Goal: Task Accomplishment & Management: Manage account settings

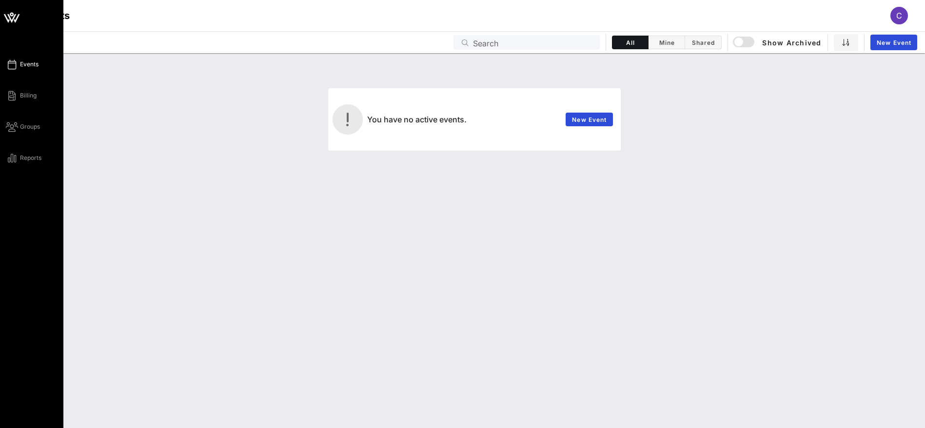
click at [22, 61] on span "Events" at bounding box center [29, 64] width 19 height 9
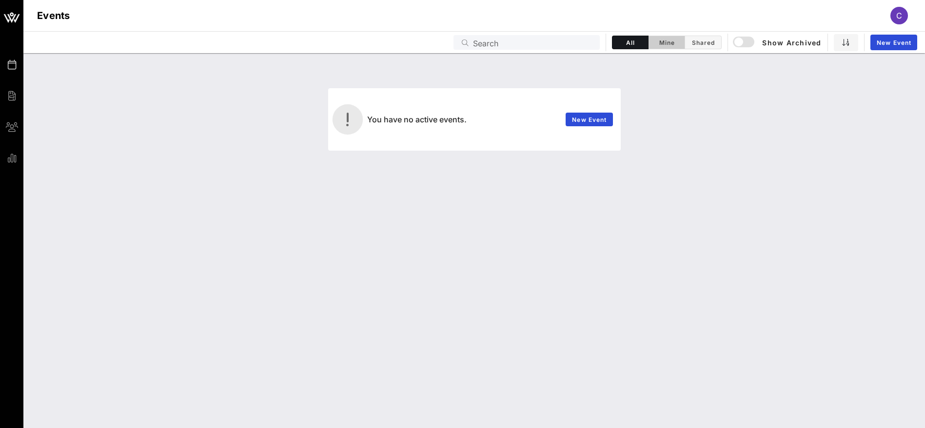
click at [668, 43] on span "Mine" at bounding box center [666, 42] width 24 height 7
click at [637, 41] on span "All" at bounding box center [630, 42] width 24 height 7
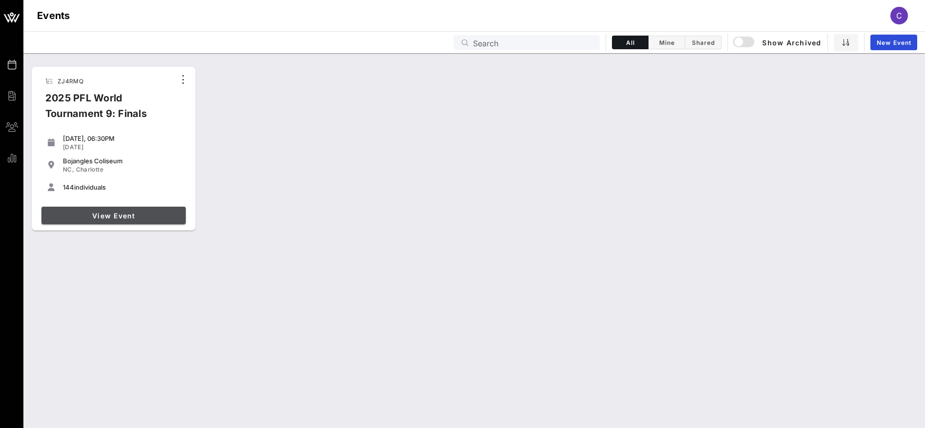
click at [85, 212] on span "View Event" at bounding box center [113, 216] width 137 height 8
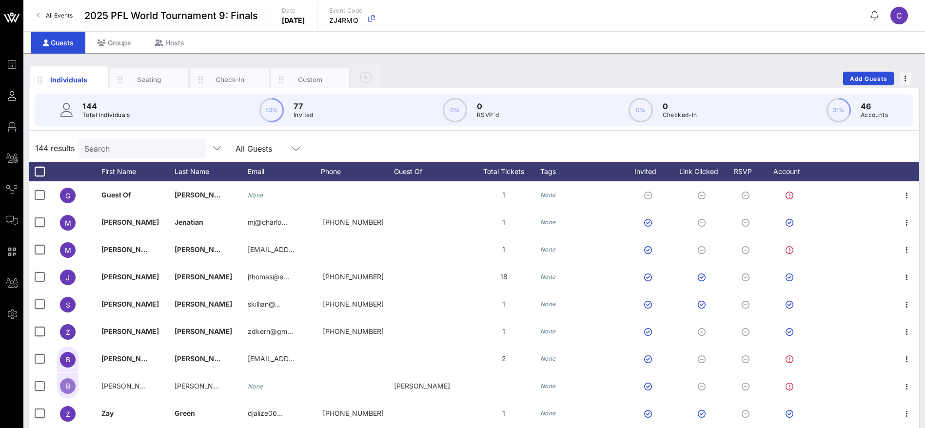
click at [148, 149] on input "Search" at bounding box center [141, 148] width 114 height 13
paste input "Alex Pozzo"
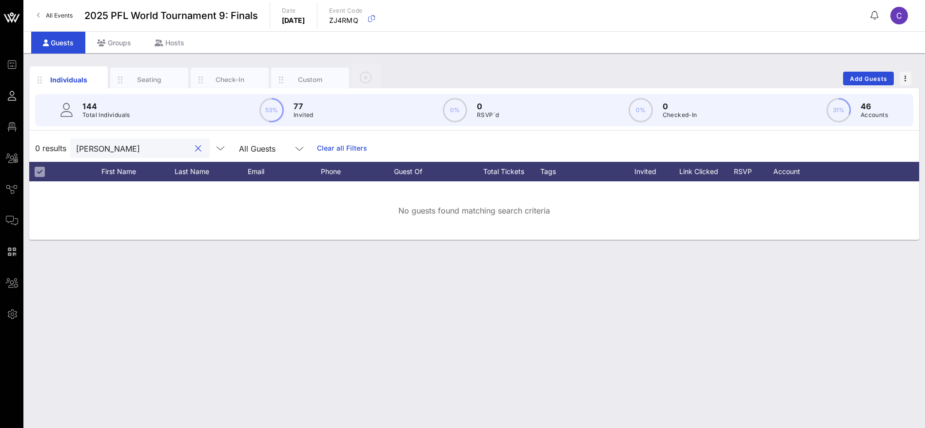
drag, startPoint x: 122, startPoint y: 145, endPoint x: 64, endPoint y: 145, distance: 58.5
click at [64, 145] on div "0 results Alex Pozzo All Guests Clear all Filters" at bounding box center [474, 148] width 890 height 27
type input "pozzo"
click at [195, 146] on button "clear icon" at bounding box center [198, 149] width 6 height 10
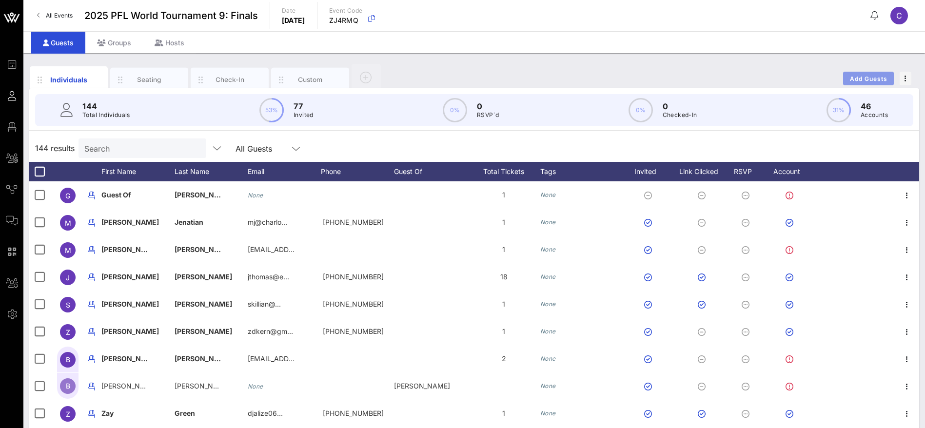
click at [851, 78] on span "Add Guests" at bounding box center [869, 78] width 39 height 7
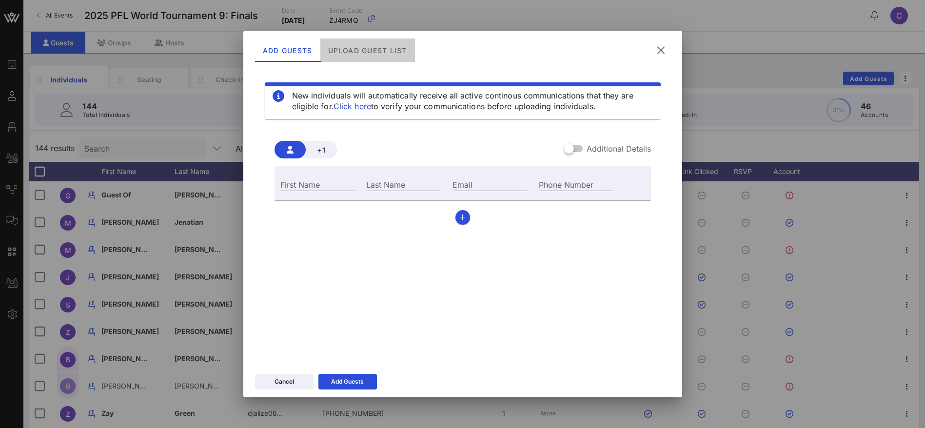
click at [343, 50] on div "Upload Guest List" at bounding box center [367, 50] width 95 height 23
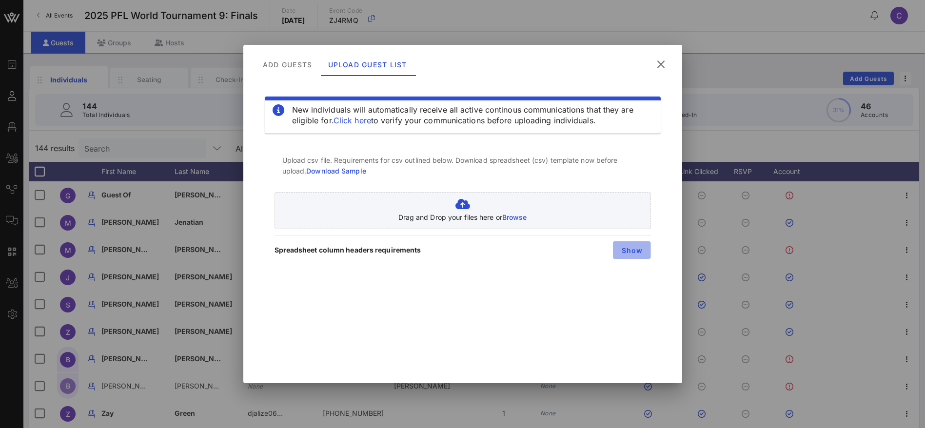
click at [630, 247] on span "Show" at bounding box center [632, 250] width 22 height 8
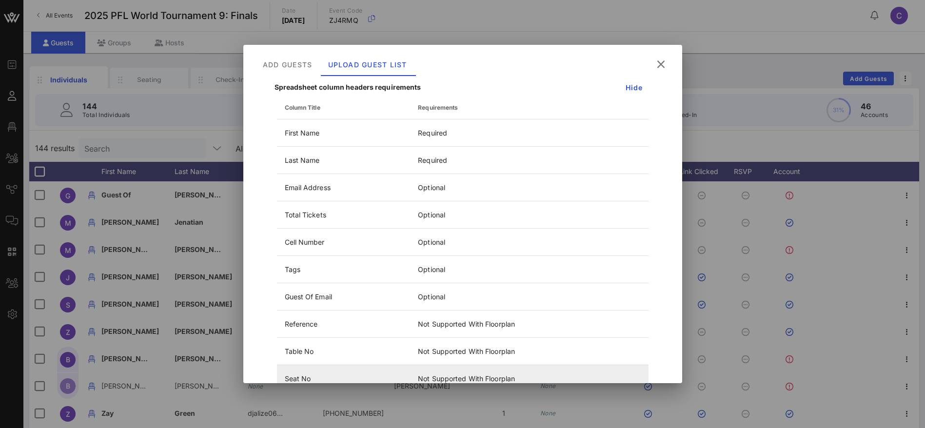
scroll to position [207, 0]
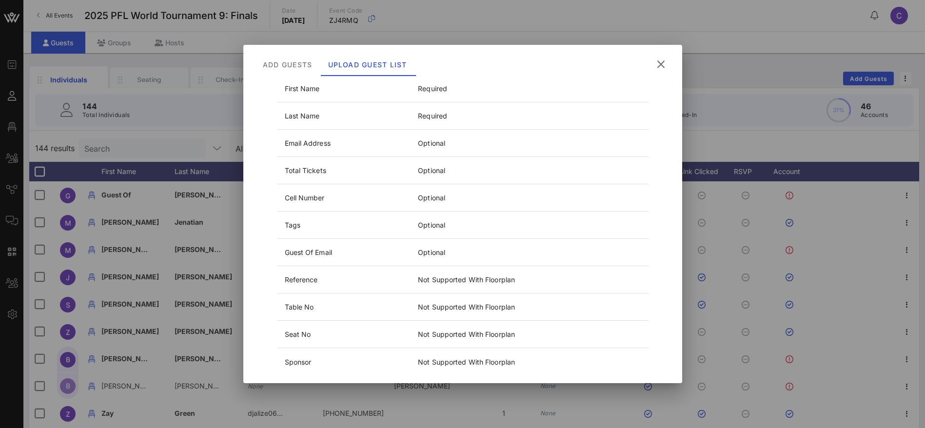
click at [781, 151] on div at bounding box center [462, 214] width 925 height 428
click at [660, 56] on button at bounding box center [661, 65] width 19 height 18
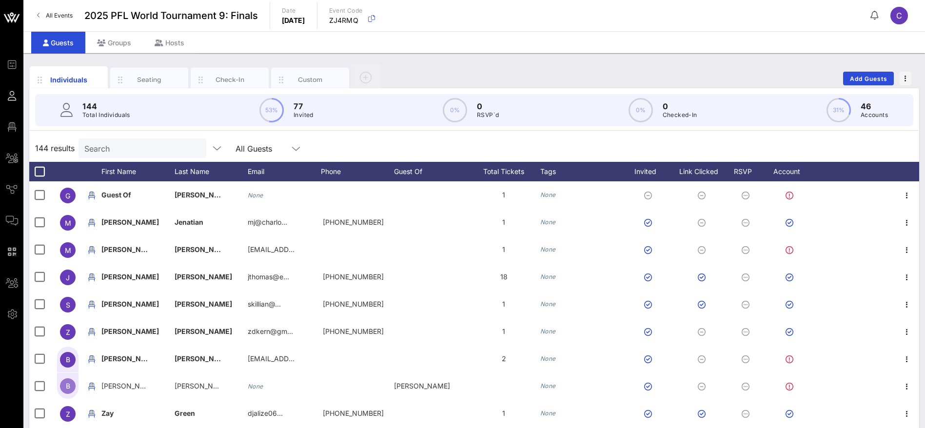
scroll to position [0, 0]
click at [557, 171] on div "Tags" at bounding box center [581, 172] width 83 height 20
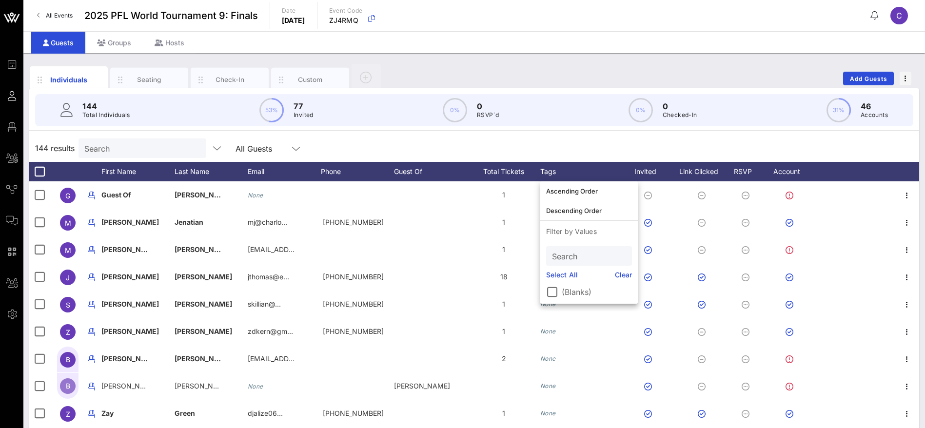
click at [661, 146] on div "144 results Search All Guests" at bounding box center [474, 148] width 890 height 27
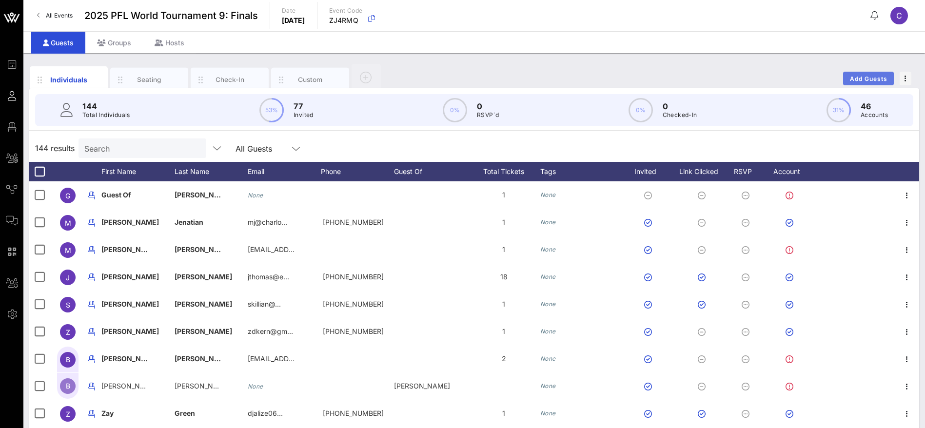
click at [869, 72] on button "Add Guests" at bounding box center [868, 79] width 51 height 14
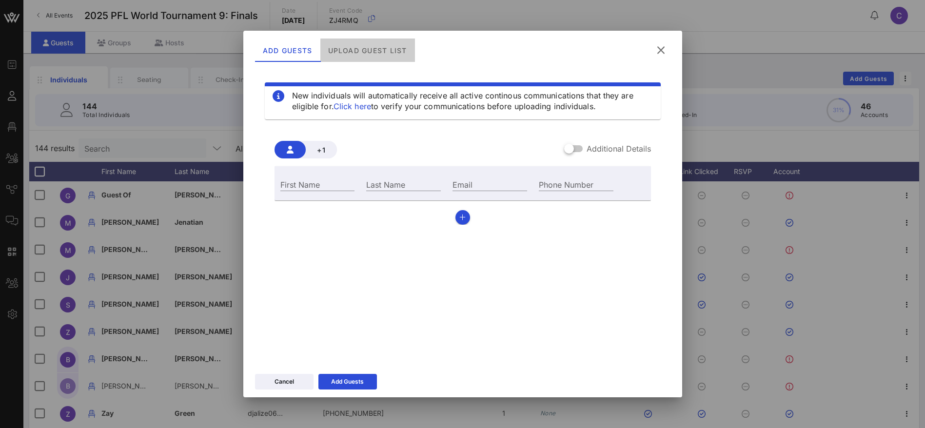
click at [376, 43] on div "Upload Guest List" at bounding box center [367, 50] width 95 height 23
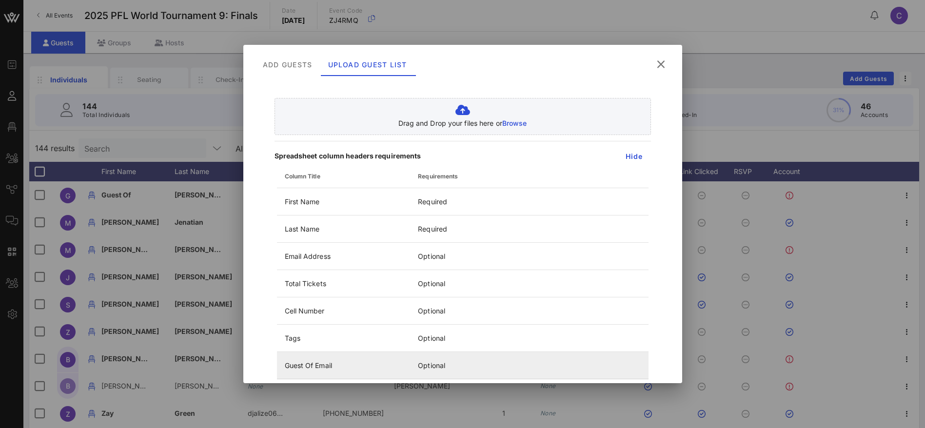
scroll to position [146, 0]
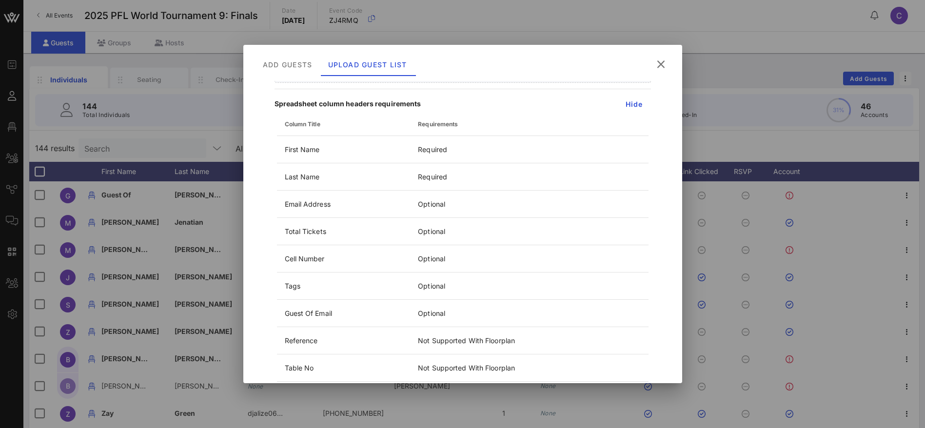
click at [661, 60] on icon at bounding box center [660, 65] width 13 height 12
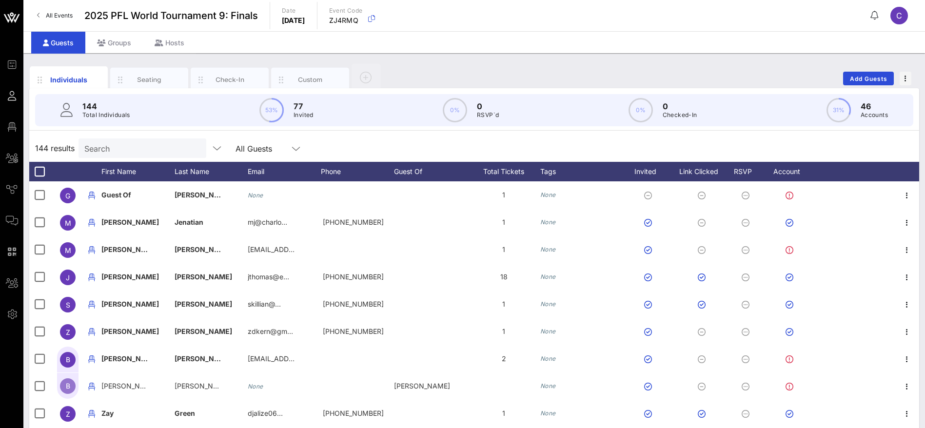
scroll to position [0, 0]
drag, startPoint x: 143, startPoint y: 150, endPoint x: 169, endPoint y: 147, distance: 26.1
click at [145, 150] on input "Search" at bounding box center [141, 148] width 114 height 13
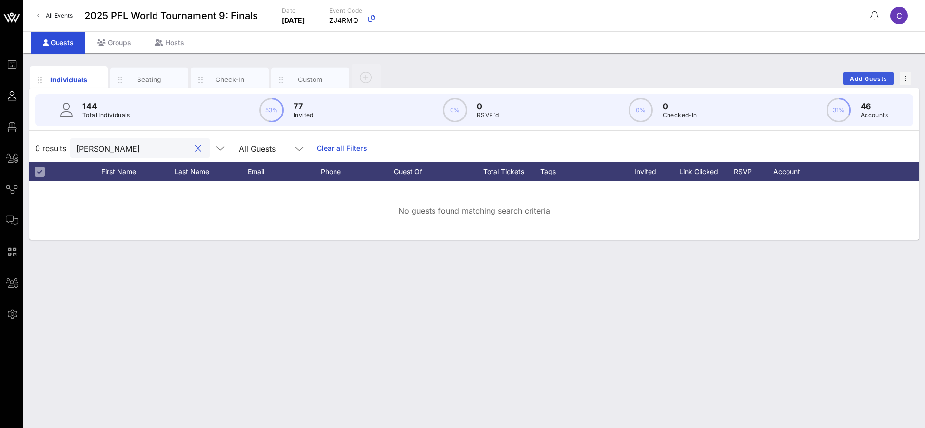
type input "thad"
click at [855, 74] on button "Add Guests" at bounding box center [868, 79] width 51 height 14
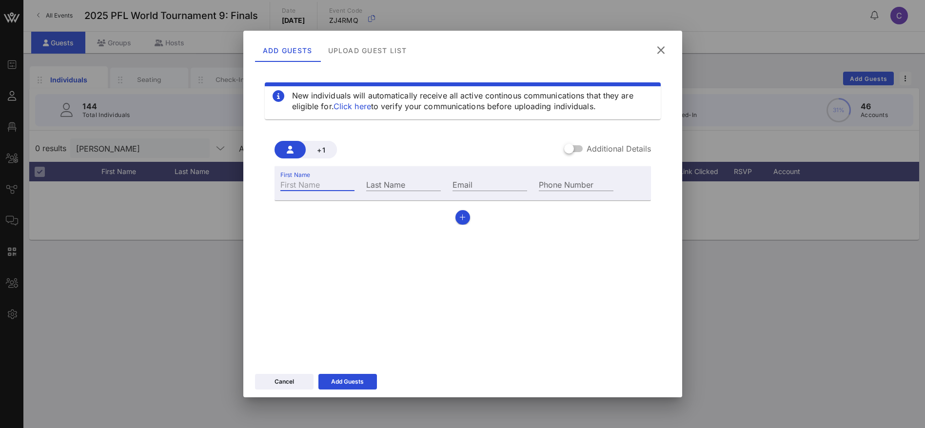
drag, startPoint x: 302, startPoint y: 182, endPoint x: 307, endPoint y: 178, distance: 6.0
click at [302, 182] on div "First Name" at bounding box center [317, 184] width 75 height 13
type input "[PERSON_NAME]"
type input "jean"
click at [317, 146] on span "+1" at bounding box center [322, 150] width 16 height 8
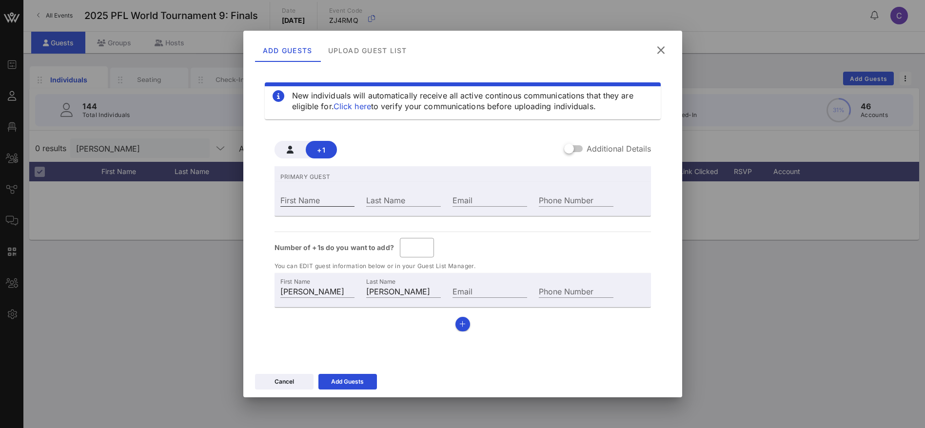
click at [330, 196] on input "First Name" at bounding box center [317, 200] width 75 height 13
type input "[PERSON_NAME]"
drag, startPoint x: 331, startPoint y: 297, endPoint x: 327, endPoint y: 294, distance: 5.0
click at [327, 295] on div "First Name Thad Last Name jean Email Phone Number" at bounding box center [447, 290] width 345 height 26
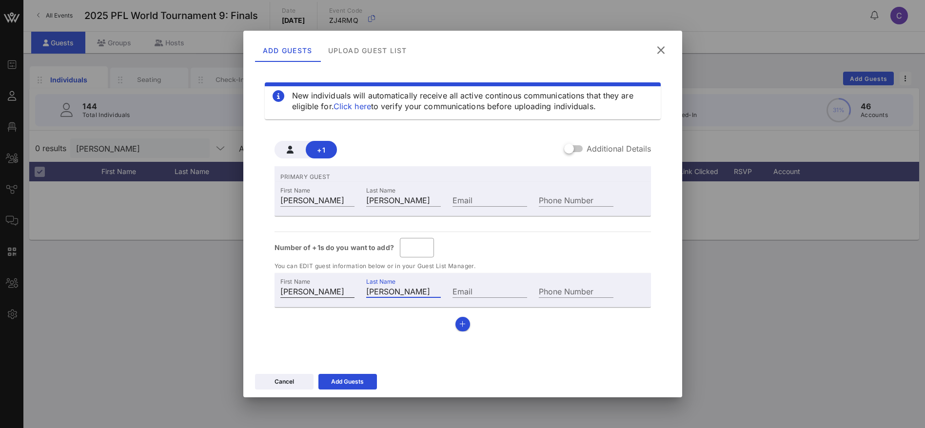
drag, startPoint x: 359, startPoint y: 290, endPoint x: 352, endPoint y: 289, distance: 7.5
click at [352, 289] on div "First Name Thad Last Name jean Email Phone Number" at bounding box center [447, 290] width 345 height 26
drag, startPoint x: 286, startPoint y: 296, endPoint x: 244, endPoint y: 297, distance: 42.0
click at [244, 297] on div "New individuals will automatically receive all active continous communications …" at bounding box center [462, 218] width 439 height 302
type input "Guest Of"
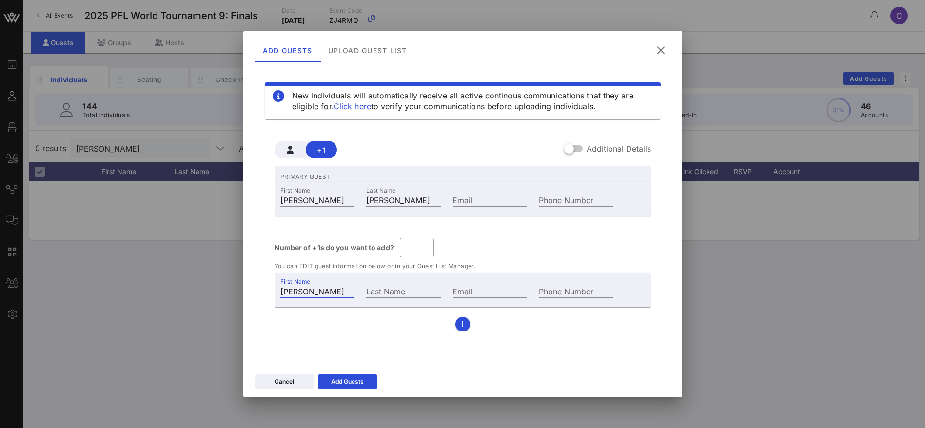
type input "[PERSON_NAME]"
type input "Guest Of"
click at [423, 243] on input "*" at bounding box center [417, 248] width 22 height 16
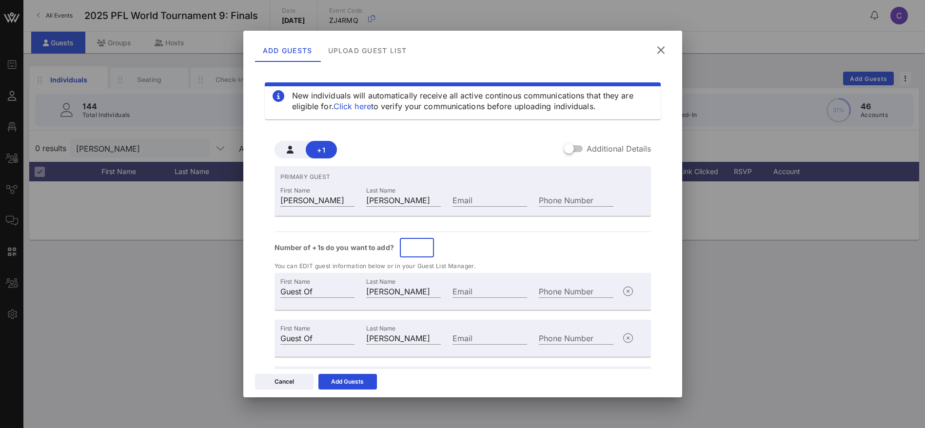
click at [426, 249] on input "*" at bounding box center [417, 248] width 22 height 16
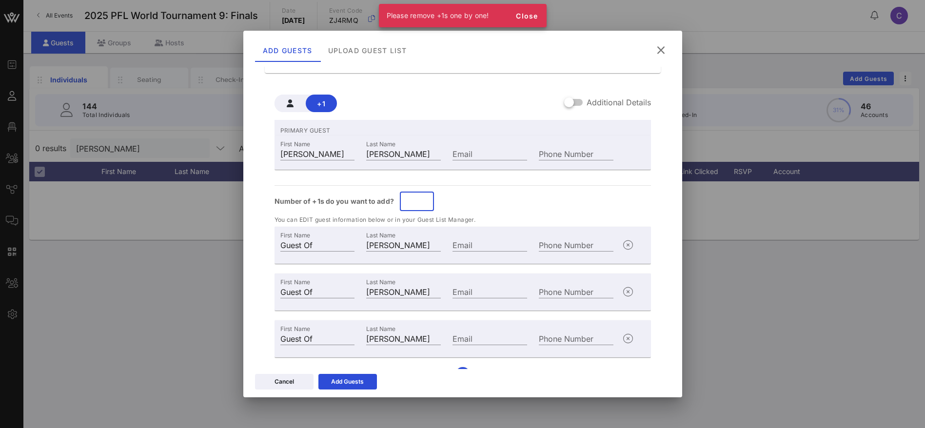
scroll to position [67, 0]
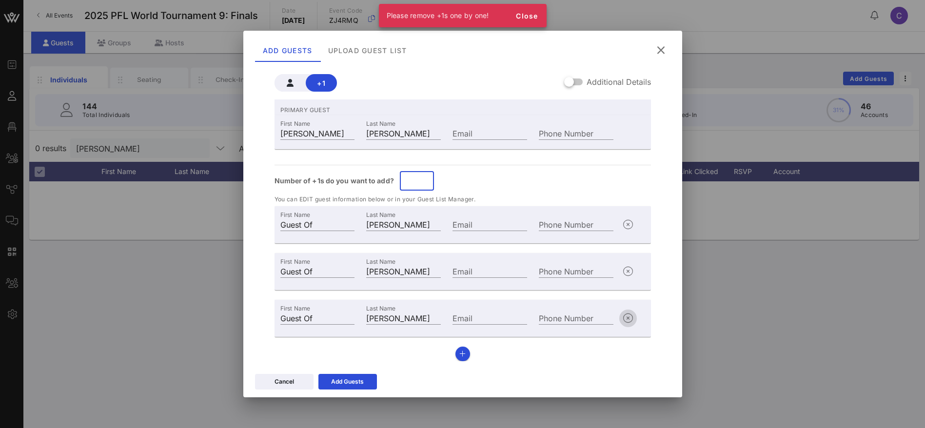
click at [622, 317] on icon "button" at bounding box center [628, 319] width 12 height 12
type input "*"
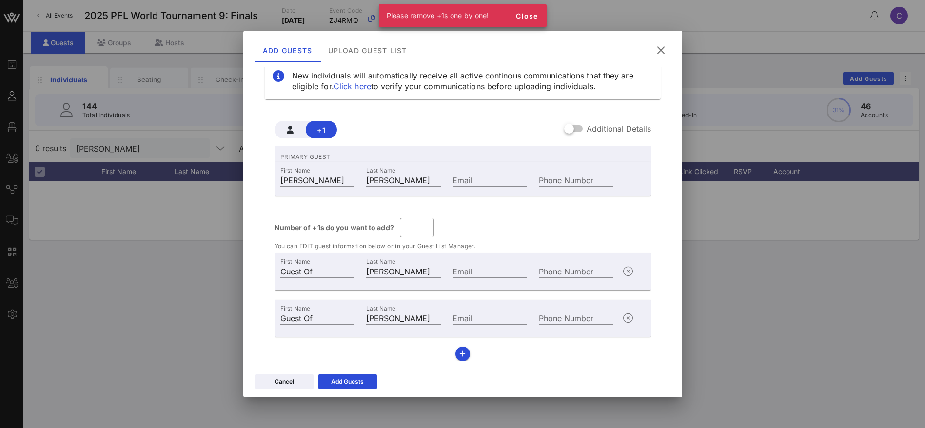
scroll to position [20, 0]
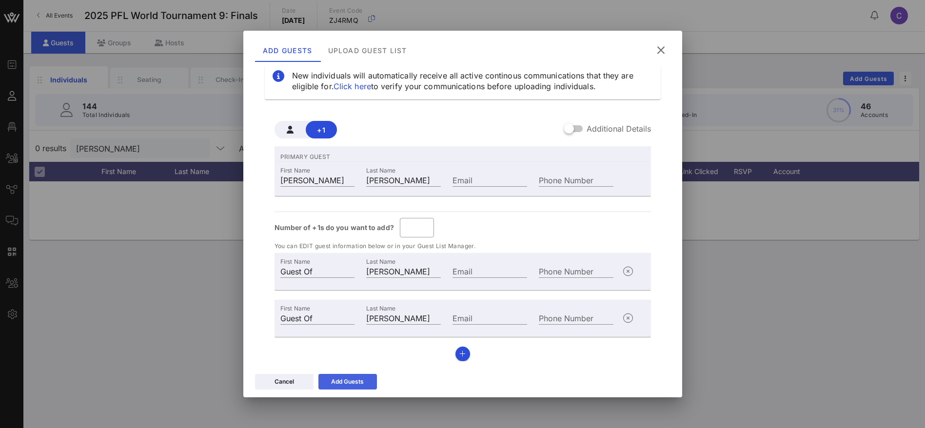
click at [350, 379] on icon at bounding box center [347, 382] width 8 height 8
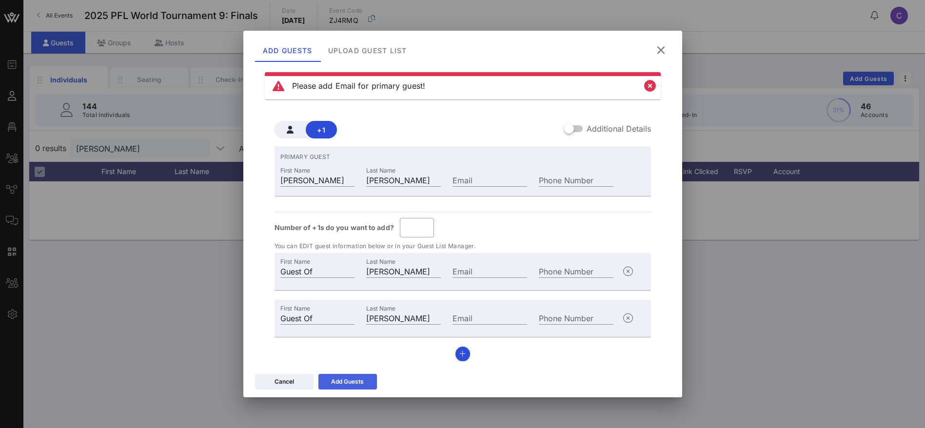
scroll to position [10, 0]
click at [473, 179] on input "Email" at bounding box center [490, 180] width 75 height 13
type input "[PERSON_NAME][EMAIL_ADDRESS][DOMAIN_NAME]"
click at [349, 379] on icon at bounding box center [347, 381] width 9 height 9
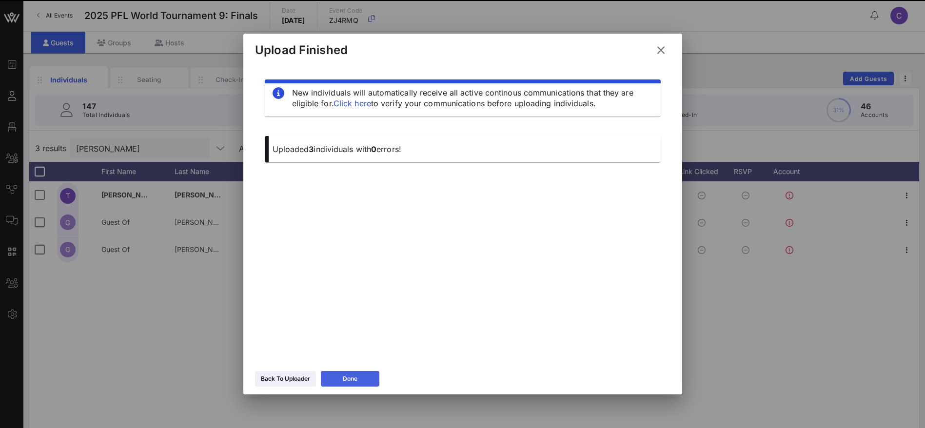
scroll to position [0, 0]
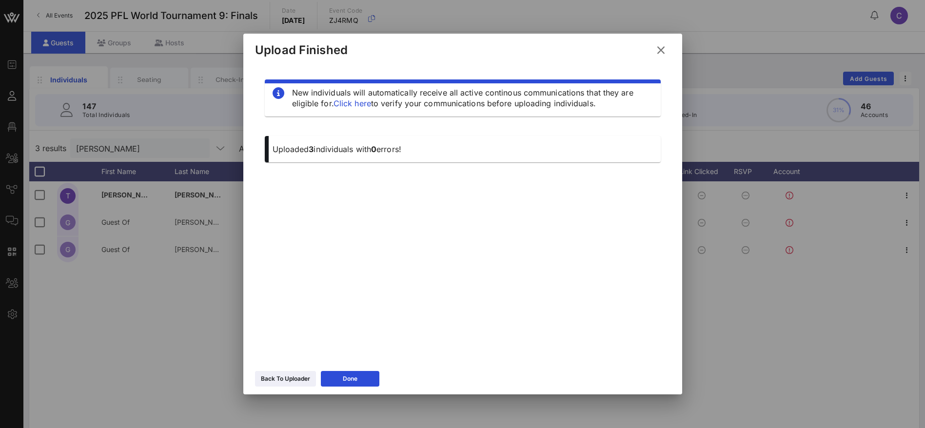
click at [665, 50] on icon at bounding box center [661, 49] width 17 height 17
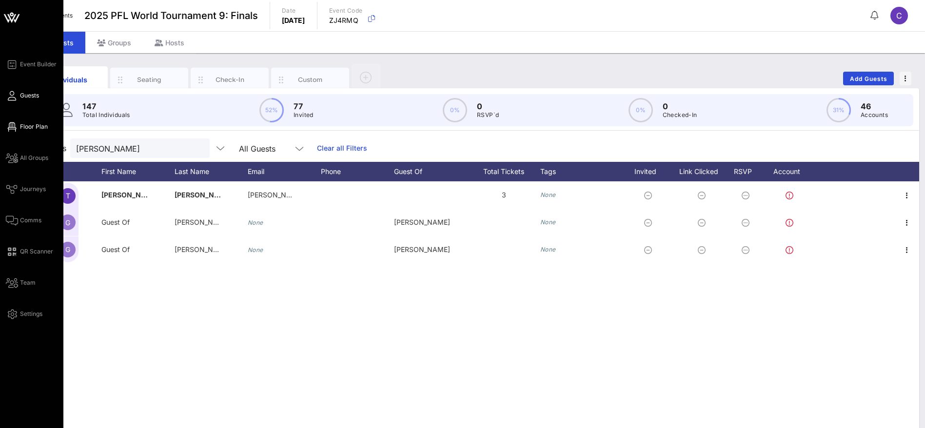
click at [28, 125] on span "Floor Plan" at bounding box center [34, 126] width 28 height 9
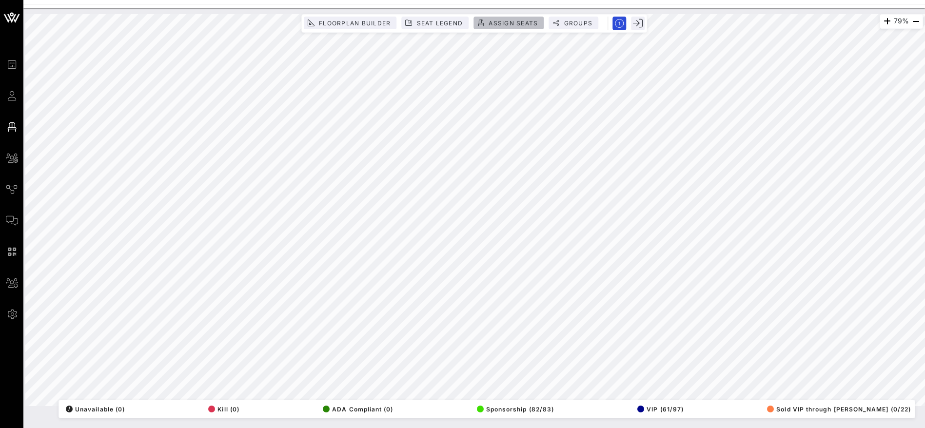
click at [507, 20] on span "Assign Seats" at bounding box center [513, 23] width 50 height 7
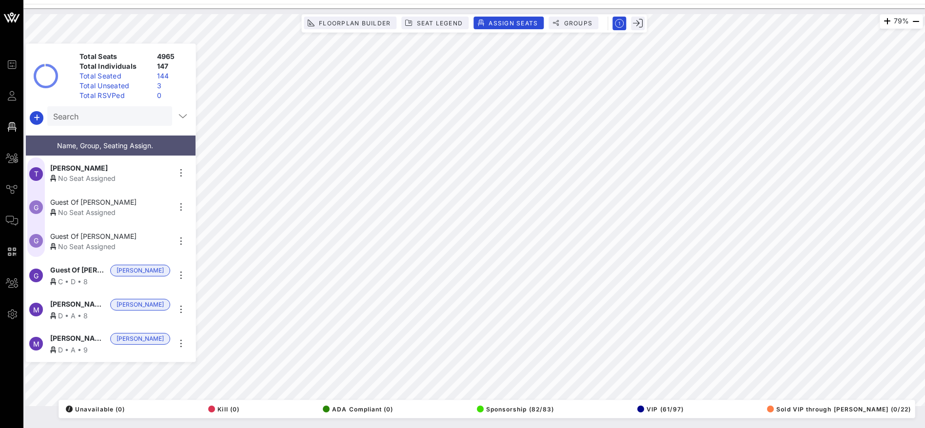
click at [117, 173] on div "No Seat Assigned" at bounding box center [110, 178] width 120 height 10
click at [74, 207] on div "No Seat Assigned" at bounding box center [110, 212] width 120 height 10
click at [111, 235] on span "Guest Of Thad Jean" at bounding box center [93, 236] width 86 height 10
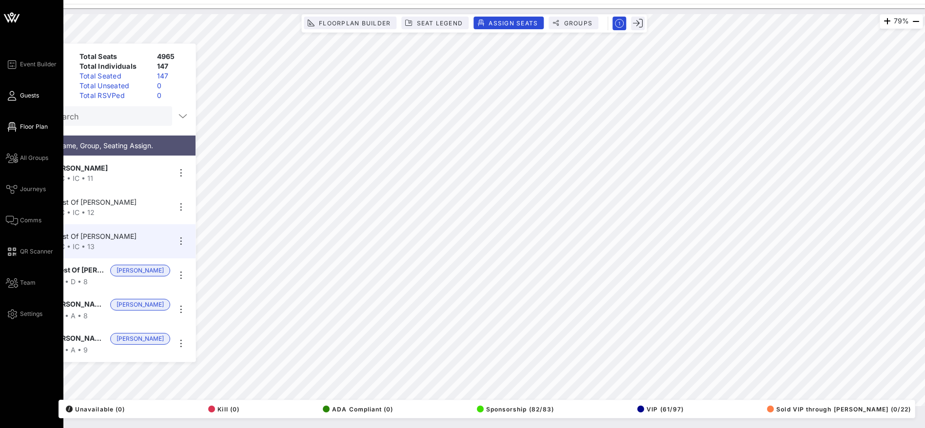
click at [17, 92] on link "Guests" at bounding box center [22, 96] width 33 height 12
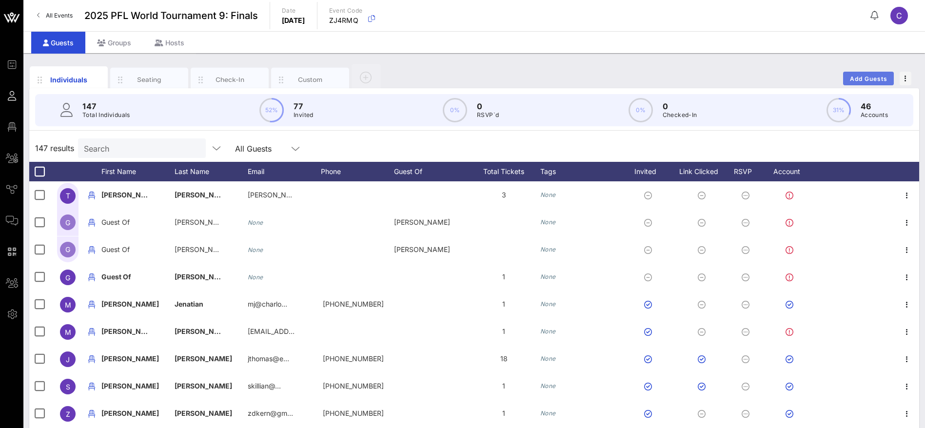
click at [878, 77] on span "Add Guests" at bounding box center [869, 78] width 39 height 7
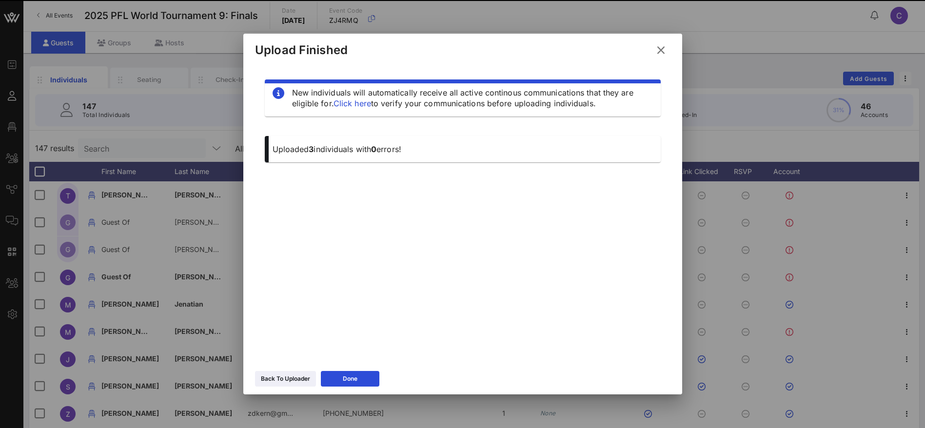
click at [659, 50] on icon at bounding box center [660, 50] width 13 height 12
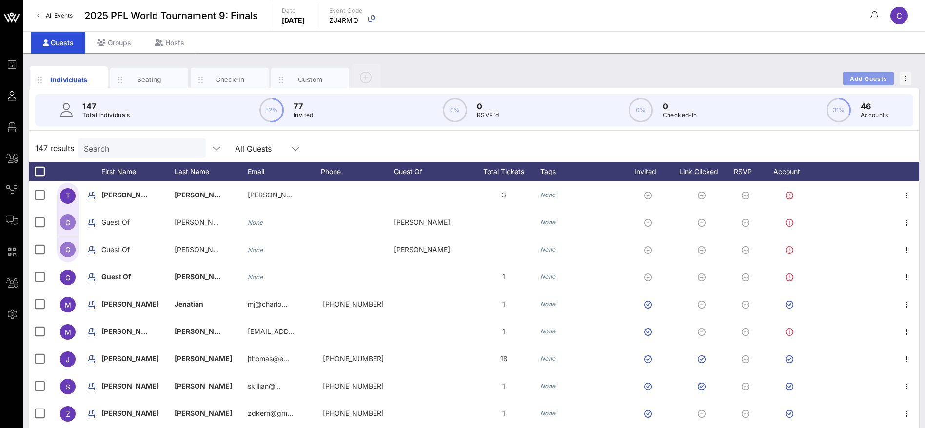
click at [856, 76] on span "Add Guests" at bounding box center [869, 78] width 39 height 7
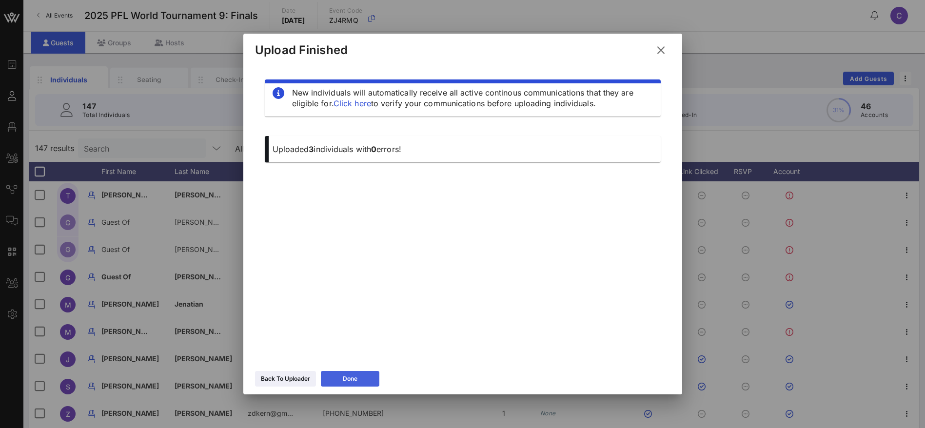
click at [331, 373] on button "Done" at bounding box center [350, 379] width 59 height 16
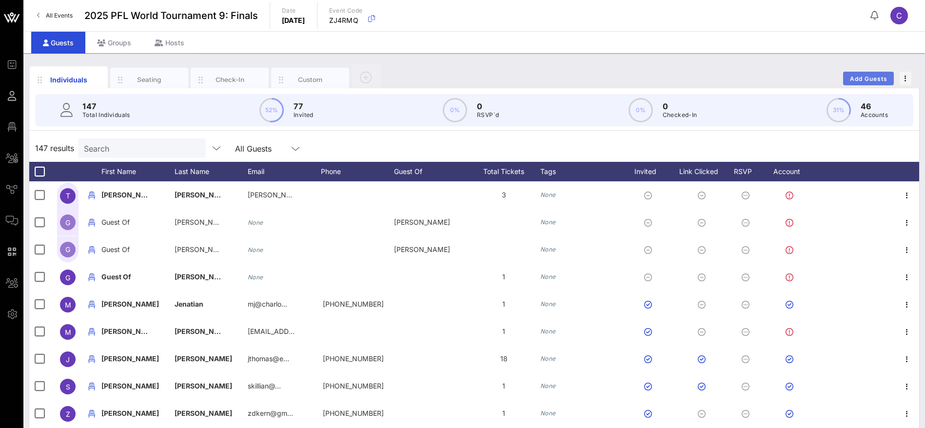
click at [862, 79] on span "Add Guests" at bounding box center [869, 78] width 39 height 7
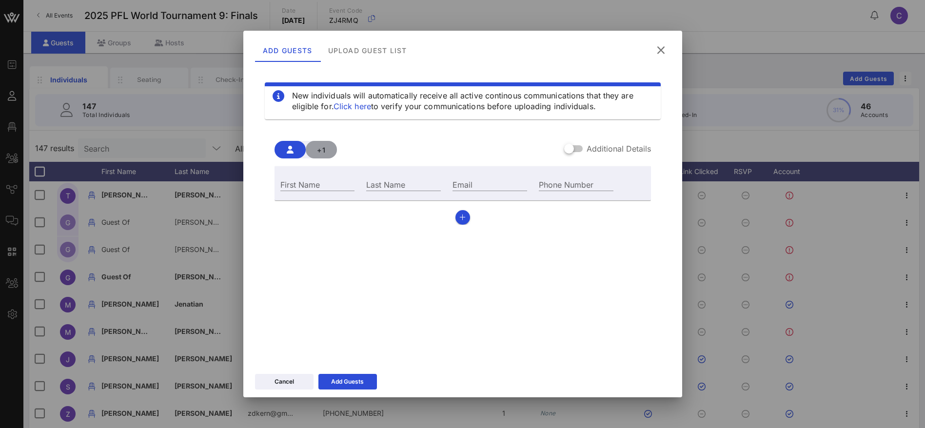
click at [325, 150] on span "+1" at bounding box center [322, 150] width 16 height 8
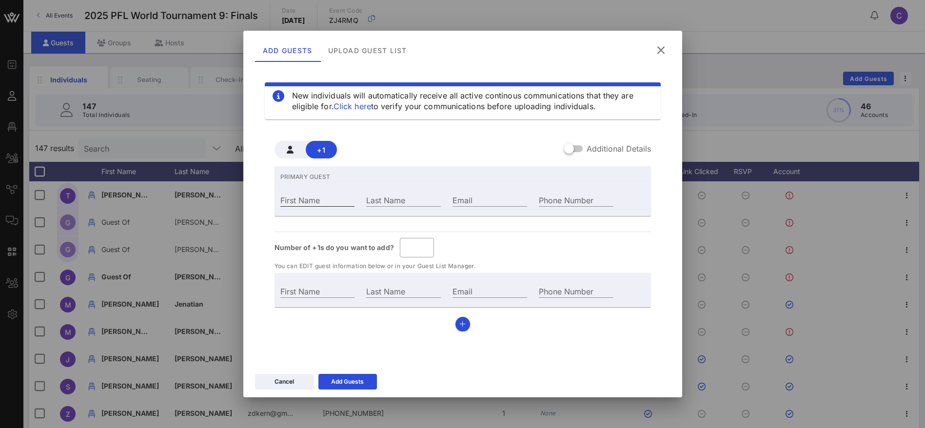
click at [334, 196] on input "First Name" at bounding box center [317, 200] width 75 height 13
paste input "ANDREW COLLINS"
type input "Guest Of"
type input "ANDREW COLLINS"
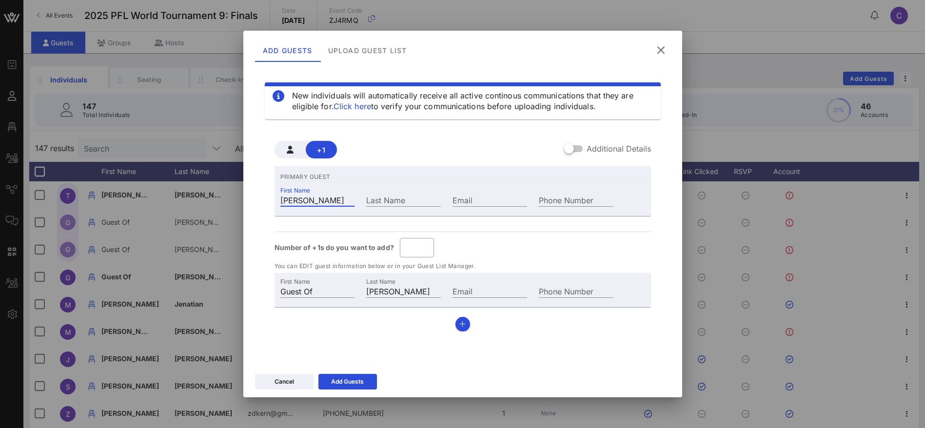
drag, startPoint x: 321, startPoint y: 197, endPoint x: 359, endPoint y: 196, distance: 38.1
click at [359, 196] on div "First Name ANDREW COLLINS" at bounding box center [318, 199] width 86 height 26
type input "ANDREW"
click at [408, 195] on input "Last Name" at bounding box center [403, 200] width 75 height 13
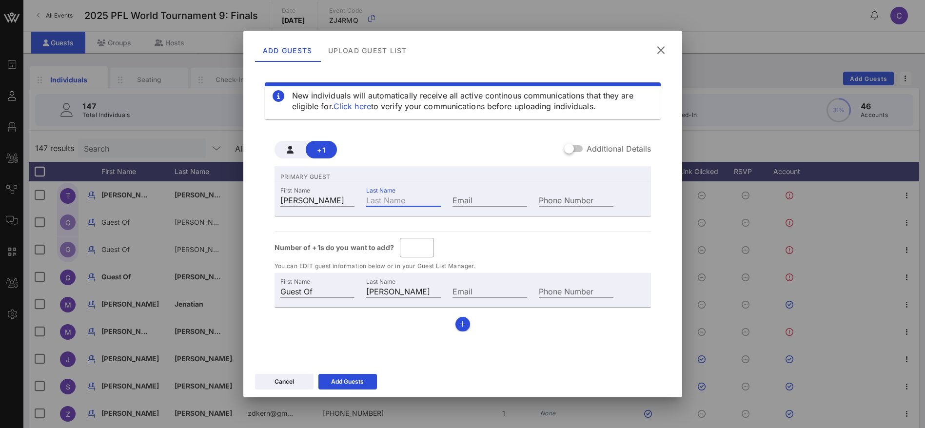
paste input "COLLINS"
type input "[PERSON_NAME]"
type input "COLLINS"
drag, startPoint x: 302, startPoint y: 292, endPoint x: 266, endPoint y: 292, distance: 35.6
click at [266, 293] on div "+1 Additional Details PRIMARY GUEST First Name ANDREW Last Name COLLINS Email P…" at bounding box center [463, 232] width 396 height 214
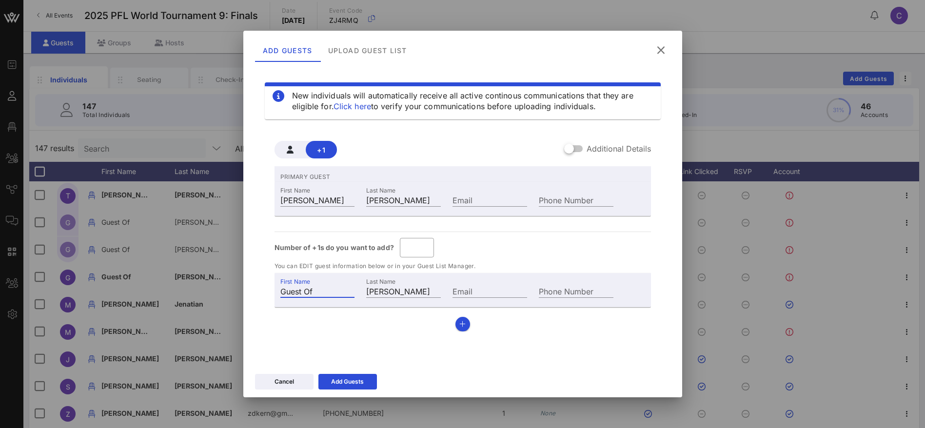
paste input "[PERSON_NAME]"
drag, startPoint x: 328, startPoint y: 294, endPoint x: 322, endPoint y: 292, distance: 5.7
click at [308, 292] on input "[PERSON_NAME]" at bounding box center [317, 291] width 75 height 13
type input "[PERSON_NAME]"
drag, startPoint x: 441, startPoint y: 291, endPoint x: 348, endPoint y: 291, distance: 93.1
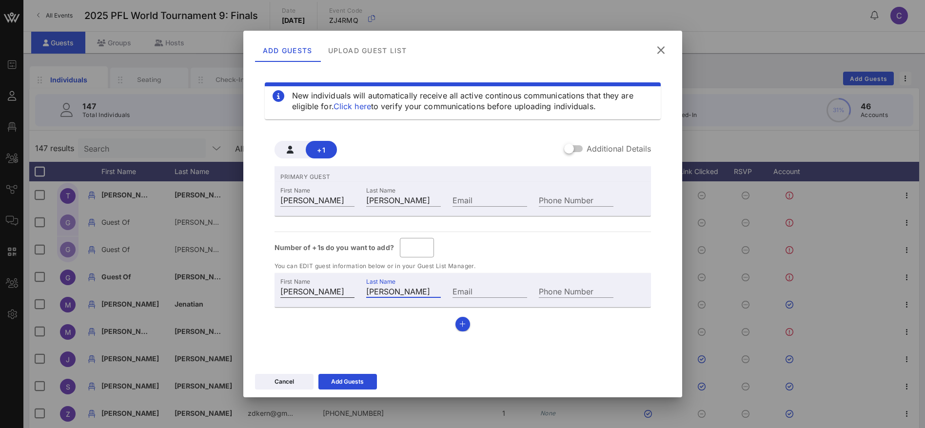
click at [348, 291] on div "First Name Daniel Last Name ANDREW COLLINS Email Phone Number" at bounding box center [447, 290] width 345 height 26
paste input "Gusev"
type input "Gusev"
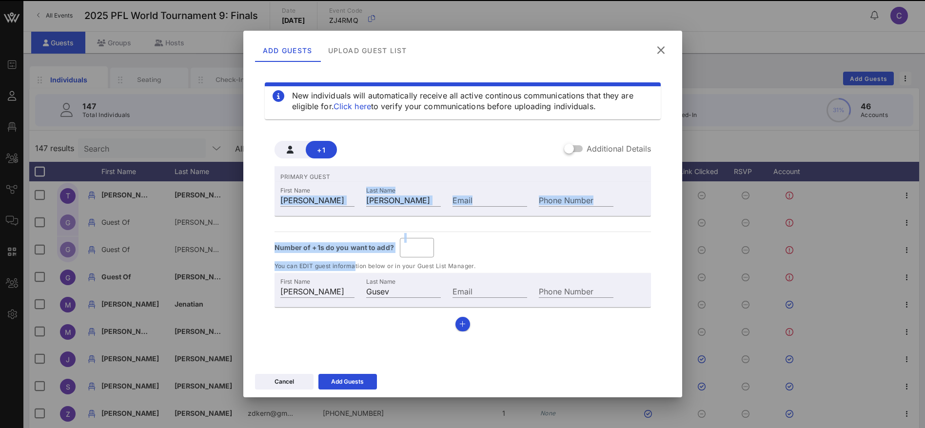
drag, startPoint x: 356, startPoint y: 234, endPoint x: 342, endPoint y: 179, distance: 56.4
click at [341, 179] on div "PRIMARY GUEST First Name ANDREW Last Name COLLINS Email Phone Number Number of …" at bounding box center [463, 248] width 376 height 165
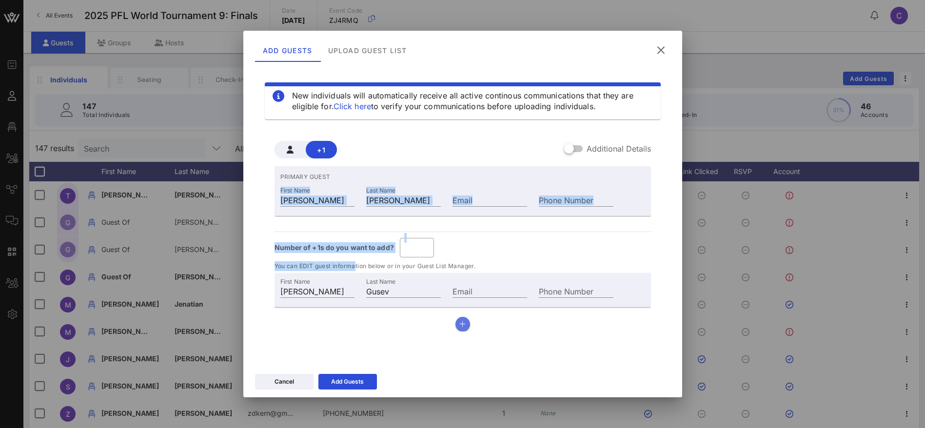
click at [465, 325] on icon "button" at bounding box center [462, 324] width 6 height 7
type input "*"
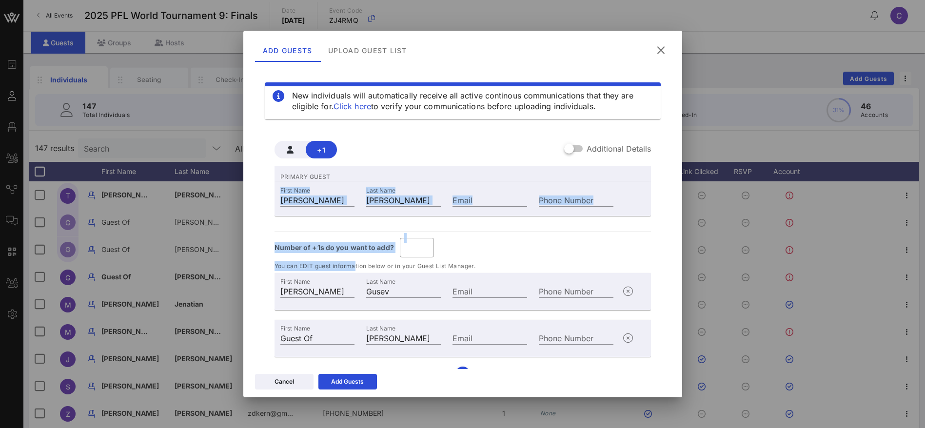
click at [475, 242] on div "Number of +1s do you want to add? ​ *" at bounding box center [463, 248] width 376 height 20
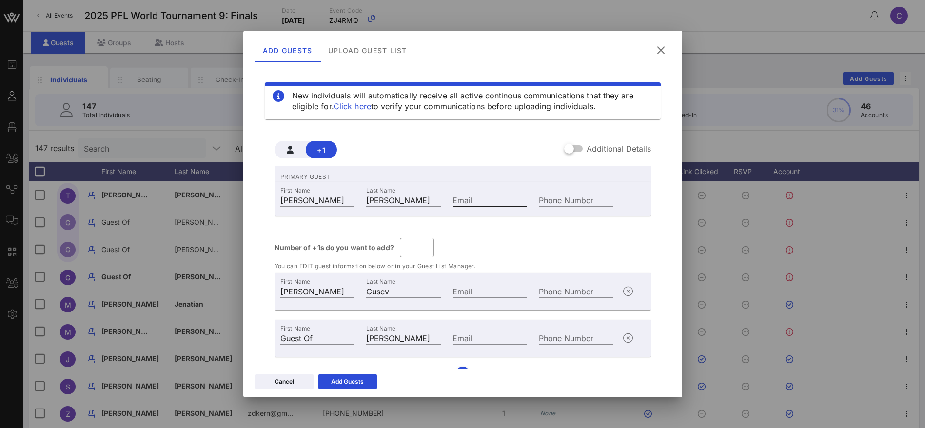
click at [474, 197] on input "Email" at bounding box center [490, 200] width 75 height 13
drag, startPoint x: 504, startPoint y: 198, endPoint x: 523, endPoint y: 197, distance: 19.6
click at [504, 198] on input "Andrewcollinsguest@gmail,com" at bounding box center [490, 200] width 75 height 13
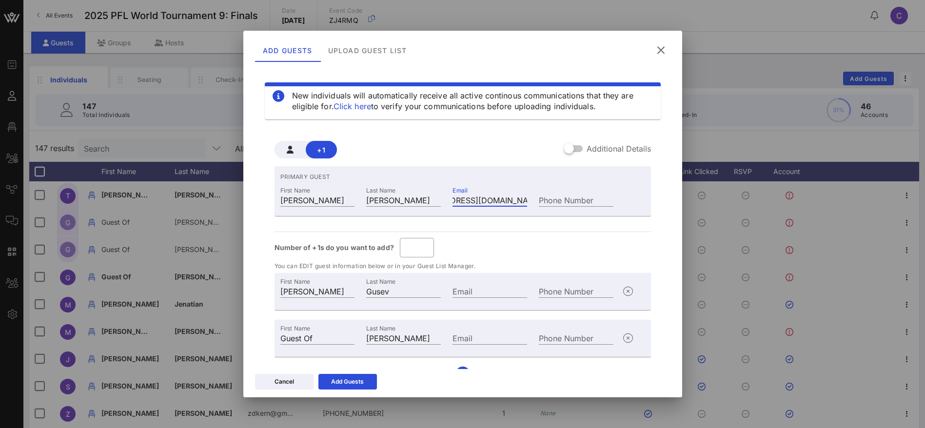
click at [497, 197] on input "Andrewcollinsguest@gmail.com" at bounding box center [490, 200] width 75 height 13
type input "Andrewcollinsguest@gmail.com"
click at [483, 287] on input "Email" at bounding box center [490, 291] width 75 height 13
paste input "Andrewcollinsguest@gmail.com"
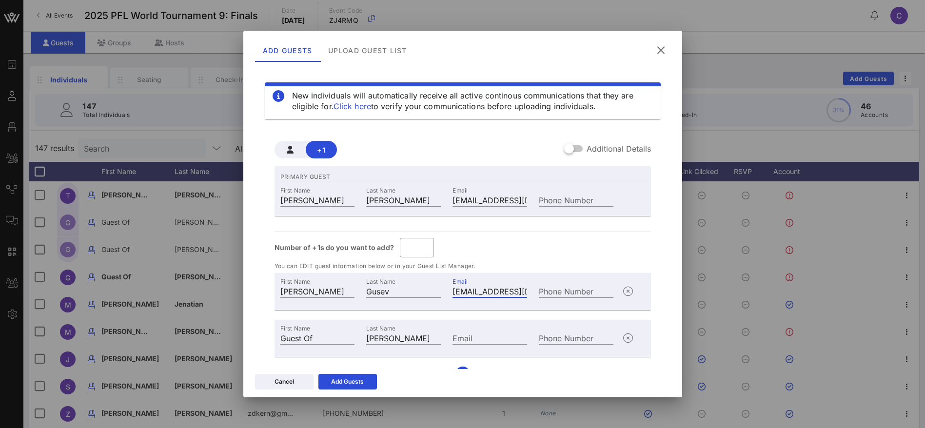
scroll to position [0, 46]
type input "Andrewcollinsguest@gmail.com"
click at [464, 336] on div "Email" at bounding box center [490, 338] width 75 height 13
paste input "Andrewcollinsguest@gmail.com"
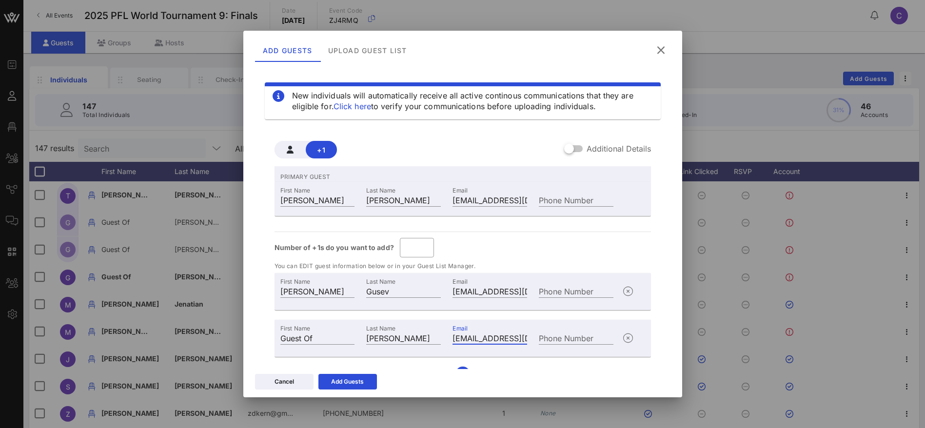
scroll to position [0, 46]
type input "Andrewcollinsguest@gmail.com"
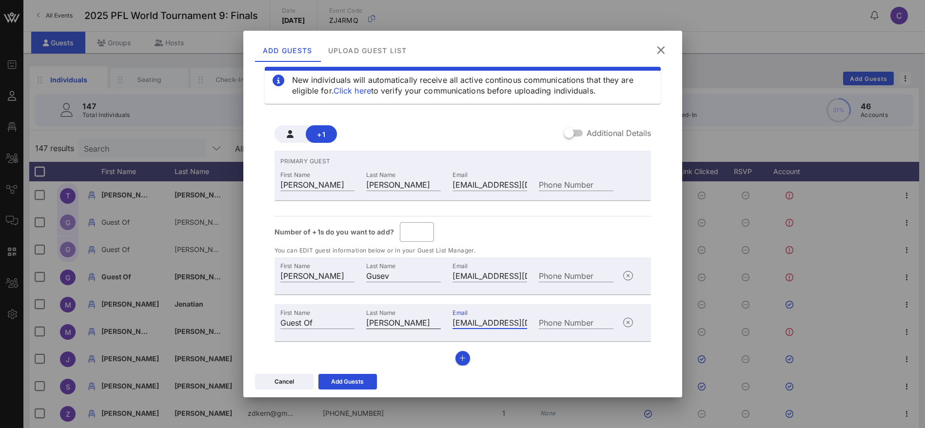
scroll to position [20, 0]
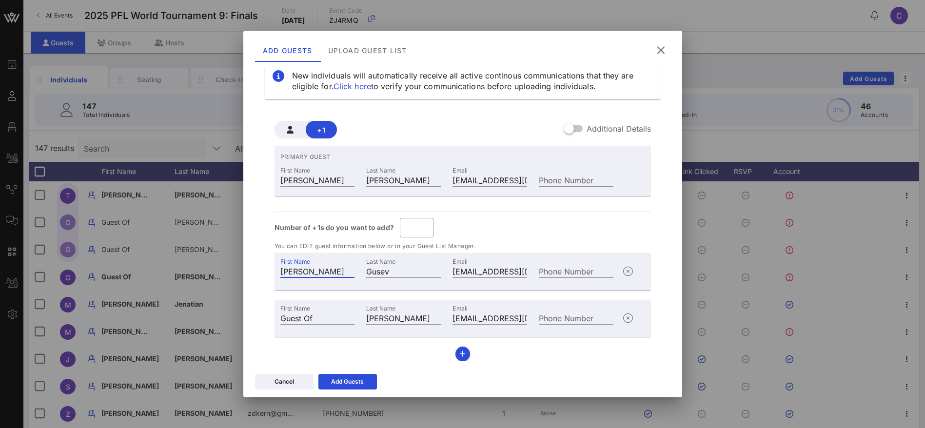
drag, startPoint x: 323, startPoint y: 271, endPoint x: 256, endPoint y: 270, distance: 67.3
click at [256, 270] on div "New individuals will automatically receive all active continous communications …" at bounding box center [463, 193] width 416 height 293
drag, startPoint x: 310, startPoint y: 317, endPoint x: 247, endPoint y: 316, distance: 62.9
click at [247, 316] on div "New individuals will automatically receive all active continous communications …" at bounding box center [462, 218] width 439 height 302
paste input "[PERSON_NAME]"
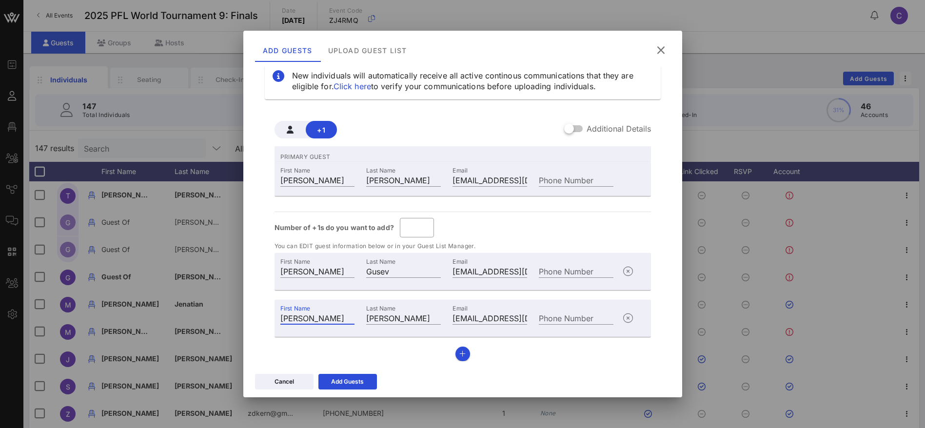
type input "[PERSON_NAME]"
drag, startPoint x: 319, startPoint y: 272, endPoint x: 235, endPoint y: 272, distance: 84.4
click at [235, 272] on div "Event Builder Guests Floor Plan All Groups Journeys Comms QR Scanner Team Setti…" at bounding box center [462, 242] width 925 height 484
paste input "Caleb Gusev"
drag, startPoint x: 328, startPoint y: 271, endPoint x: 306, endPoint y: 268, distance: 22.6
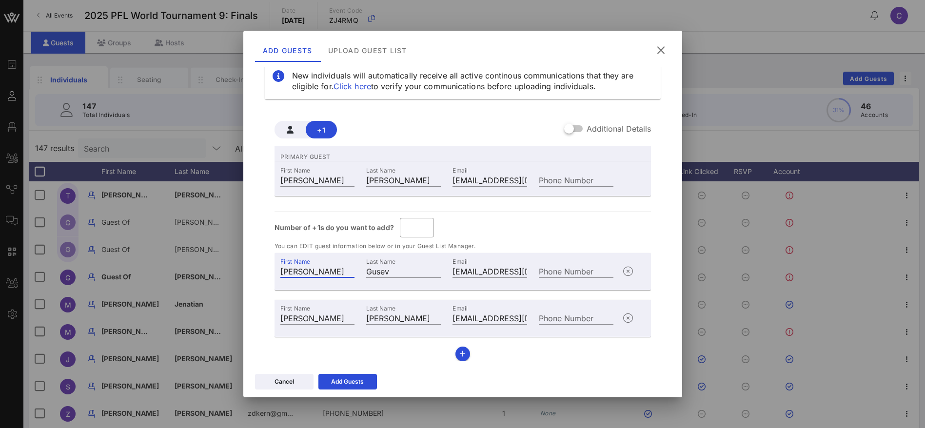
click at [305, 269] on input "Caleb Gusev" at bounding box center [317, 271] width 75 height 13
type input "Caleb"
drag, startPoint x: 320, startPoint y: 177, endPoint x: 267, endPoint y: 178, distance: 52.7
click at [267, 178] on div "+1 Additional Details PRIMARY GUEST First Name ANDREW Last Name COLLINS Email A…" at bounding box center [463, 237] width 396 height 264
type input "[PERSON_NAME]"
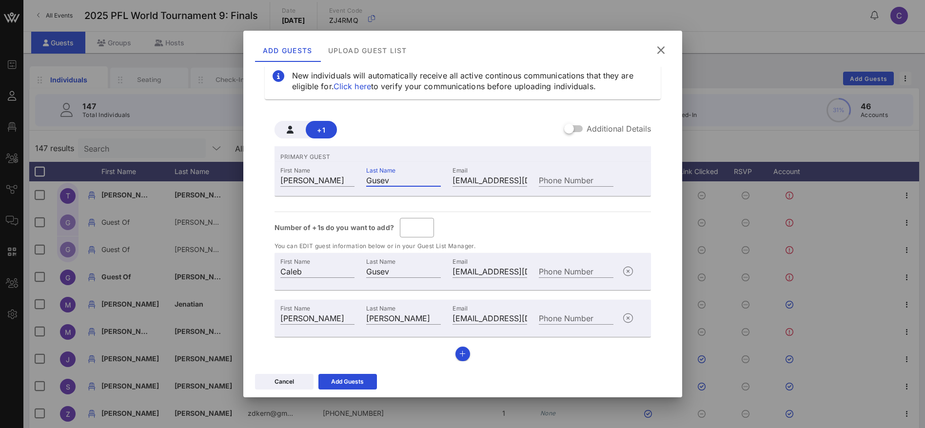
type input "Gusev"
click at [475, 271] on input "Andrewcollinsguest@gmail.com" at bounding box center [490, 271] width 75 height 13
type input "Andrew.collinsguest@gmail.com"
click at [478, 317] on input "Andrewcollinsguest@gmail.com" at bounding box center [490, 318] width 75 height 13
click at [477, 316] on input "Andrewcollinsguest@gmail.com" at bounding box center [490, 318] width 75 height 13
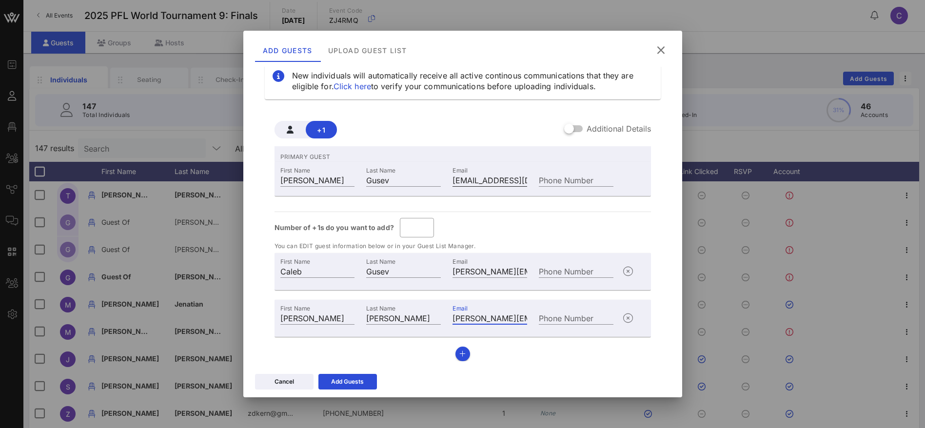
type input "Andrew.collinsguest@gmail.com"
click at [477, 180] on input "Andrewcollinsguest@gmail.com" at bounding box center [490, 180] width 75 height 13
type input "Andrew.collinsguest@gmail.com"
click at [495, 268] on input "Andrew.collinsguest@gmail.com" at bounding box center [490, 271] width 75 height 13
click at [491, 318] on input "Andrew.collinsguest@gmail.com" at bounding box center [490, 318] width 75 height 13
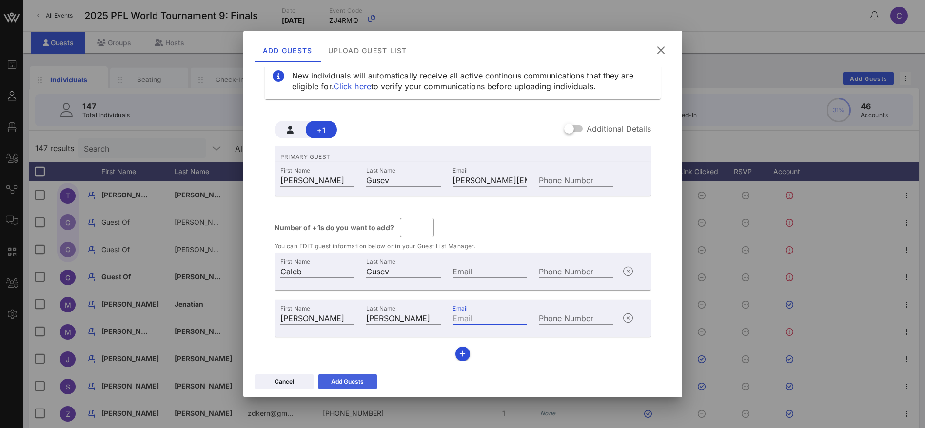
click at [354, 383] on div "Add Guests" at bounding box center [347, 382] width 33 height 10
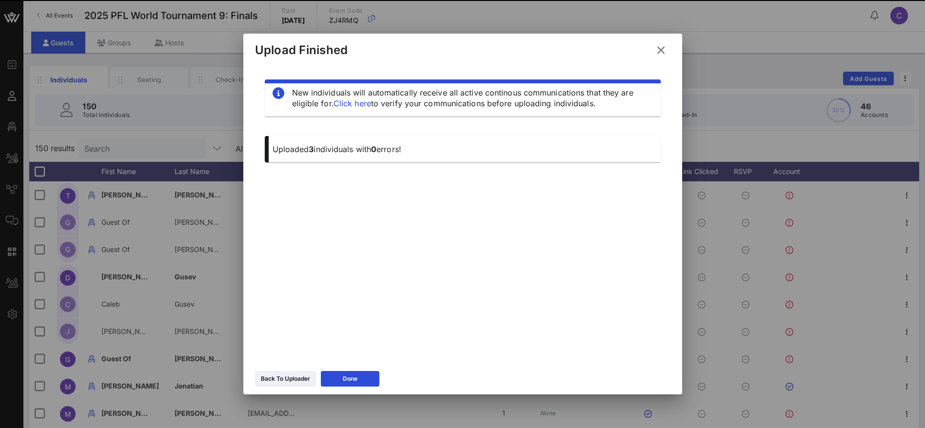
scroll to position [0, 0]
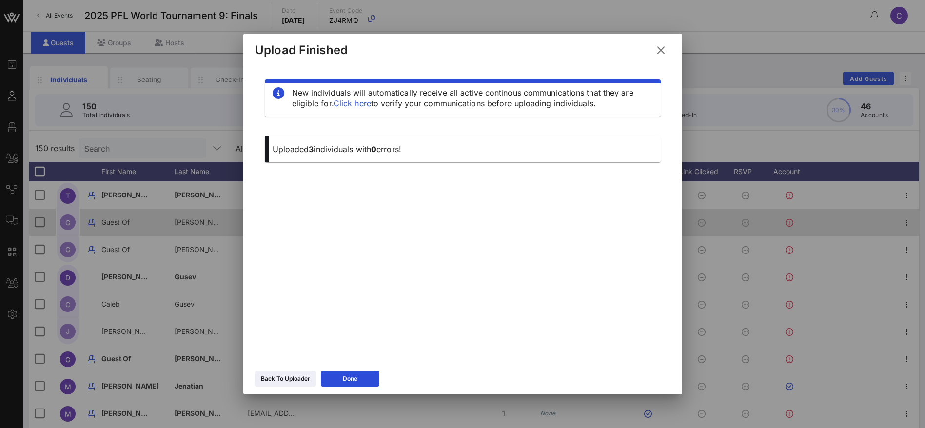
drag, startPoint x: 360, startPoint y: 377, endPoint x: 172, endPoint y: 223, distance: 243.2
click at [359, 377] on button "Done" at bounding box center [350, 379] width 59 height 16
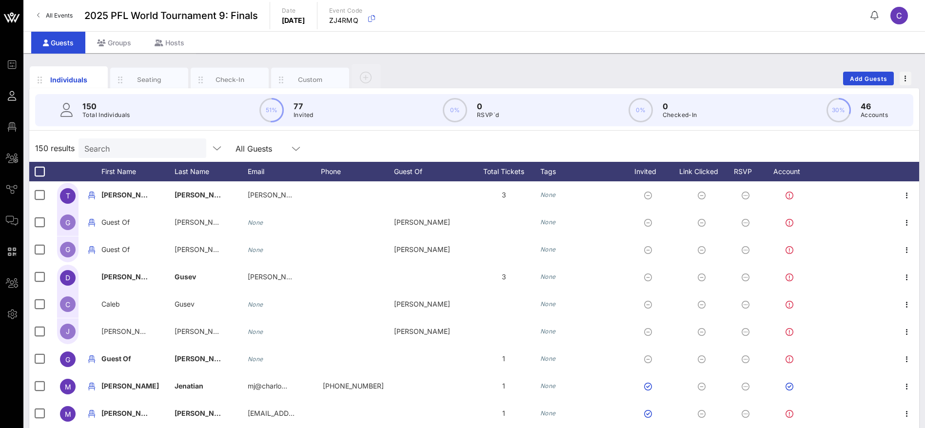
drag, startPoint x: 129, startPoint y: 146, endPoint x: 147, endPoint y: 140, distance: 19.1
click at [133, 145] on input "Search" at bounding box center [141, 148] width 114 height 13
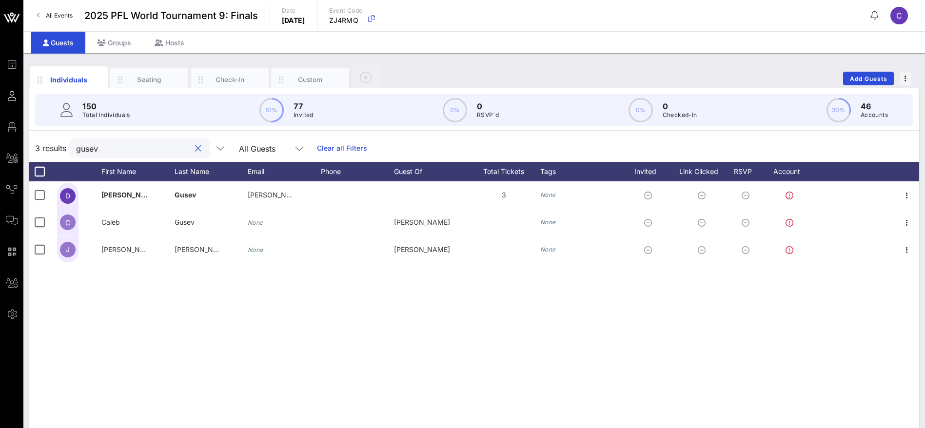
type input "gusev"
click at [880, 74] on button "Add Guests" at bounding box center [868, 79] width 51 height 14
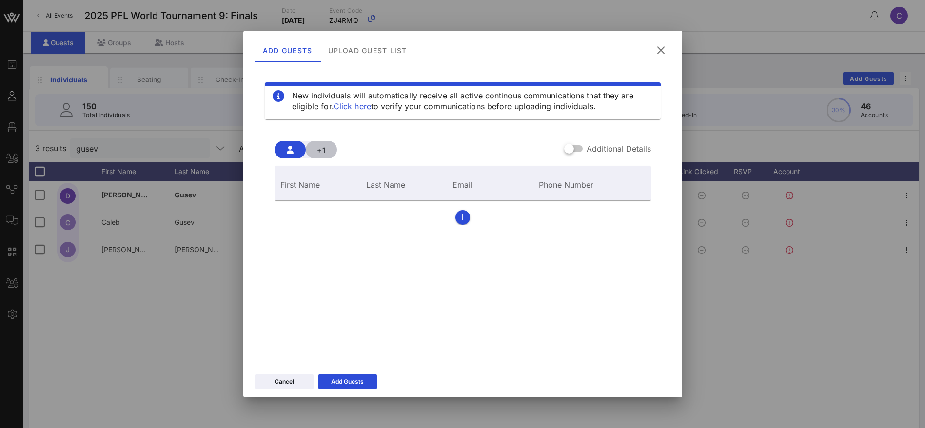
drag, startPoint x: 328, startPoint y: 151, endPoint x: 323, endPoint y: 141, distance: 10.5
click at [329, 150] on span "+1" at bounding box center [322, 150] width 16 height 8
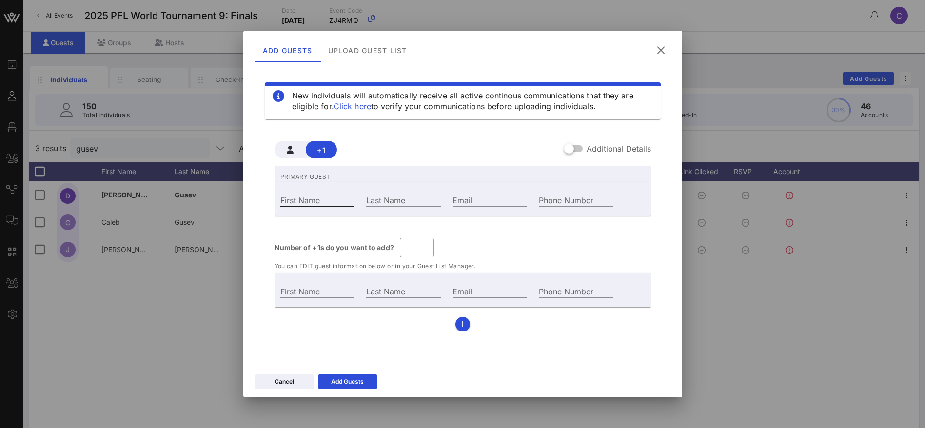
click at [297, 198] on div "First Name" at bounding box center [317, 200] width 75 height 13
paste input "[PERSON_NAME]"
type input "Guest Of"
type input "[PERSON_NAME]"
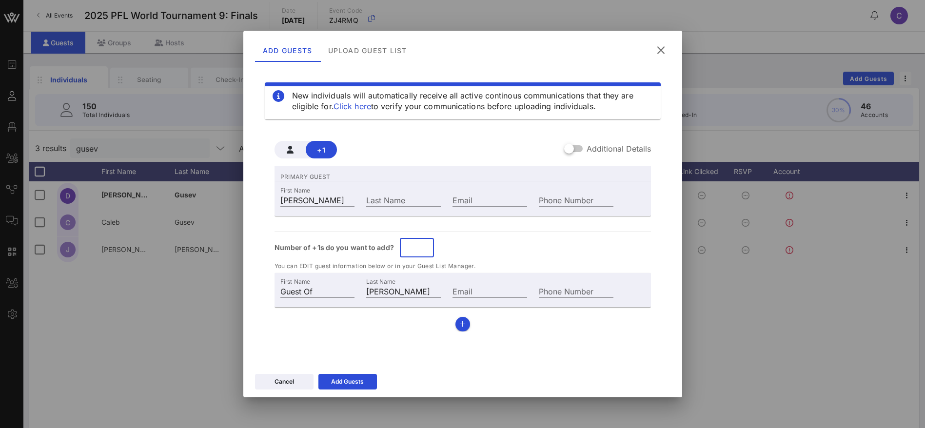
click at [424, 244] on input "*" at bounding box center [417, 248] width 22 height 16
type input "*"
click at [424, 244] on input "*" at bounding box center [417, 248] width 22 height 16
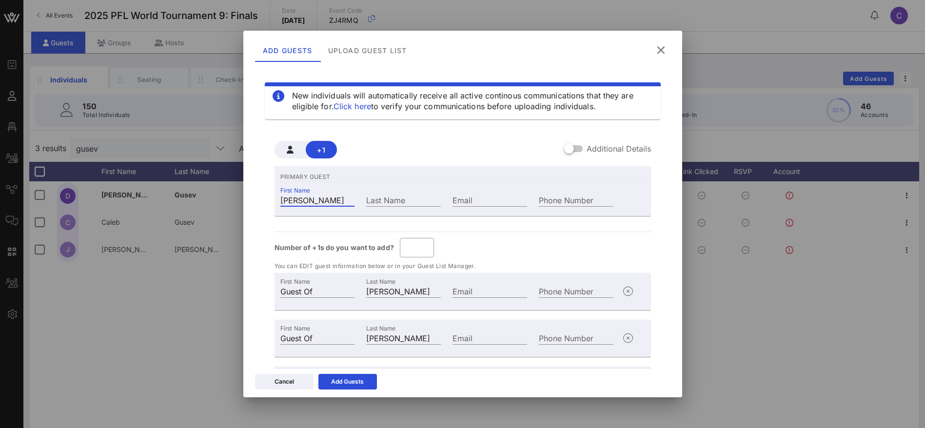
drag, startPoint x: 318, startPoint y: 198, endPoint x: 298, endPoint y: 199, distance: 20.5
click at [298, 199] on input "[PERSON_NAME]" at bounding box center [317, 200] width 75 height 13
type input "Amit"
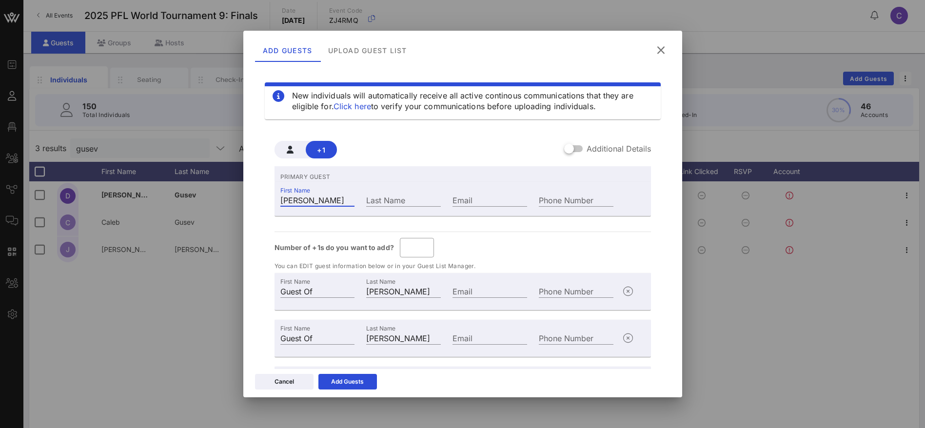
type input "Amit"
click at [406, 199] on input "Last Name" at bounding box center [403, 200] width 75 height 13
paste input "[PERSON_NAME]"
type input "Amit Patel"
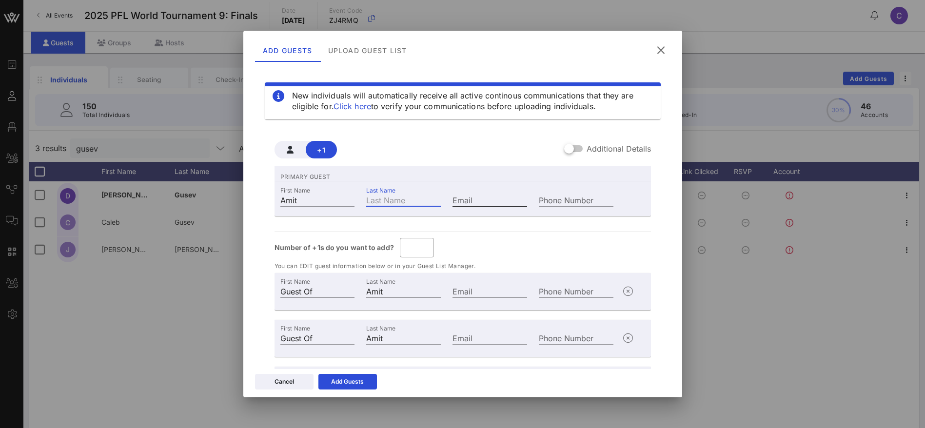
type input "[PERSON_NAME]"
type input "Amit Patel"
type input "[PERSON_NAME]"
click at [492, 197] on input "Email" at bounding box center [490, 200] width 75 height 13
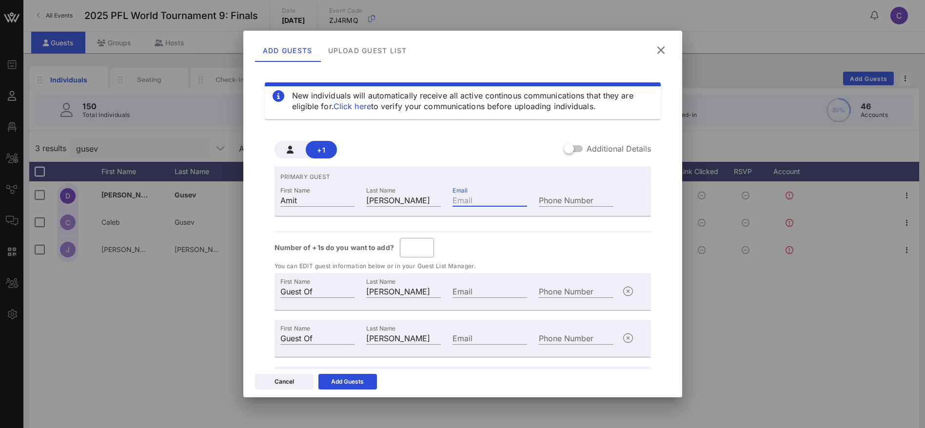
paste input "[PERSON_NAME]"
drag, startPoint x: 452, startPoint y: 200, endPoint x: 383, endPoint y: 197, distance: 69.3
click at [383, 197] on div "First Name Amit Last Name Patel Email .amit@gmai.com Phone Number" at bounding box center [447, 199] width 345 height 26
type input ".amit@gmai.com"
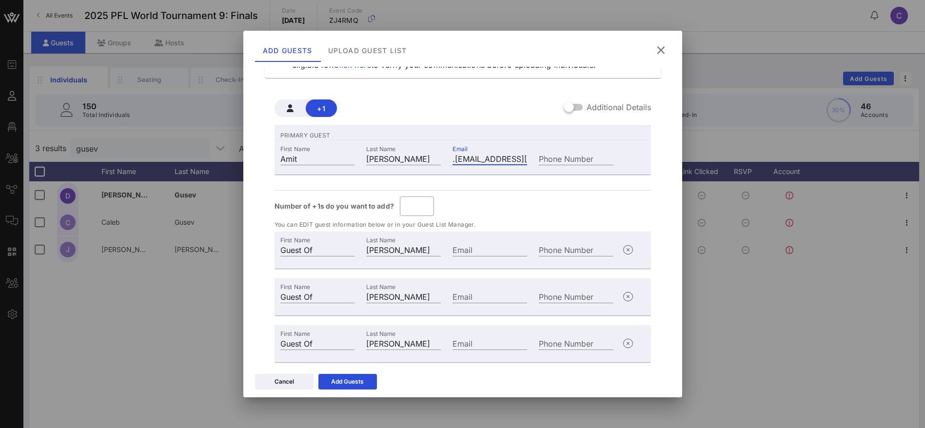
scroll to position [67, 0]
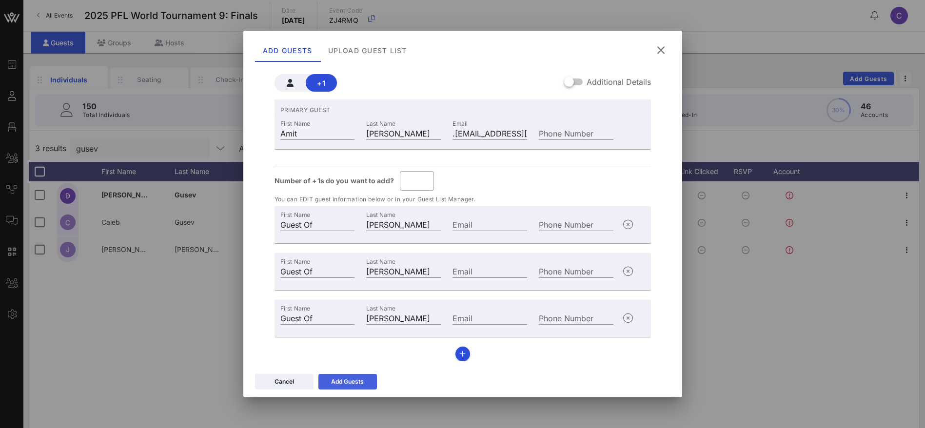
click at [357, 381] on div "Add Guests" at bounding box center [347, 382] width 33 height 10
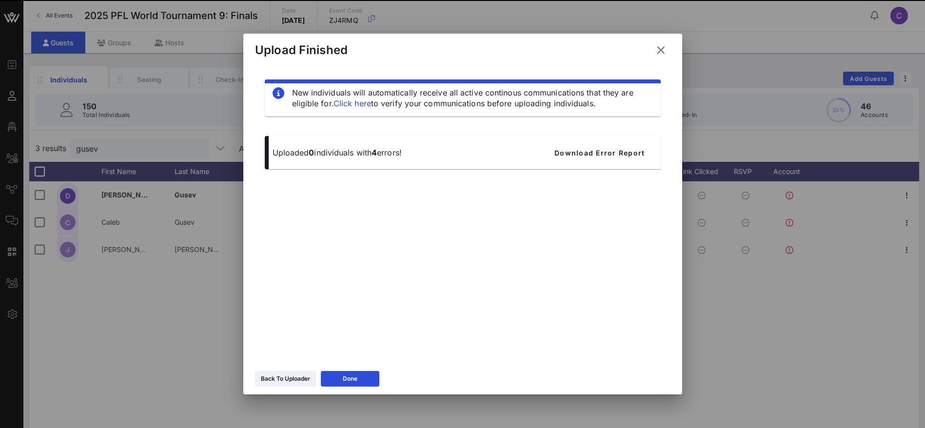
scroll to position [0, 0]
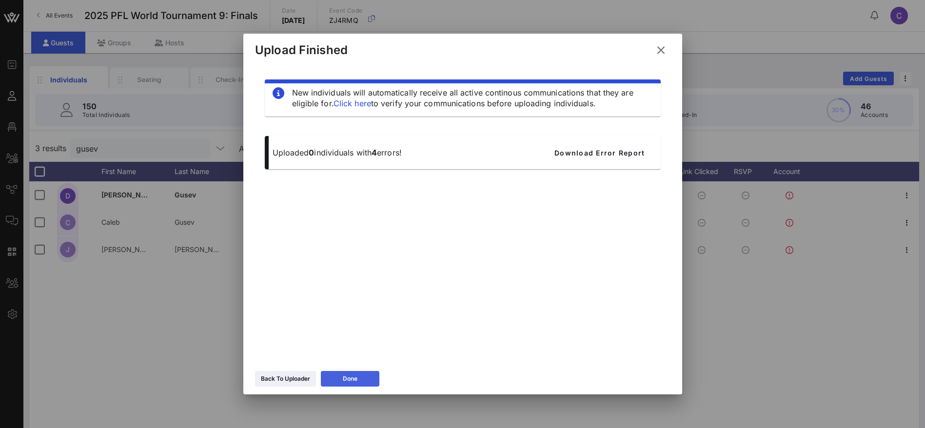
click at [358, 376] on button "Done" at bounding box center [350, 379] width 59 height 16
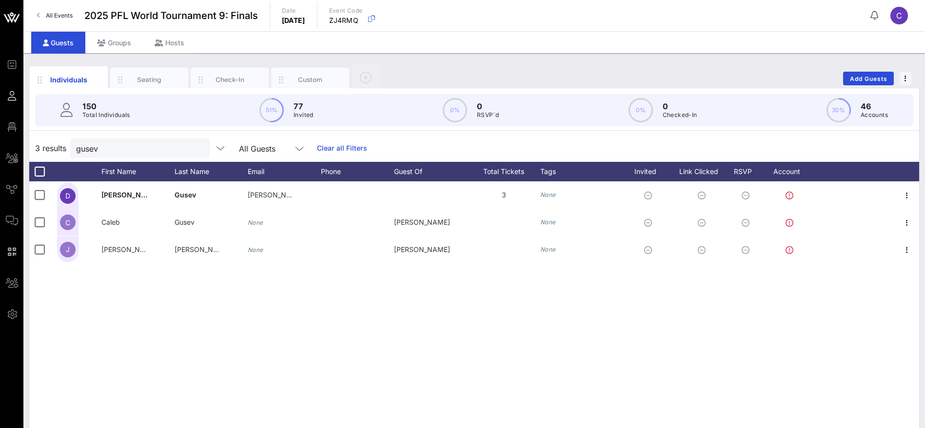
drag, startPoint x: 125, startPoint y: 139, endPoint x: 26, endPoint y: 146, distance: 99.3
click at [26, 146] on div "Individuals Seating Check-In Custom Add Guests 150 Total Individuals 51% 77 Inv…" at bounding box center [474, 268] width 902 height 431
drag, startPoint x: 111, startPoint y: 155, endPoint x: 32, endPoint y: 152, distance: 78.6
click at [32, 152] on div "3 results gusev All Guests Clear all Filters" at bounding box center [474, 148] width 890 height 27
paste input "[PERSON_NAME]"
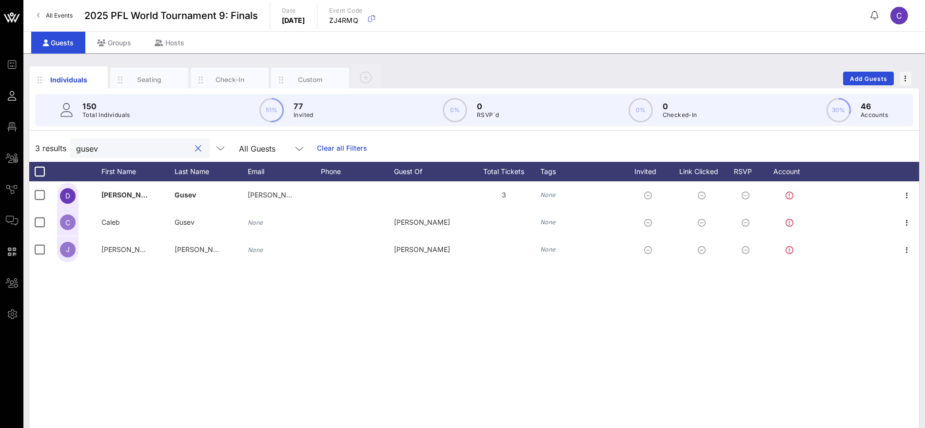
type input "[PERSON_NAME]"
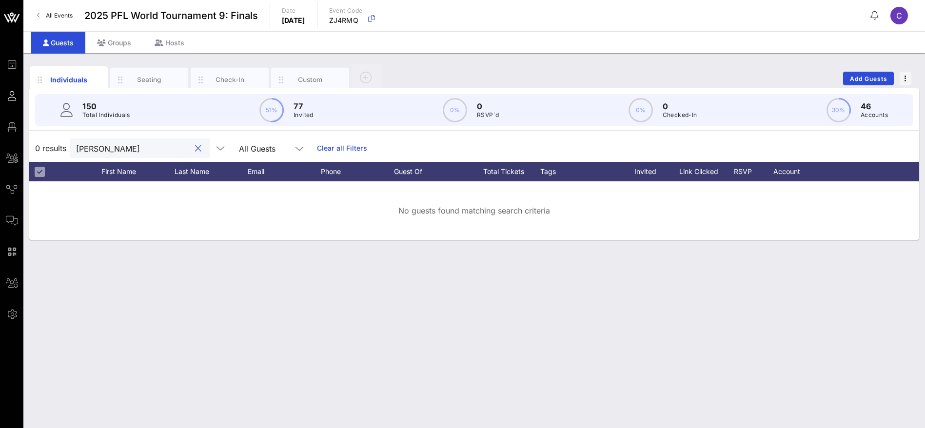
drag, startPoint x: 98, startPoint y: 143, endPoint x: 57, endPoint y: 144, distance: 41.5
click at [57, 144] on div "0 results Amit Patel All Guests Clear all Filters" at bounding box center [474, 148] width 890 height 27
type input "[PERSON_NAME]"
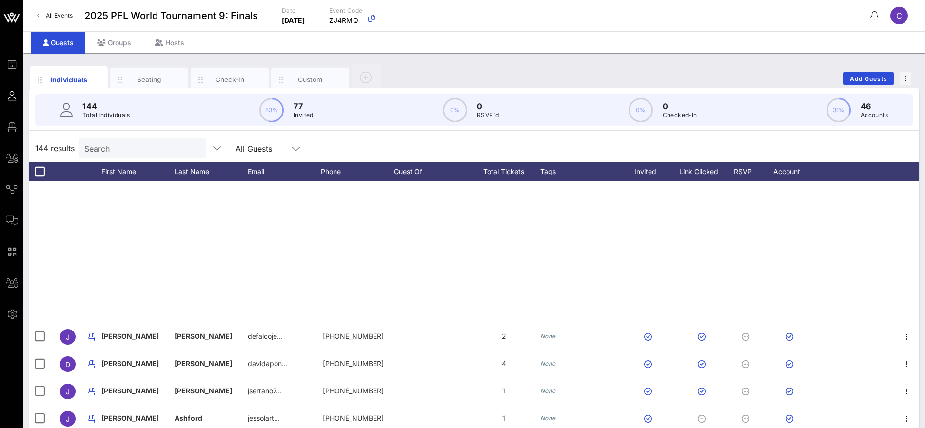
scroll to position [1244, 0]
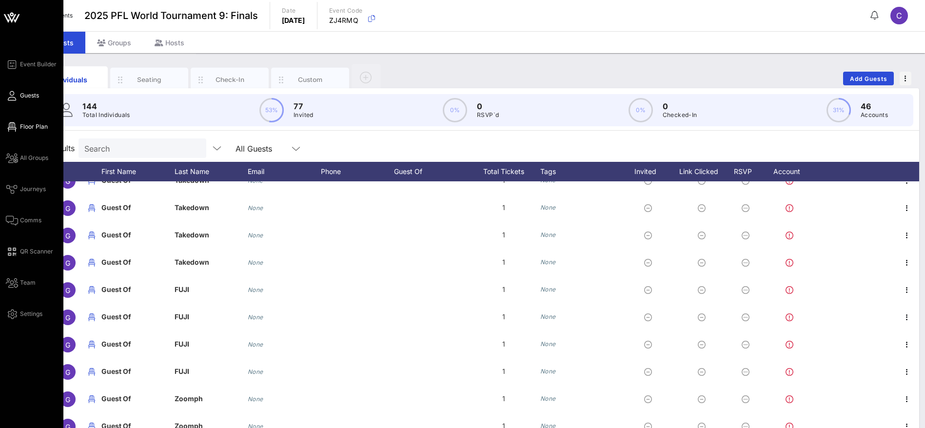
click at [35, 129] on span "Floor Plan" at bounding box center [34, 126] width 28 height 9
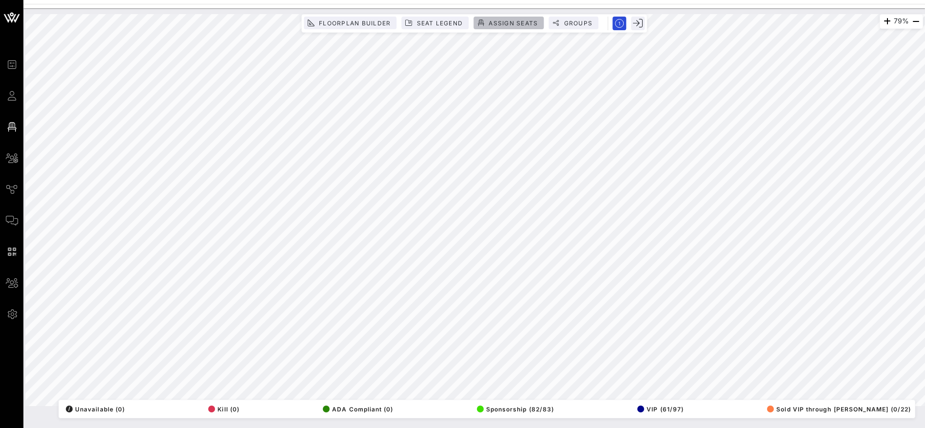
click at [519, 20] on span "Assign Seats" at bounding box center [513, 23] width 50 height 7
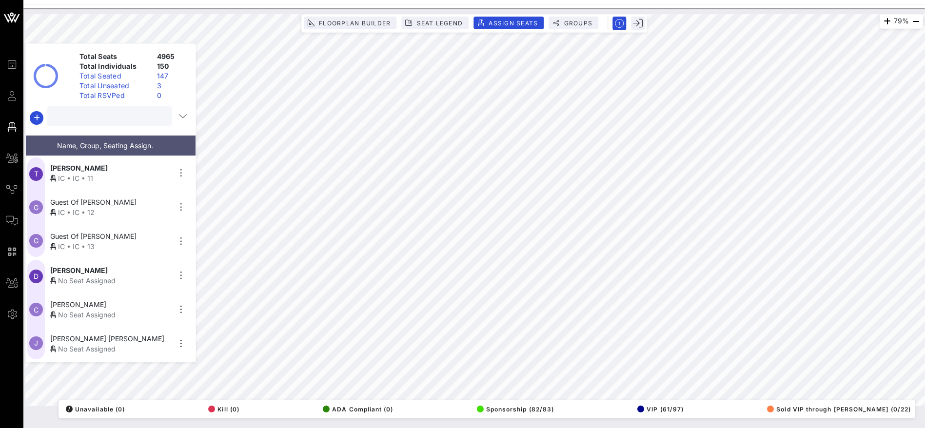
drag, startPoint x: 107, startPoint y: 116, endPoint x: 135, endPoint y: 107, distance: 29.2
click at [107, 115] on input "text" at bounding box center [108, 116] width 111 height 13
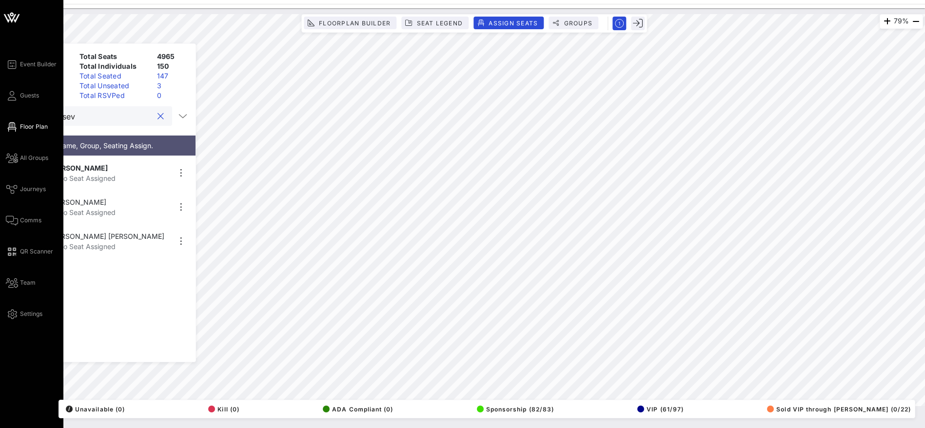
drag, startPoint x: 85, startPoint y: 113, endPoint x: 12, endPoint y: 112, distance: 72.7
click at [12, 112] on div "Event Builder Guests Floor Plan All Groups Journeys Comms QR Scanner Team Setti…" at bounding box center [462, 214] width 925 height 428
paste input "[PERSON_NAME]"
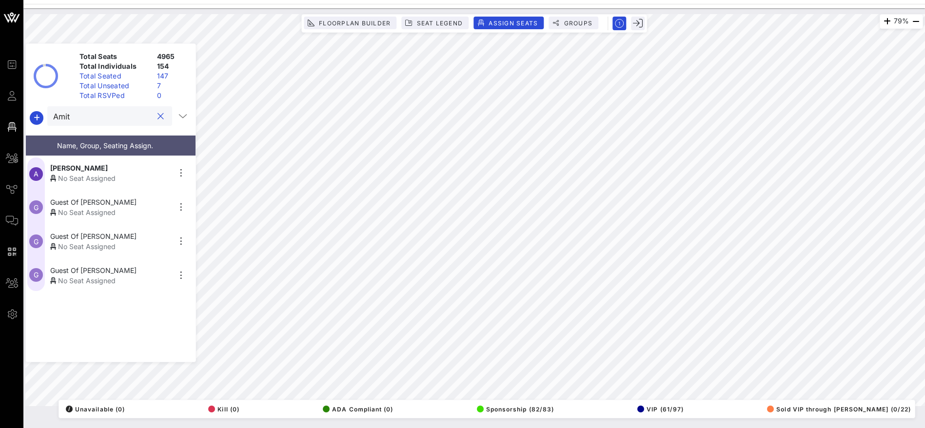
click at [103, 174] on div "No Seat Assigned" at bounding box center [110, 178] width 120 height 10
click at [69, 212] on div "No Seat Assigned" at bounding box center [110, 212] width 120 height 10
click at [81, 241] on div "No Seat Assigned" at bounding box center [110, 246] width 120 height 10
click at [123, 271] on div "Guest Of Amit Patel" at bounding box center [110, 270] width 120 height 10
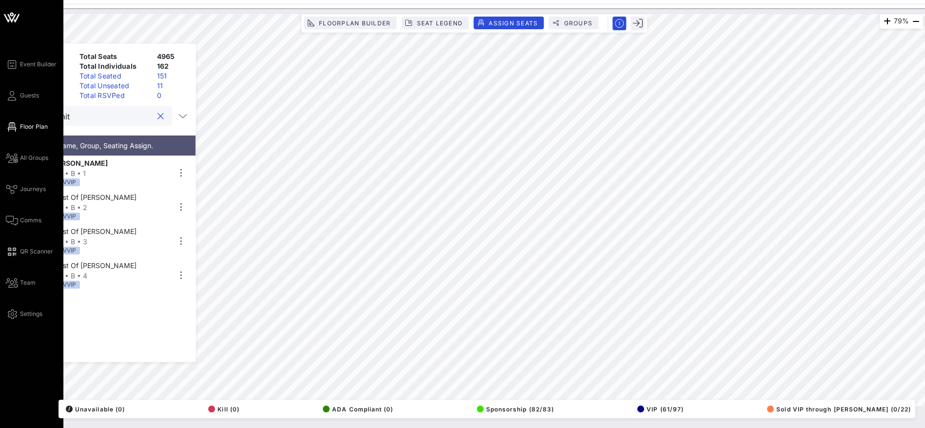
drag, startPoint x: 90, startPoint y: 113, endPoint x: 18, endPoint y: 110, distance: 72.2
click at [17, 110] on div "Event Builder Guests Floor Plan All Groups Journeys Comms QR Scanner Team Setti…" at bounding box center [462, 214] width 925 height 428
paste input "[PERSON_NAME]"
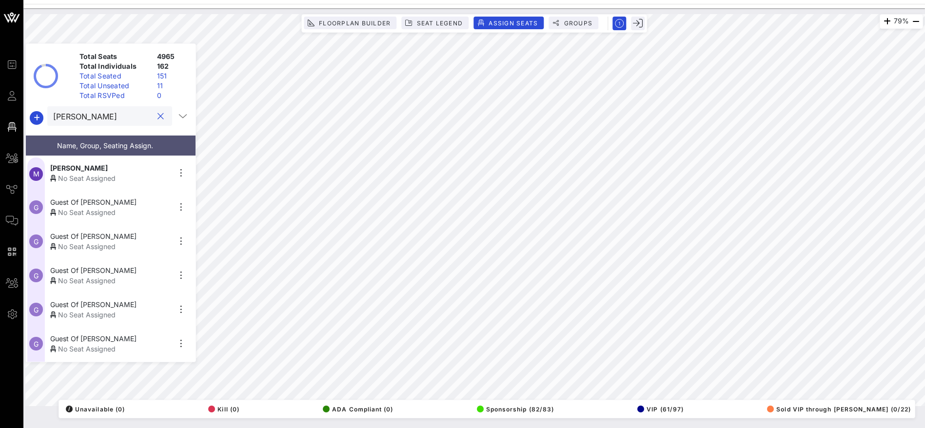
click at [119, 175] on div "No Seat Assigned" at bounding box center [110, 178] width 120 height 10
click at [87, 205] on span "Guest Of Mark Murray" at bounding box center [93, 202] width 86 height 10
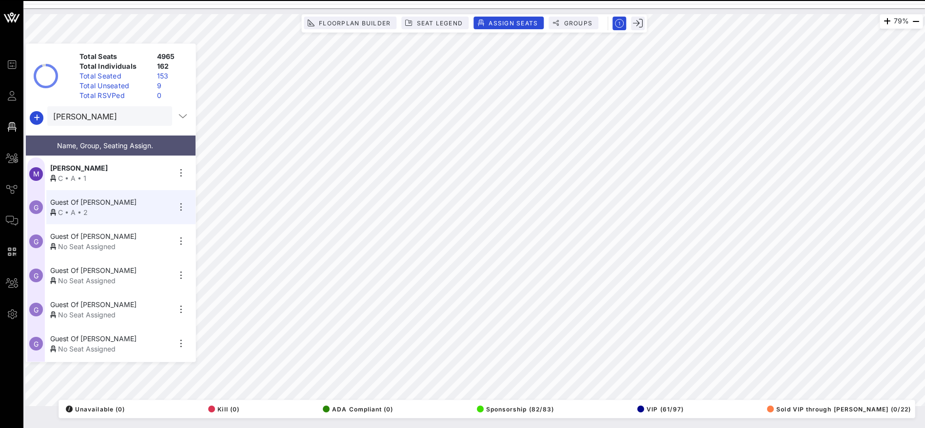
drag, startPoint x: 86, startPoint y: 243, endPoint x: 92, endPoint y: 241, distance: 6.2
click at [92, 241] on div "No Seat Assigned" at bounding box center [110, 246] width 120 height 10
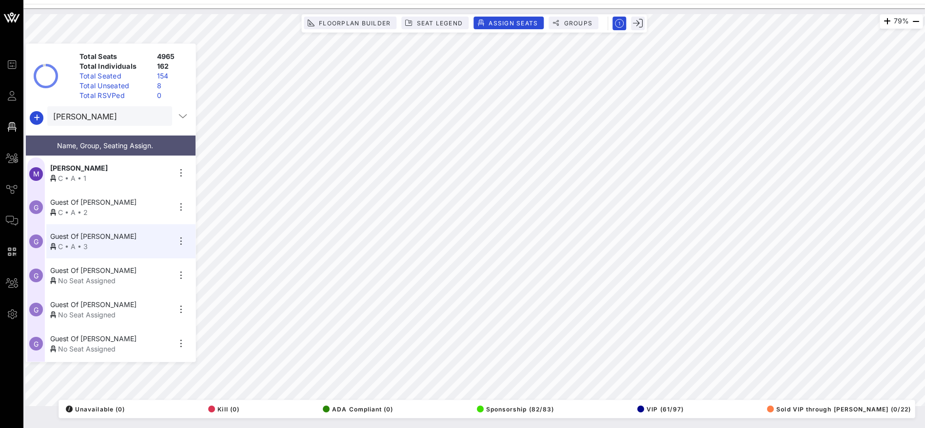
click at [113, 271] on span "Guest Of Mark Murray" at bounding box center [93, 270] width 86 height 10
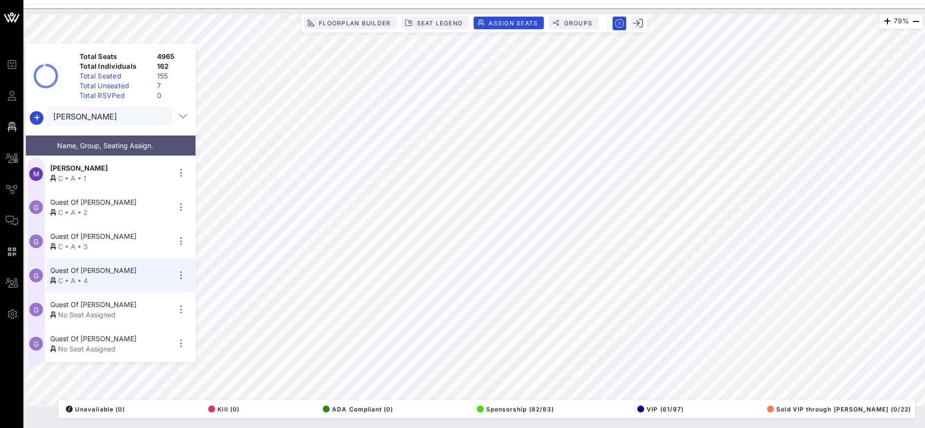
click at [91, 308] on span "Guest Of Mark Murray" at bounding box center [93, 304] width 86 height 10
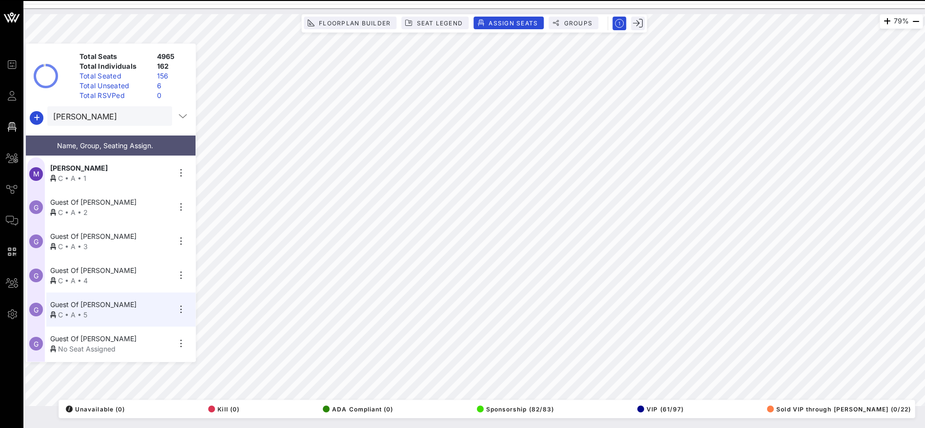
click at [89, 342] on span "Guest Of Mark Murray" at bounding box center [93, 339] width 86 height 10
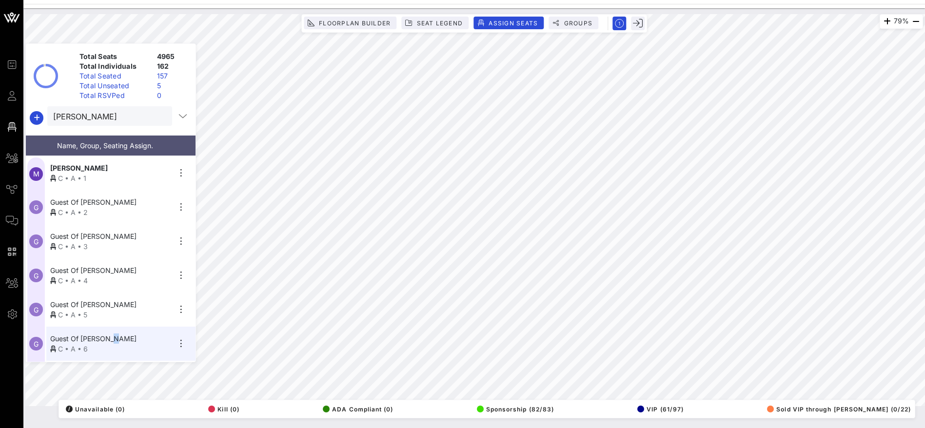
scroll to position [67, 0]
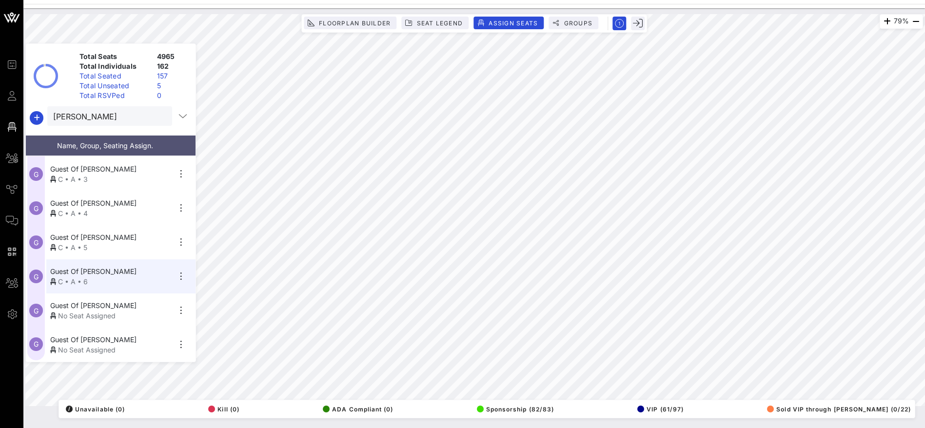
click at [107, 308] on span "Guest Of Mark Murray" at bounding box center [93, 305] width 86 height 10
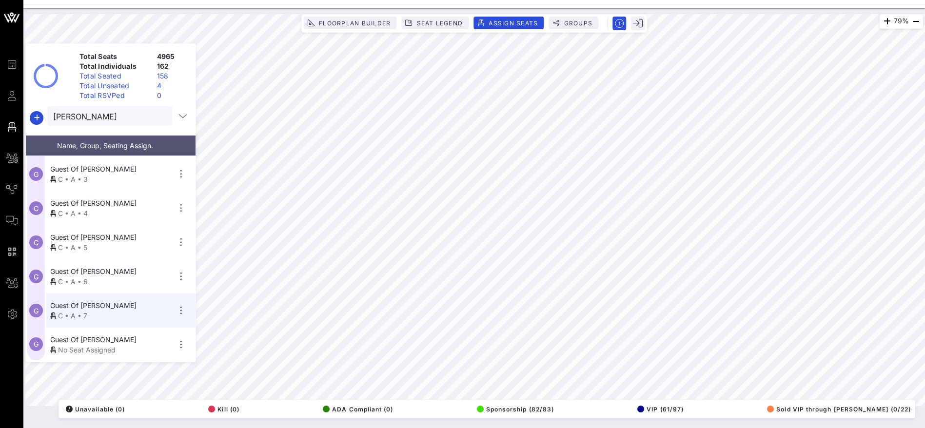
click at [89, 346] on div "No Seat Assigned" at bounding box center [110, 350] width 120 height 10
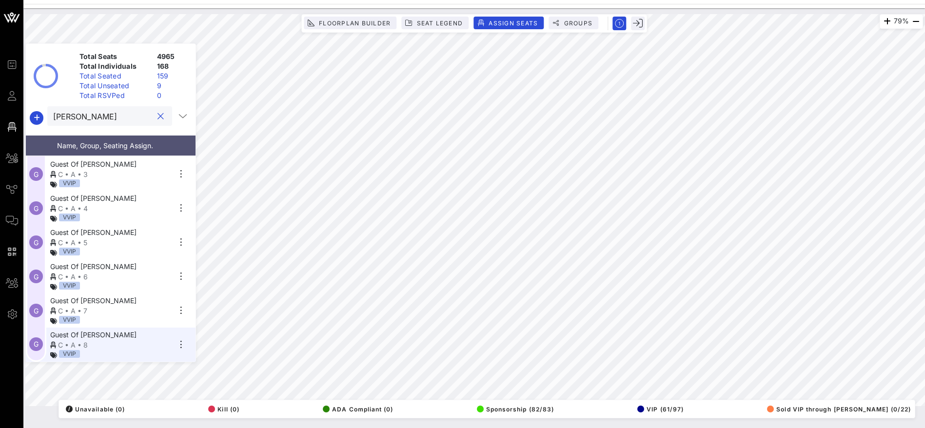
drag, startPoint x: 79, startPoint y: 117, endPoint x: 25, endPoint y: 118, distance: 53.2
click at [25, 118] on div "Total Seats 4965 Total Individuals 168 Total Seated 159 Total Unseated 9 Total …" at bounding box center [110, 202] width 171 height 319
paste input "[PERSON_NAME]"
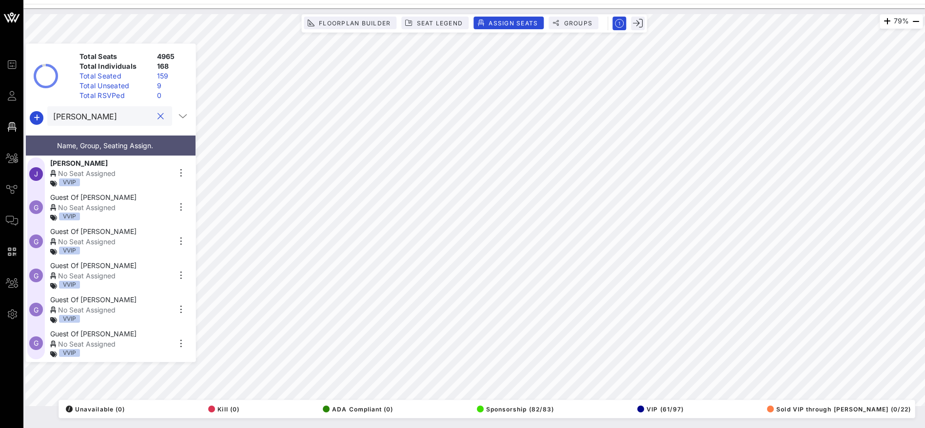
scroll to position [0, 0]
click at [102, 172] on div "No Seat Assigned" at bounding box center [110, 173] width 120 height 10
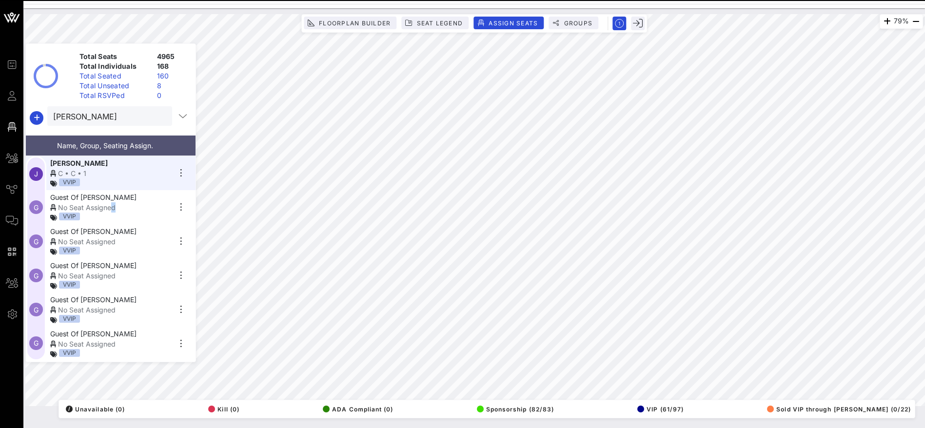
drag, startPoint x: 92, startPoint y: 203, endPoint x: 99, endPoint y: 203, distance: 7.3
click at [99, 203] on div "No Seat Assigned" at bounding box center [110, 207] width 120 height 10
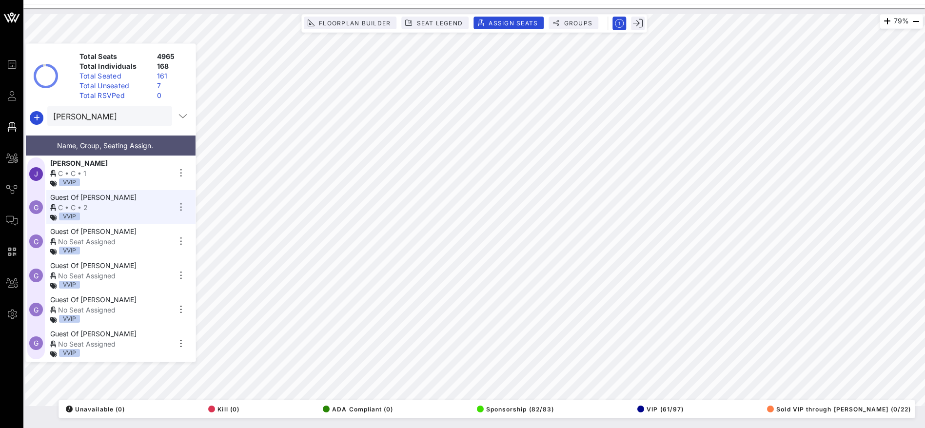
click at [99, 240] on div "No Seat Assigned" at bounding box center [110, 242] width 120 height 10
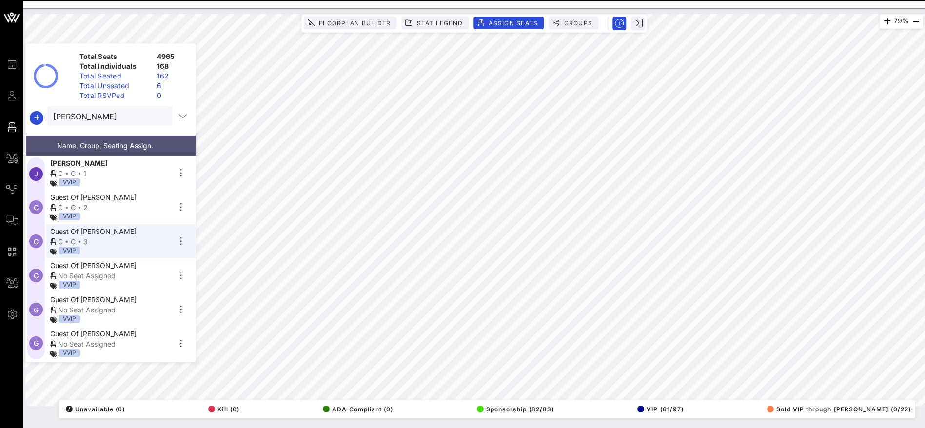
click at [101, 274] on div "No Seat Assigned" at bounding box center [110, 276] width 120 height 10
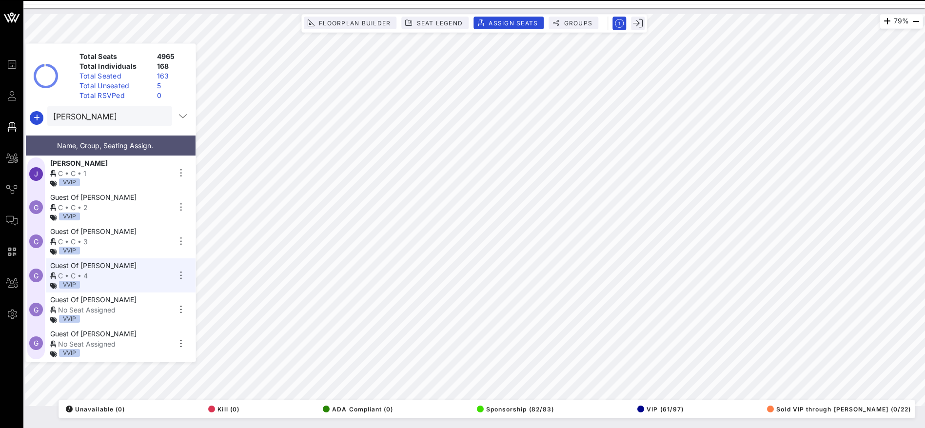
click at [125, 310] on div "No Seat Assigned" at bounding box center [110, 310] width 120 height 10
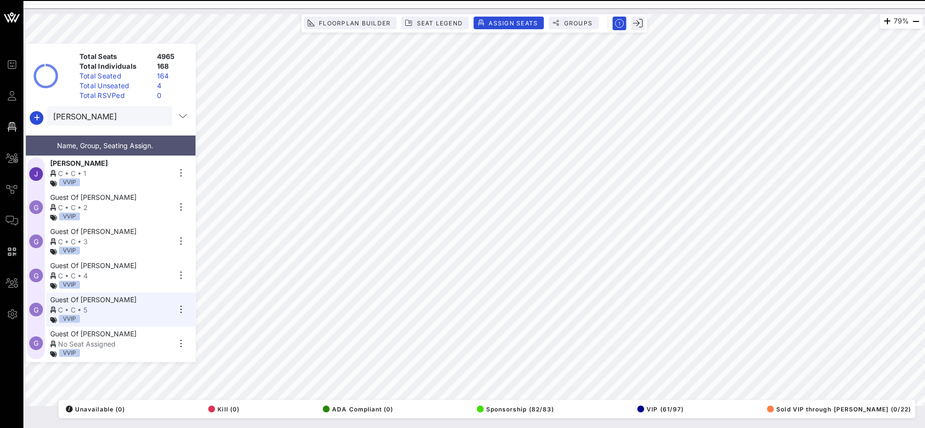
click at [115, 340] on div "No Seat Assigned" at bounding box center [110, 344] width 120 height 10
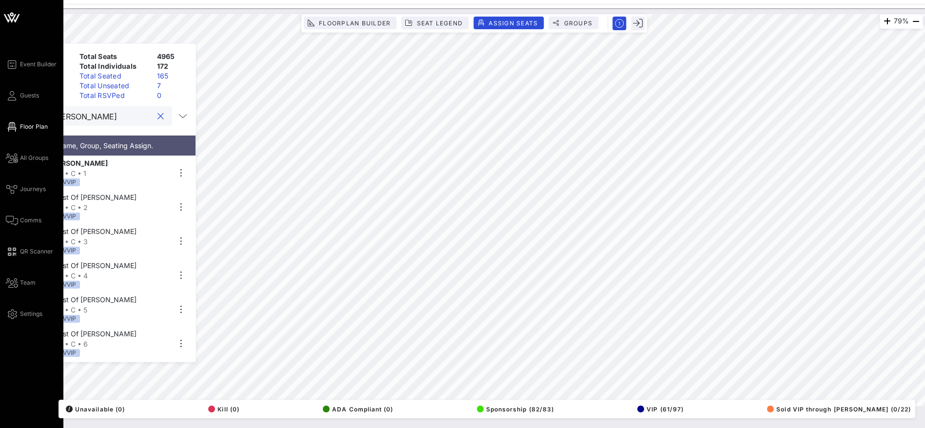
drag, startPoint x: 74, startPoint y: 113, endPoint x: 17, endPoint y: 114, distance: 56.6
click at [15, 114] on div "Event Builder Guests Floor Plan All Groups Journeys Comms QR Scanner Team Setti…" at bounding box center [462, 214] width 925 height 428
paste input "Colon"
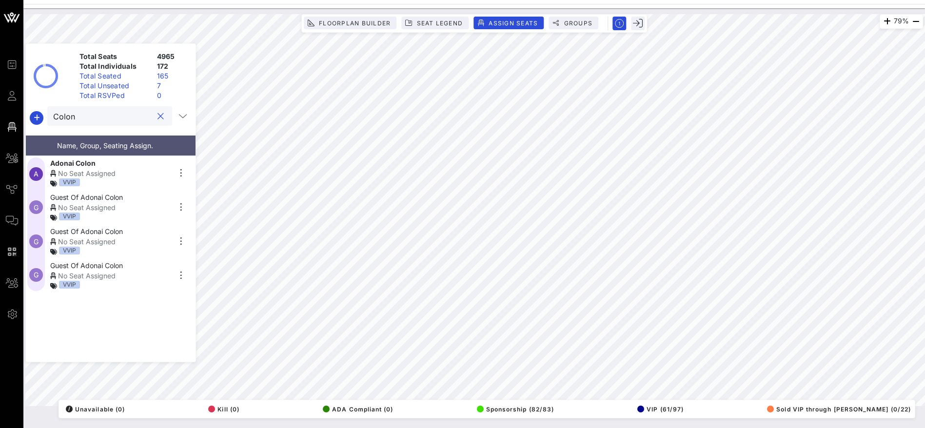
click at [116, 174] on div "No Seat Assigned" at bounding box center [110, 173] width 120 height 10
drag, startPoint x: 107, startPoint y: 204, endPoint x: 115, endPoint y: 202, distance: 7.5
click at [115, 202] on div "No Seat Assigned" at bounding box center [110, 207] width 120 height 10
click at [104, 239] on div "No Seat Assigned" at bounding box center [110, 242] width 120 height 10
click at [93, 271] on div "No Seat Assigned" at bounding box center [110, 276] width 120 height 10
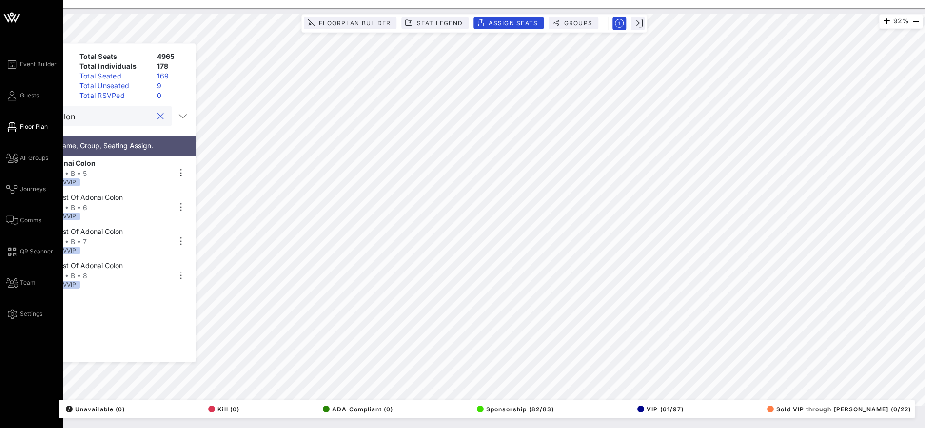
drag, startPoint x: 50, startPoint y: 114, endPoint x: 18, endPoint y: 114, distance: 32.2
click at [17, 114] on div "Event Builder Guests Floor Plan All Groups Journeys Comms QR Scanner Team Setti…" at bounding box center [462, 214] width 925 height 428
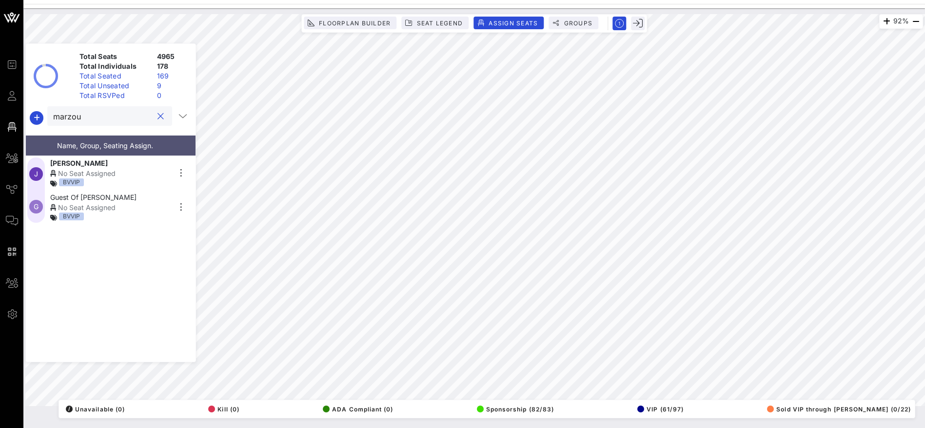
drag, startPoint x: 125, startPoint y: 177, endPoint x: 59, endPoint y: 4, distance: 185.1
click at [126, 177] on div "No Seat Assigned" at bounding box center [110, 173] width 120 height 10
click at [79, 206] on div "No Seat Assigned" at bounding box center [110, 207] width 120 height 10
drag, startPoint x: 40, startPoint y: 118, endPoint x: 33, endPoint y: 118, distance: 7.3
click at [33, 118] on div "marzou" at bounding box center [111, 117] width 170 height 23
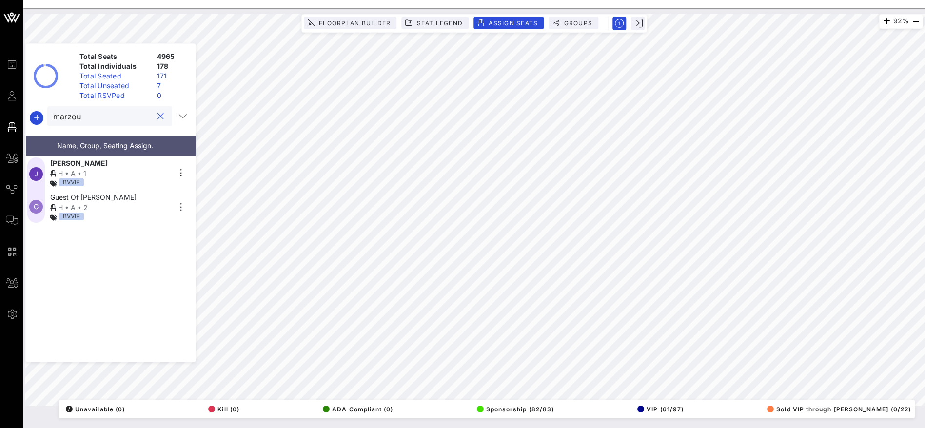
paste input "[PERSON_NAME]"
click at [109, 173] on div "No Seat Assigned" at bounding box center [110, 173] width 120 height 10
click at [118, 201] on span "Guest Of BETTY DELLINGER" at bounding box center [93, 197] width 86 height 10
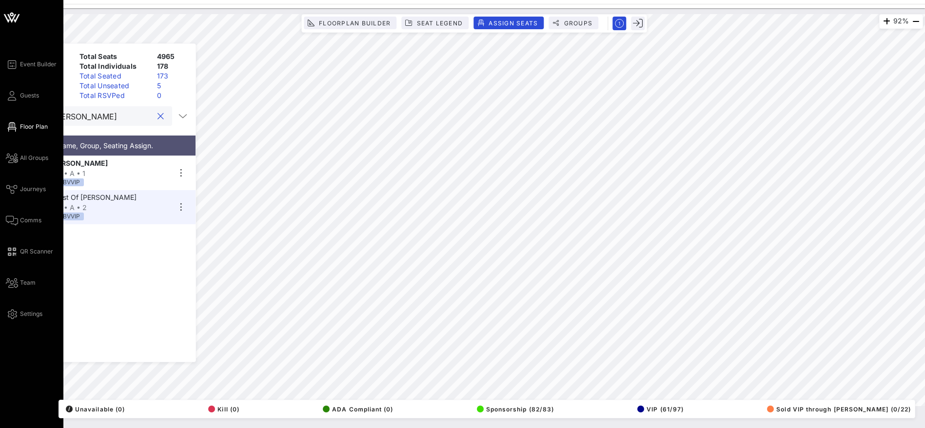
drag, startPoint x: 79, startPoint y: 115, endPoint x: 7, endPoint y: 117, distance: 72.2
click at [7, 117] on div "Event Builder Guests Floor Plan All Groups Journeys Comms QR Scanner Team Setti…" at bounding box center [462, 214] width 925 height 428
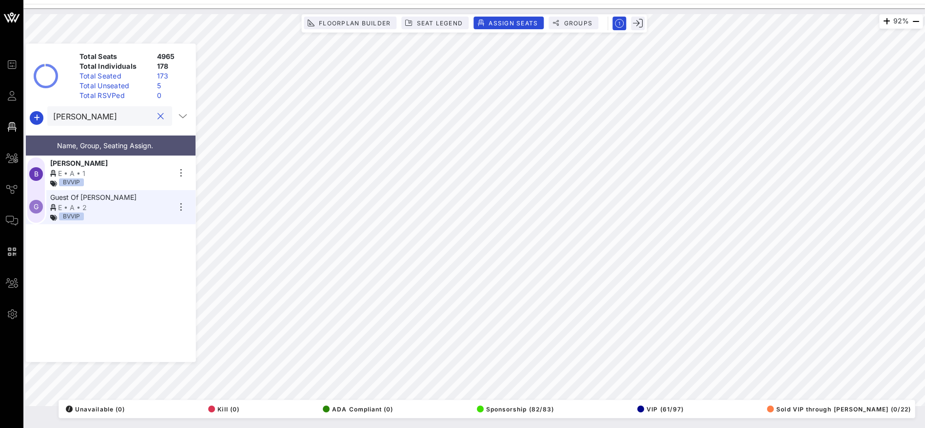
drag, startPoint x: 105, startPoint y: 118, endPoint x: 48, endPoint y: 118, distance: 57.1
click at [48, 118] on div "[PERSON_NAME]" at bounding box center [109, 116] width 125 height 20
drag, startPoint x: 88, startPoint y: 168, endPoint x: 85, endPoint y: 164, distance: 5.3
click at [87, 168] on div "No Seat Assigned" at bounding box center [110, 173] width 120 height 10
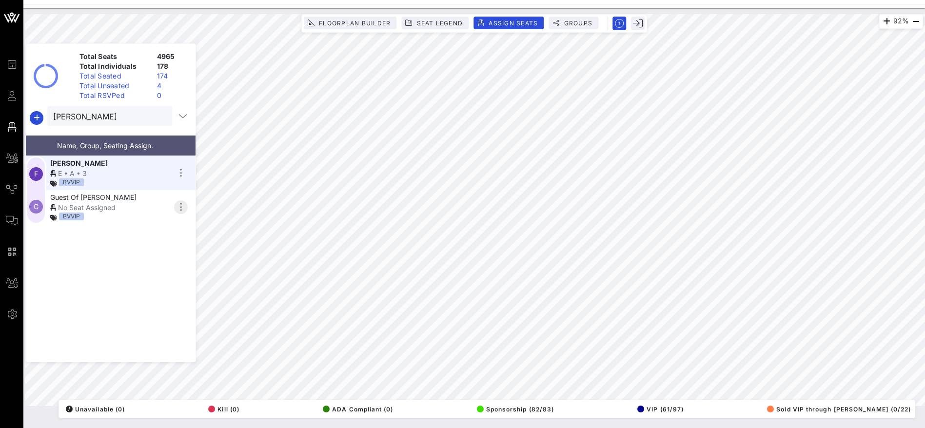
drag, startPoint x: 121, startPoint y: 208, endPoint x: 177, endPoint y: 204, distance: 55.7
click at [121, 208] on div "No Seat Assigned" at bounding box center [110, 207] width 120 height 10
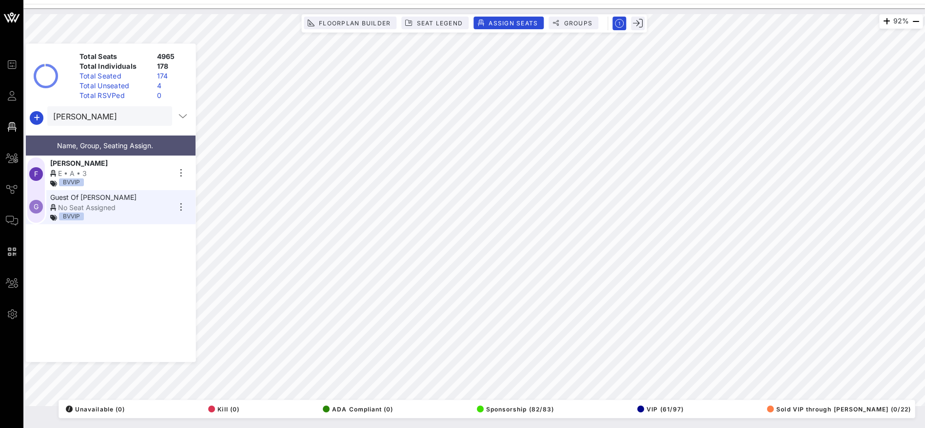
click at [141, 202] on div "No Seat Assigned" at bounding box center [110, 207] width 120 height 10
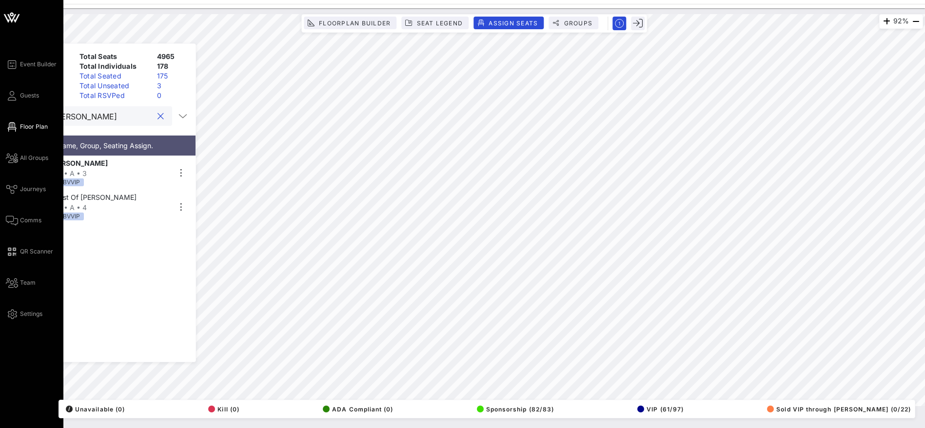
drag, startPoint x: 99, startPoint y: 117, endPoint x: 0, endPoint y: 115, distance: 98.0
click at [0, 115] on div "Event Builder Guests Floor Plan All Groups Journeys Comms QR Scanner Team Setti…" at bounding box center [462, 214] width 925 height 428
type input "gusev"
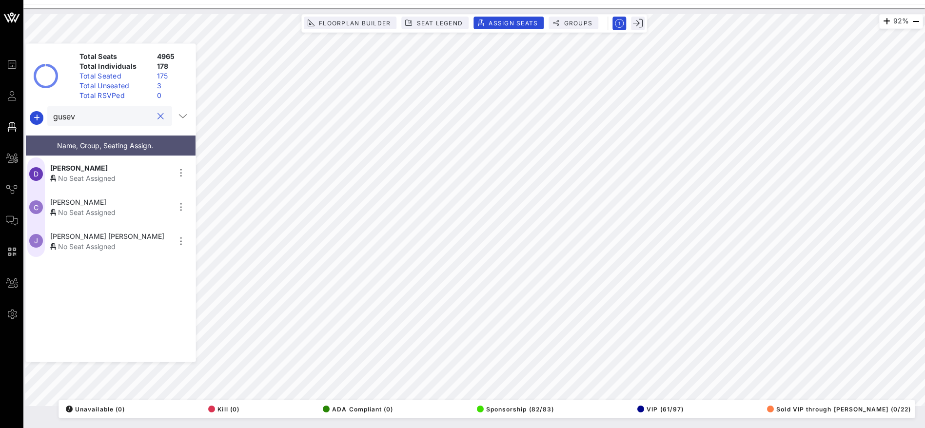
click at [116, 176] on div "No Seat Assigned" at bounding box center [110, 178] width 120 height 10
click at [123, 176] on div "No Seat Assigned" at bounding box center [110, 178] width 120 height 10
click at [97, 211] on div "No Seat Assigned" at bounding box center [110, 212] width 120 height 10
click at [106, 229] on div "J Jayden Gusev ANDREW COLLINS No Seat Assigned" at bounding box center [107, 241] width 162 height 34
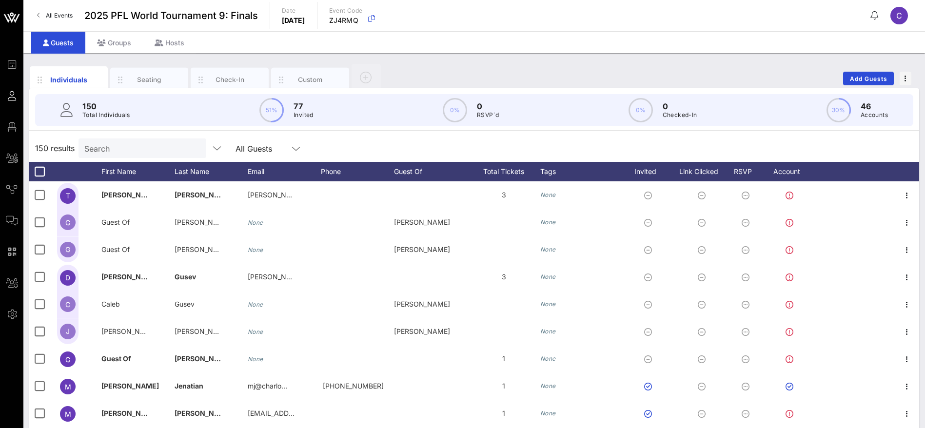
click at [103, 149] on input "Search" at bounding box center [141, 148] width 114 height 13
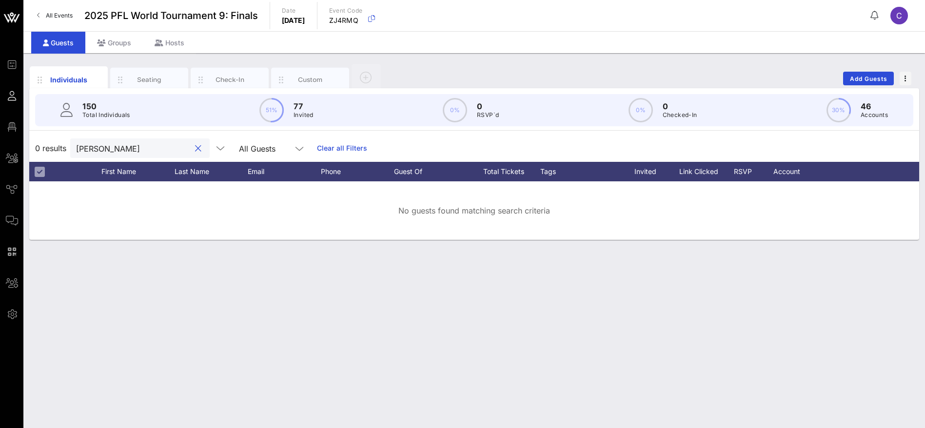
drag, startPoint x: 117, startPoint y: 145, endPoint x: 52, endPoint y: 145, distance: 64.9
click at [52, 145] on div "0 results amit All Guests Clear all Filters" at bounding box center [474, 148] width 890 height 27
type input "[PERSON_NAME]"
click at [874, 76] on span "Add Guests" at bounding box center [869, 78] width 39 height 7
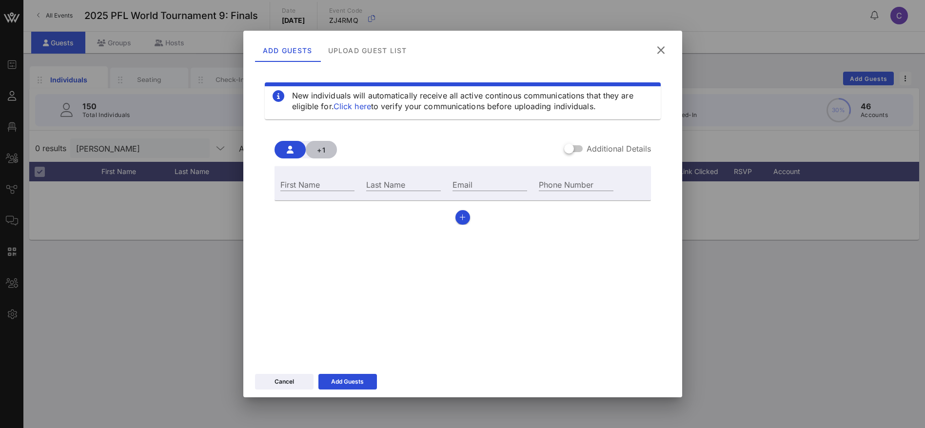
click at [330, 151] on button "+1" at bounding box center [321, 150] width 31 height 18
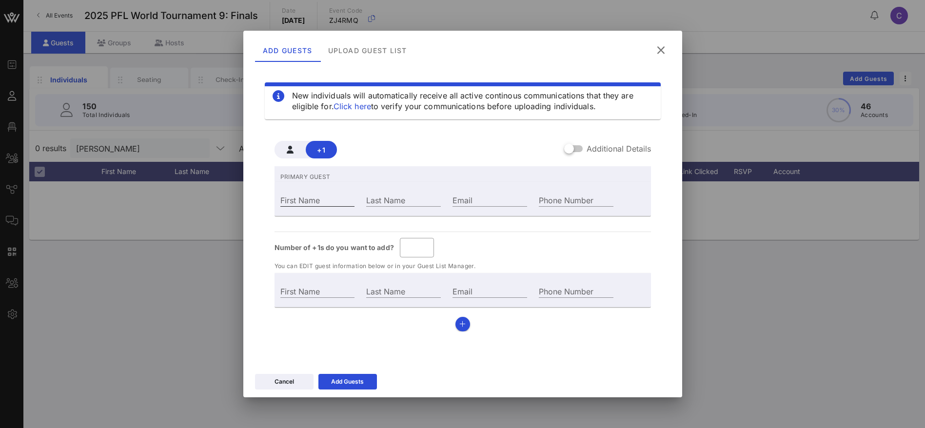
click at [314, 199] on input "First Name" at bounding box center [317, 200] width 75 height 13
paste input "[PERSON_NAME]"
type input "Guest Of"
type input "[PERSON_NAME]"
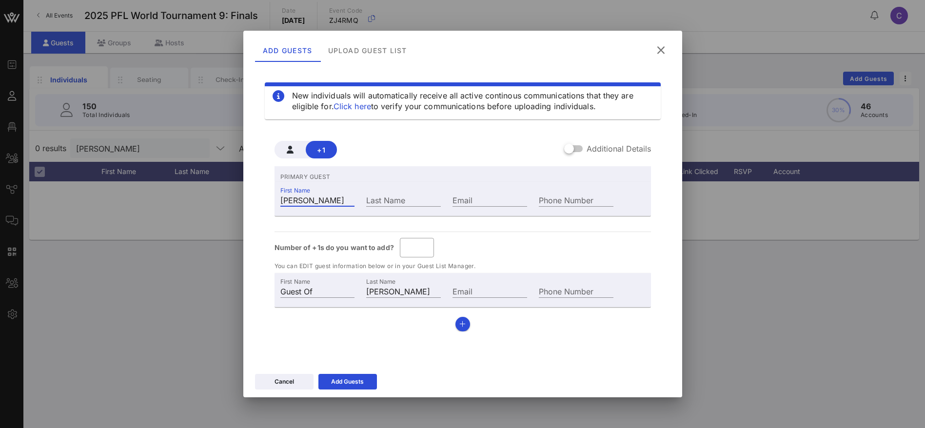
drag, startPoint x: 326, startPoint y: 198, endPoint x: 336, endPoint y: 194, distance: 11.1
click at [302, 196] on input "[PERSON_NAME]" at bounding box center [317, 200] width 75 height 13
type input "Amit P"
click at [423, 198] on input "Last Name" at bounding box center [403, 200] width 75 height 13
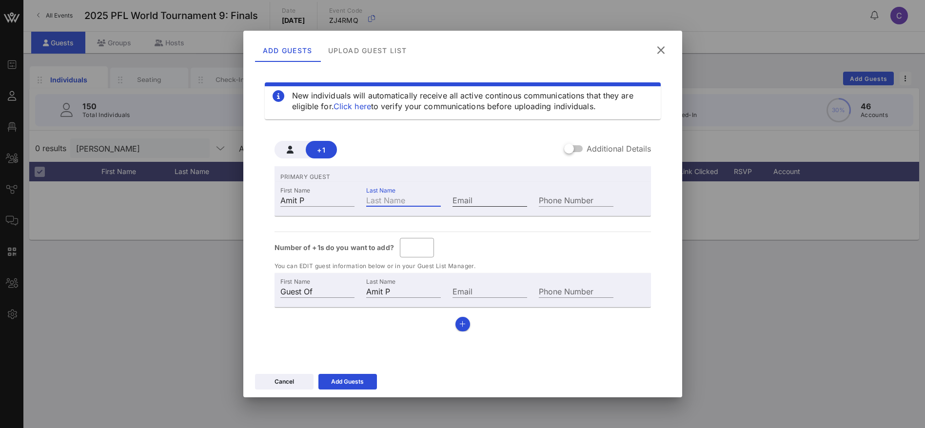
paste input "atel"
type input "Amit P atel"
type input "atel"
click at [480, 197] on input "Email" at bounding box center [490, 200] width 75 height 13
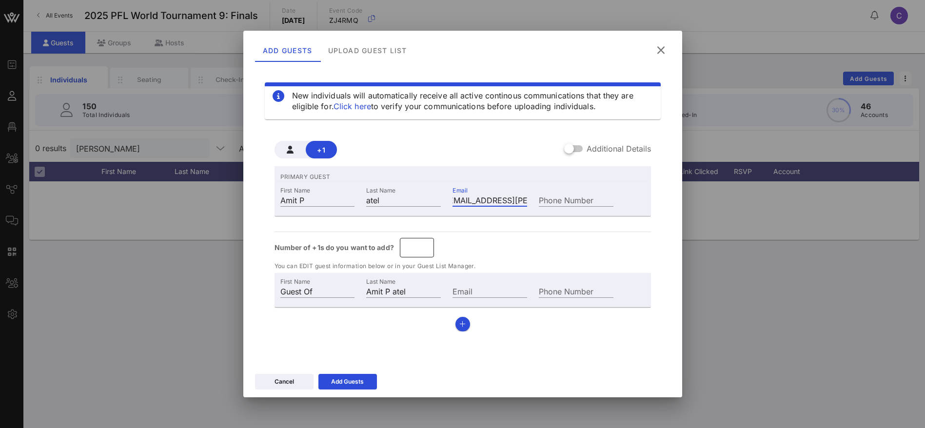
type input "[EMAIL_ADDRESS][PERSON_NAME][DOMAIN_NAME]"
click at [424, 245] on input "*" at bounding box center [417, 248] width 22 height 16
type input "*"
click at [424, 245] on input "*" at bounding box center [417, 248] width 22 height 16
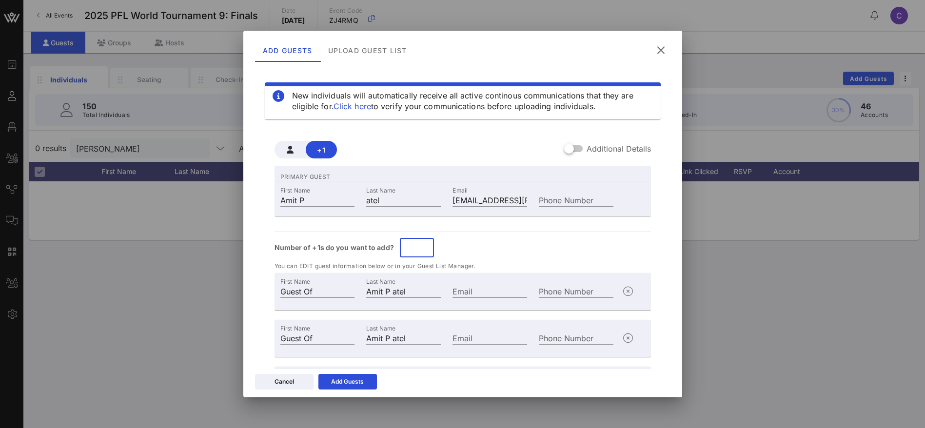
click at [544, 250] on div "Number of +1s do you want to add? ​ *" at bounding box center [463, 248] width 376 height 20
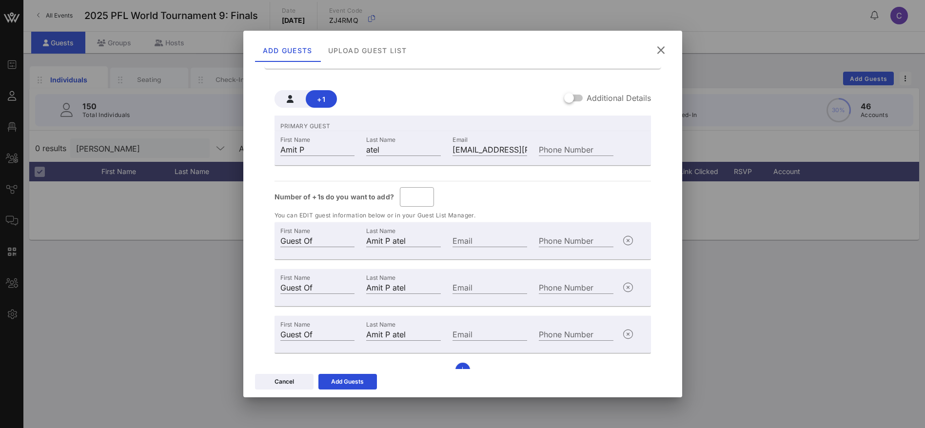
scroll to position [67, 0]
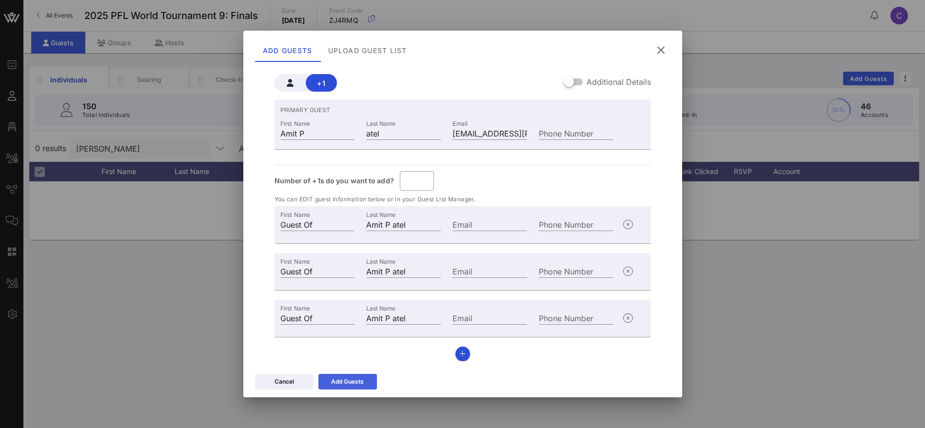
click at [347, 381] on icon at bounding box center [347, 381] width 6 height 7
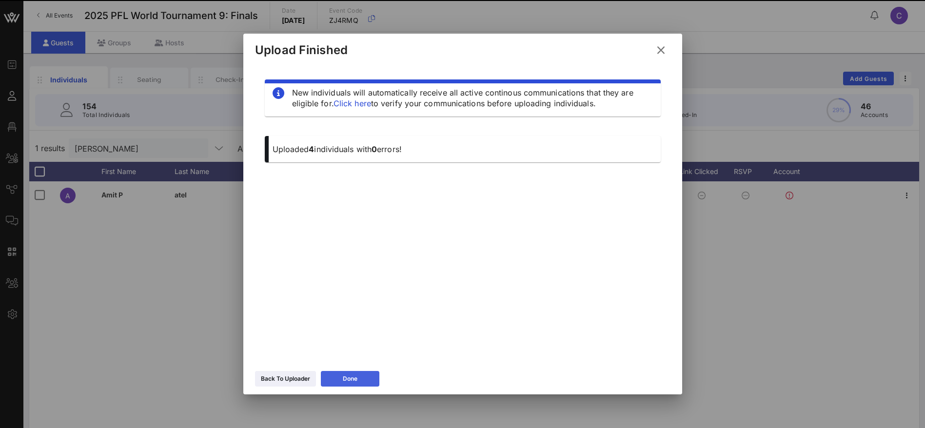
scroll to position [0, 0]
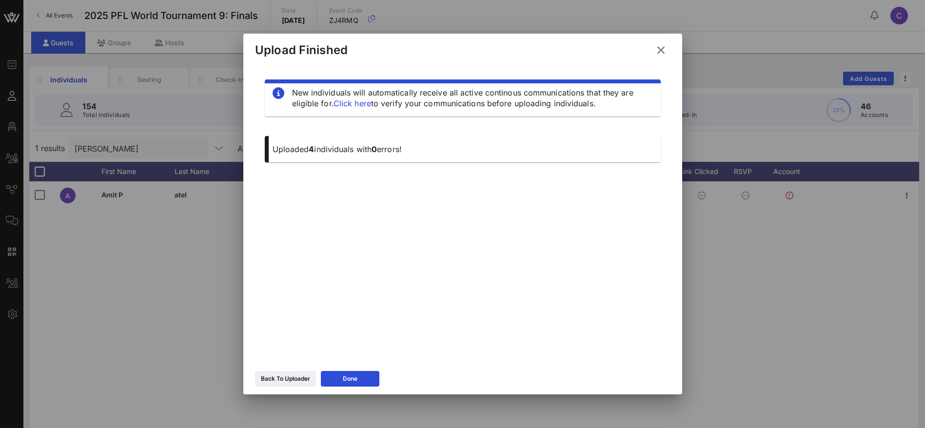
click at [661, 48] on icon at bounding box center [660, 50] width 15 height 14
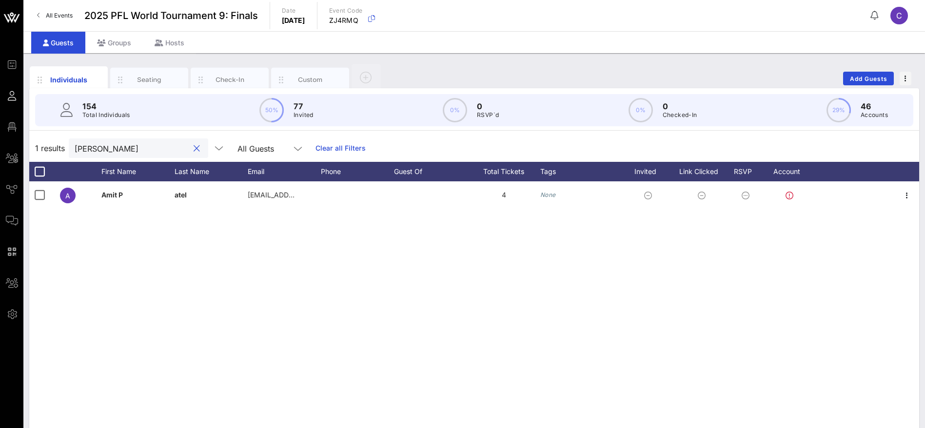
drag, startPoint x: 123, startPoint y: 149, endPoint x: 32, endPoint y: 157, distance: 91.5
click at [31, 157] on div "1 results [PERSON_NAME] All Guests Clear all Filters" at bounding box center [474, 148] width 890 height 27
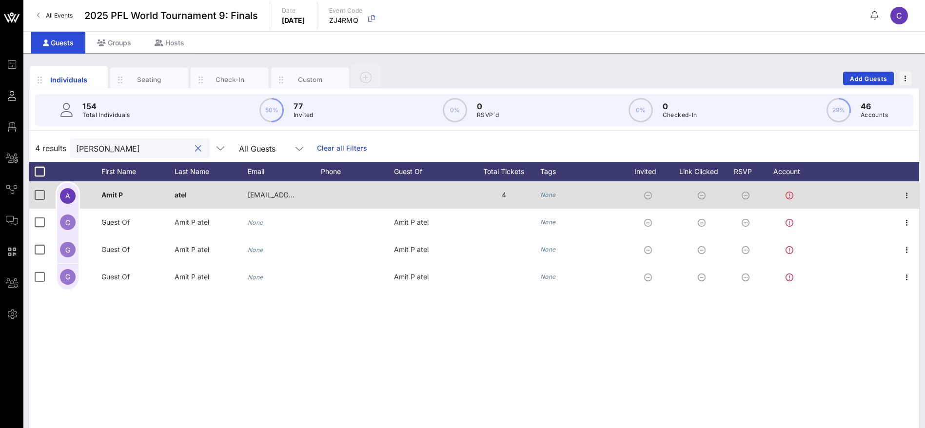
type input "[PERSON_NAME]"
click at [123, 193] on span "Amit P" at bounding box center [111, 195] width 21 height 8
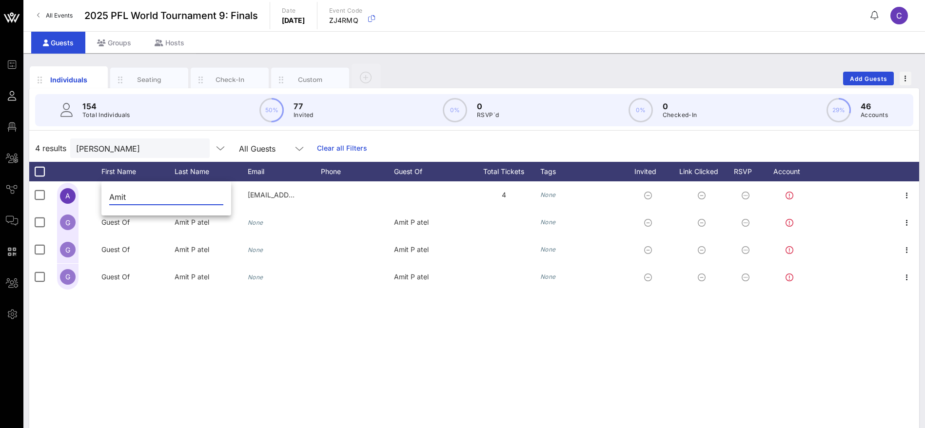
type input "Amit"
click at [183, 302] on div "A Amit P atel [EMAIL_ADDRESS][PERSON_NAME][DOMAIN_NAME] 4 None G Guest Of Amit …" at bounding box center [474, 327] width 890 height 293
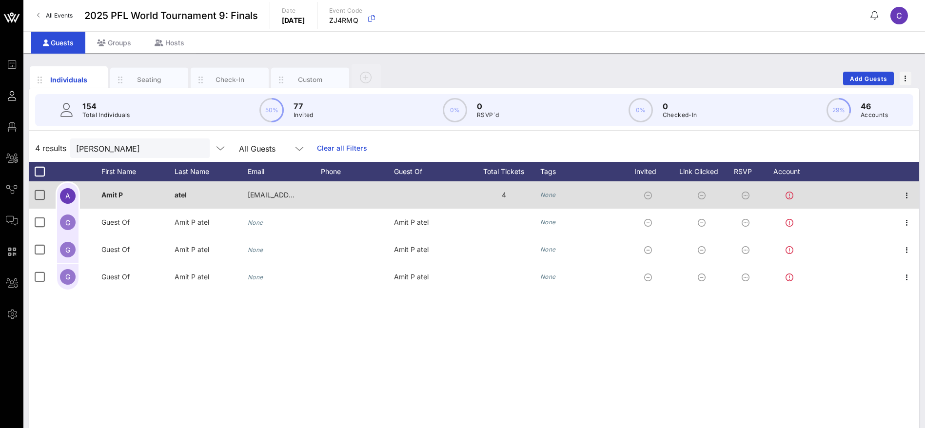
click at [203, 192] on div "atel" at bounding box center [211, 200] width 73 height 39
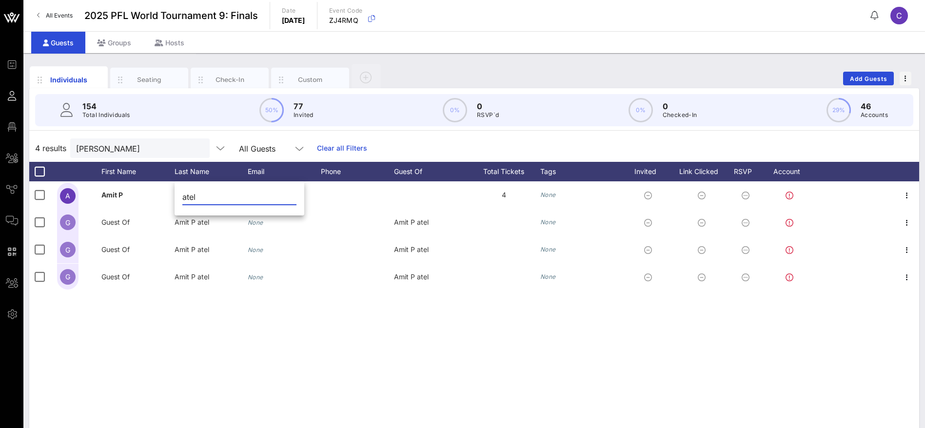
click at [188, 192] on input "atel" at bounding box center [239, 197] width 114 height 16
click at [183, 196] on input "atel" at bounding box center [239, 197] width 114 height 16
type input "[PERSON_NAME]"
click at [283, 316] on div "A Amit P atel [EMAIL_ADDRESS][PERSON_NAME][DOMAIN_NAME] 4 None G Guest Of Amit …" at bounding box center [474, 327] width 890 height 293
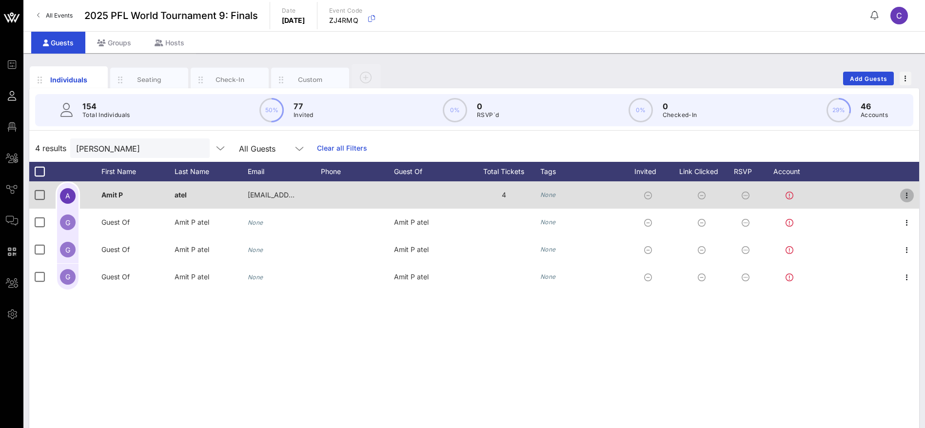
click at [911, 195] on icon "button" at bounding box center [907, 196] width 12 height 12
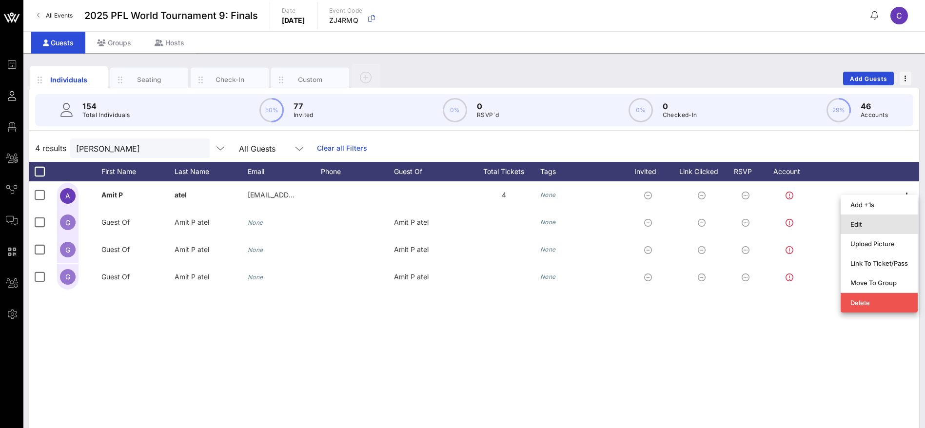
click at [867, 226] on div "Edit" at bounding box center [880, 224] width 58 height 8
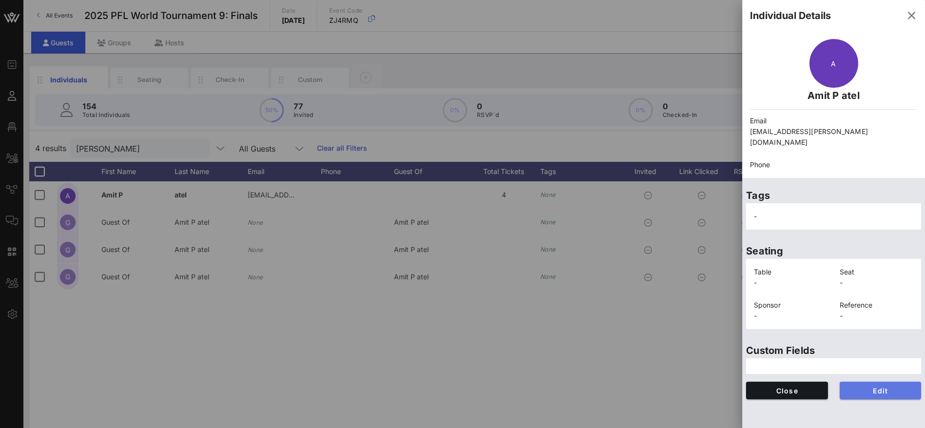
click at [880, 387] on span "Edit" at bounding box center [881, 391] width 66 height 8
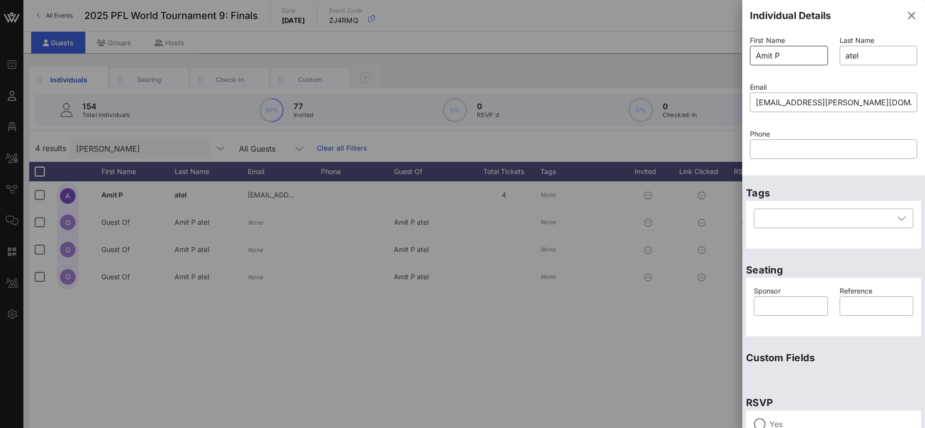
click at [792, 57] on input "Amit P" at bounding box center [789, 56] width 66 height 16
type input "Amit"
click at [840, 56] on div "​ atel" at bounding box center [879, 56] width 78 height 20
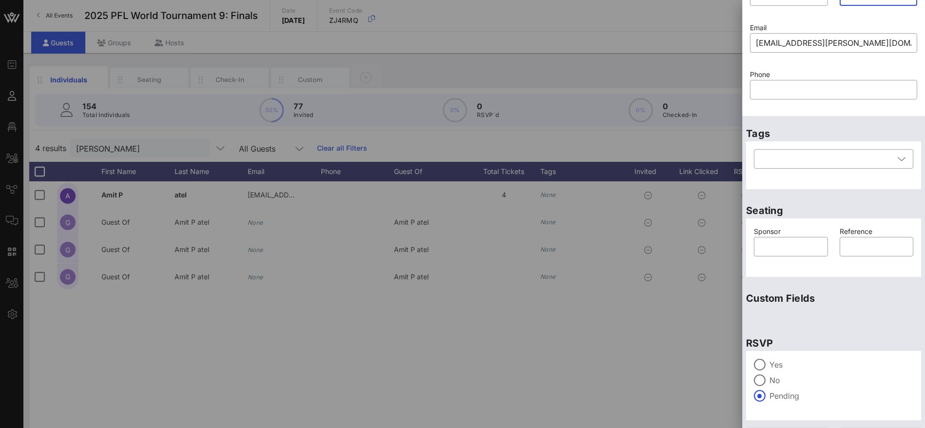
scroll to position [83, 0]
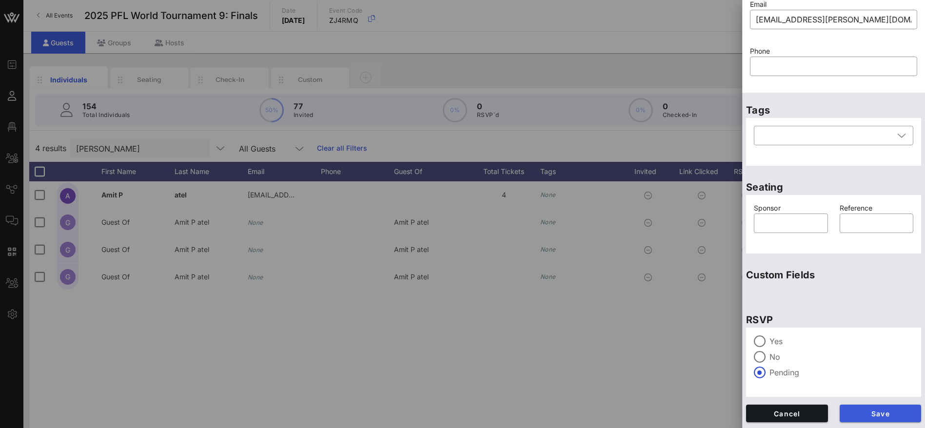
type input "[PERSON_NAME]"
click at [875, 415] on span "Save" at bounding box center [881, 414] width 66 height 8
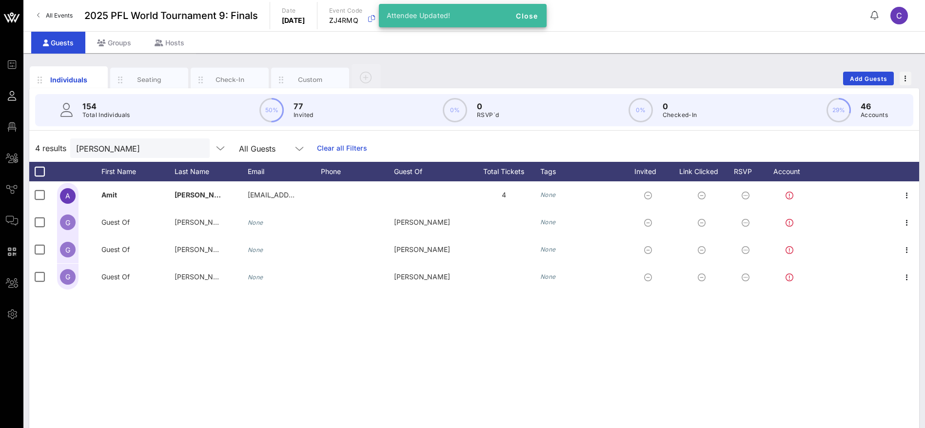
click at [162, 332] on div "A [PERSON_NAME] [EMAIL_ADDRESS][PERSON_NAME][DOMAIN_NAME] 4 None G Guest Of [PE…" at bounding box center [474, 327] width 890 height 293
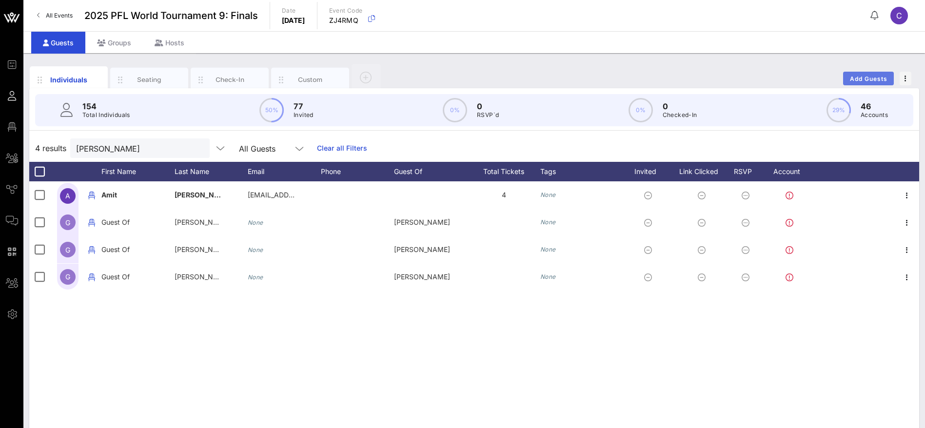
click at [861, 73] on button "Add Guests" at bounding box center [868, 79] width 51 height 14
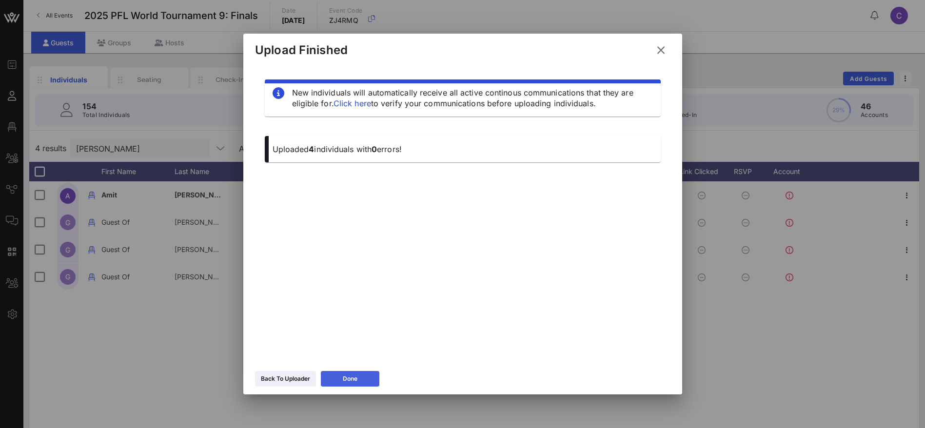
click at [347, 376] on div "Done" at bounding box center [350, 379] width 15 height 10
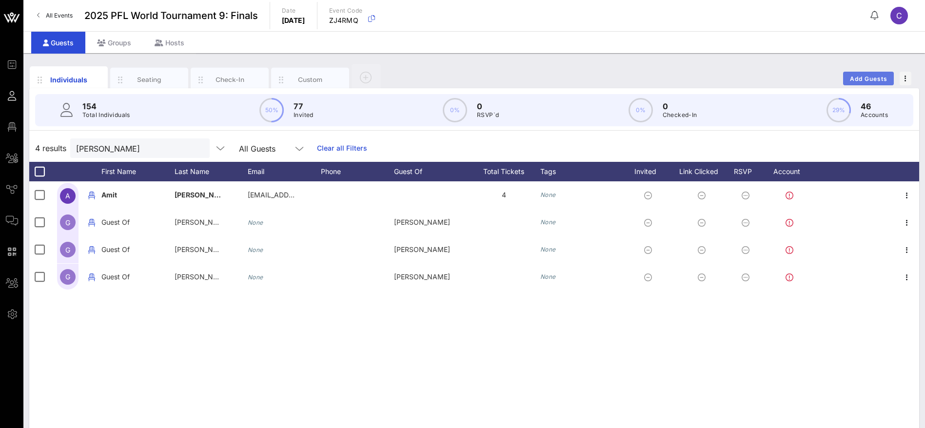
click at [880, 82] on button "Add Guests" at bounding box center [868, 79] width 51 height 14
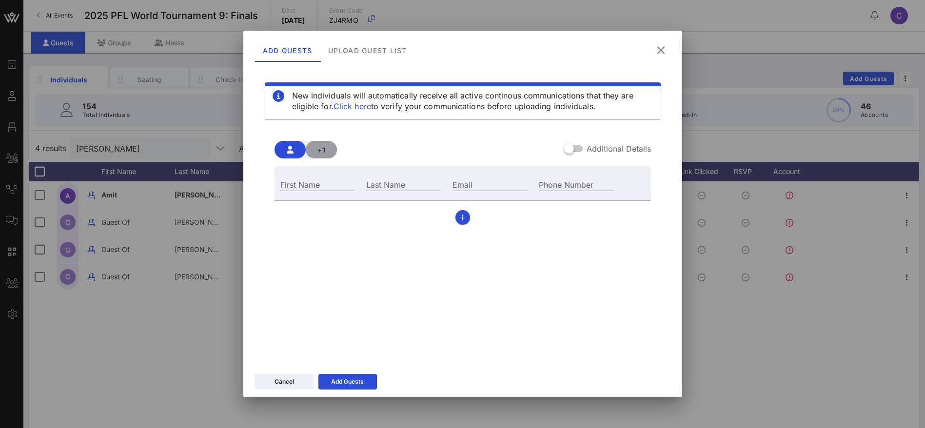
click at [330, 151] on button "+1" at bounding box center [321, 150] width 31 height 18
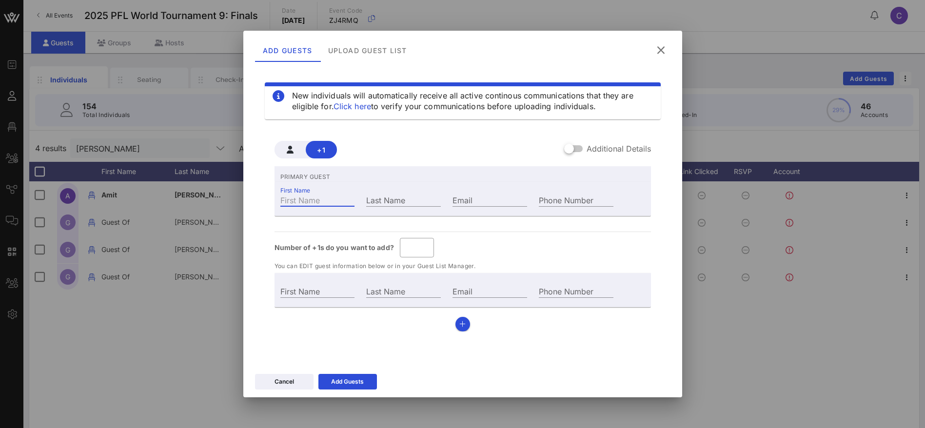
click at [332, 198] on input "First Name" at bounding box center [317, 200] width 75 height 13
paste input "[PERSON_NAME]"
type input "Guest Of"
type input "[PERSON_NAME]"
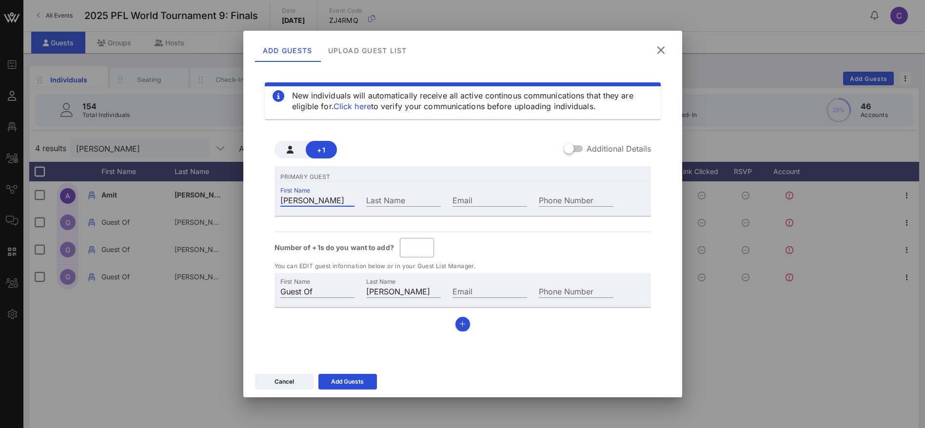
drag, startPoint x: 321, startPoint y: 199, endPoint x: 302, endPoint y: 199, distance: 19.5
click at [302, 199] on input "[PERSON_NAME]" at bounding box center [317, 200] width 75 height 13
type input "Mark"
click at [387, 194] on div "Last Name" at bounding box center [403, 200] width 75 height 13
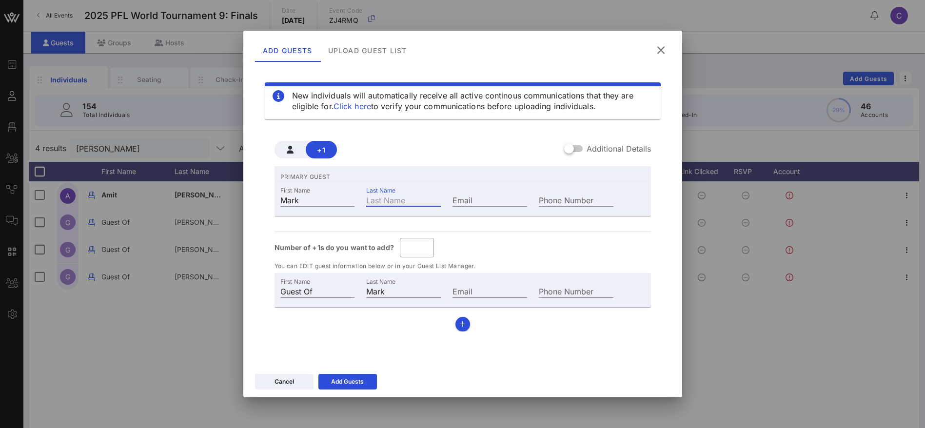
paste input "[PERSON_NAME]"
type input "[PERSON_NAME]"
click at [467, 195] on div "Email" at bounding box center [490, 200] width 75 height 13
paste input "[PERSON_NAME]"
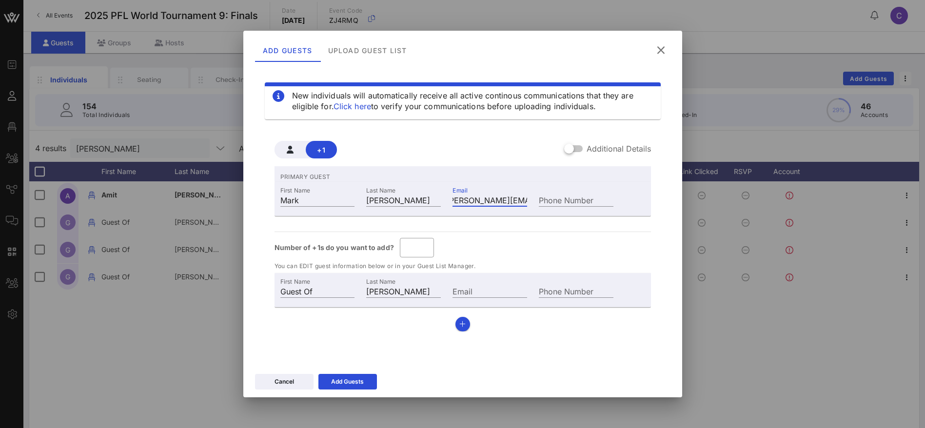
scroll to position [0, 18]
type input "[PERSON_NAME][EMAIL_ADDRESS][PERSON_NAME][DOMAIN_NAME]"
click at [425, 246] on input "*" at bounding box center [417, 248] width 22 height 16
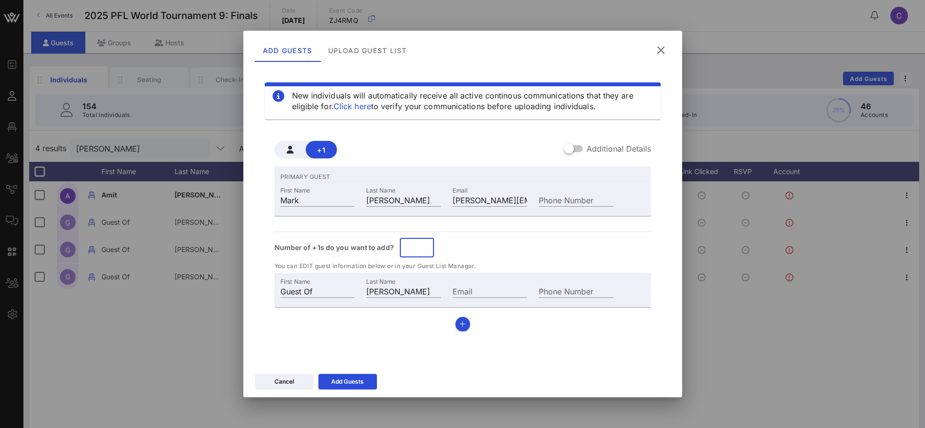
click at [425, 246] on input "*" at bounding box center [417, 248] width 22 height 16
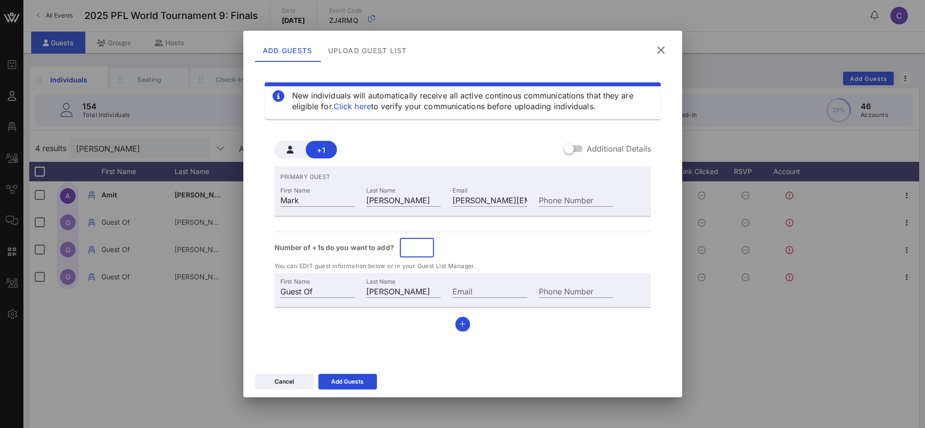
click at [508, 248] on div "Number of +1s do you want to add? ​ *" at bounding box center [463, 248] width 376 height 20
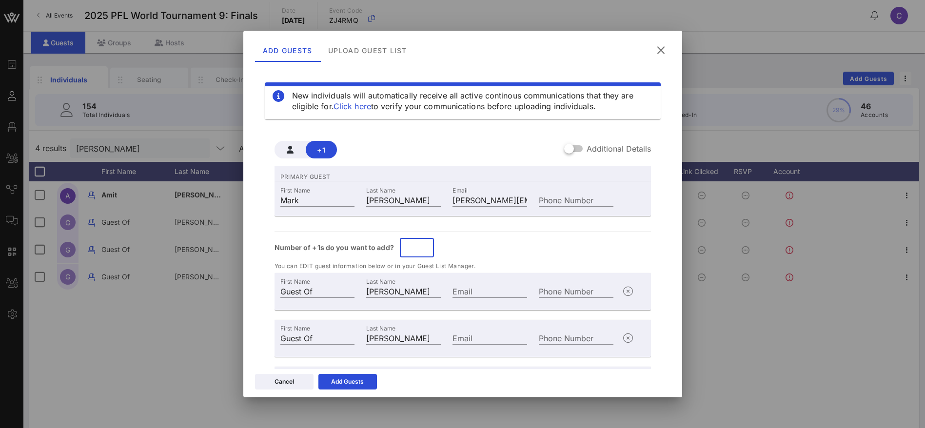
click at [425, 250] on input "*" at bounding box center [417, 248] width 22 height 16
click at [491, 241] on div "Number of +1s do you want to add? ​ *" at bounding box center [463, 248] width 376 height 20
click at [424, 250] on input "*" at bounding box center [417, 248] width 22 height 16
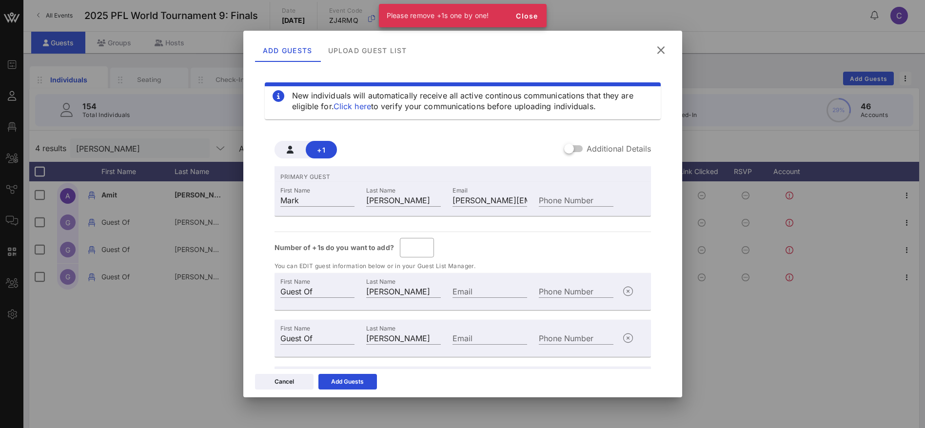
click at [445, 249] on div "Number of +1s do you want to add? ​ *" at bounding box center [463, 248] width 376 height 20
click at [622, 291] on icon "button" at bounding box center [628, 292] width 12 height 12
type input "*"
click at [516, 244] on div "Number of +1s do you want to add? ​ *" at bounding box center [463, 248] width 376 height 20
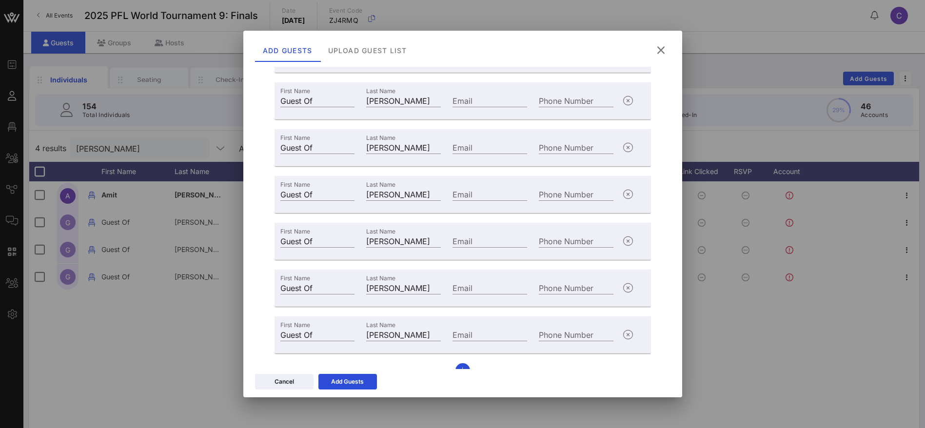
scroll to position [254, 0]
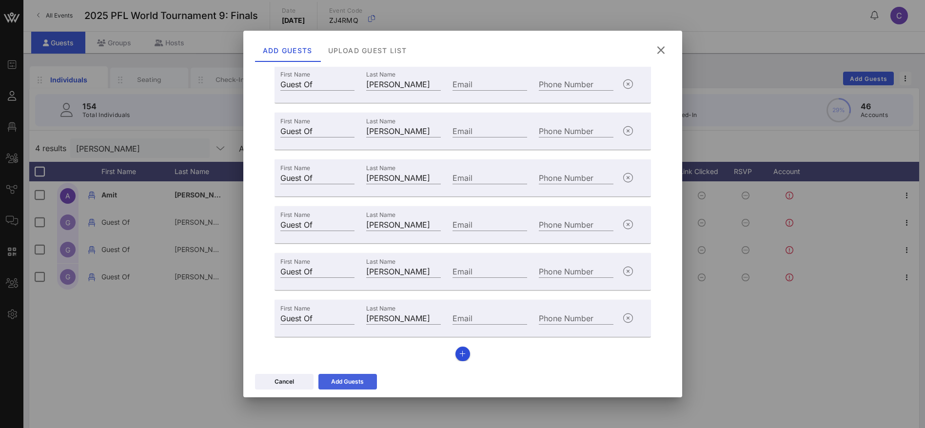
click at [366, 379] on button "Add Guests" at bounding box center [347, 382] width 59 height 16
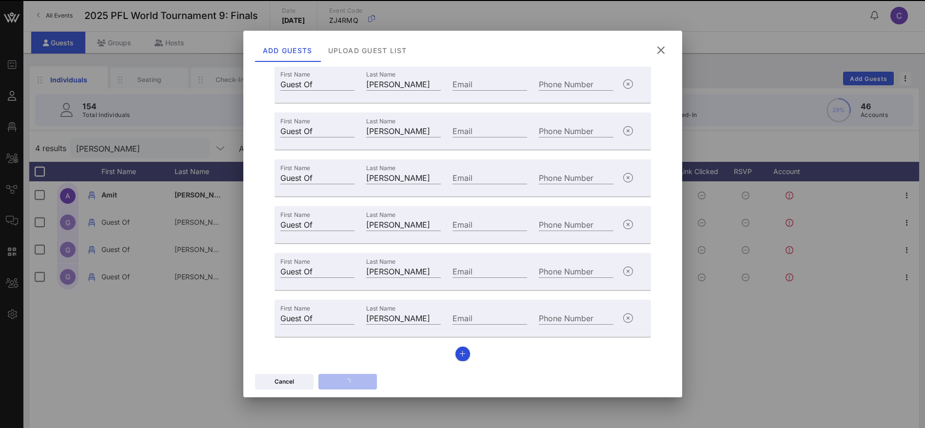
scroll to position [0, 0]
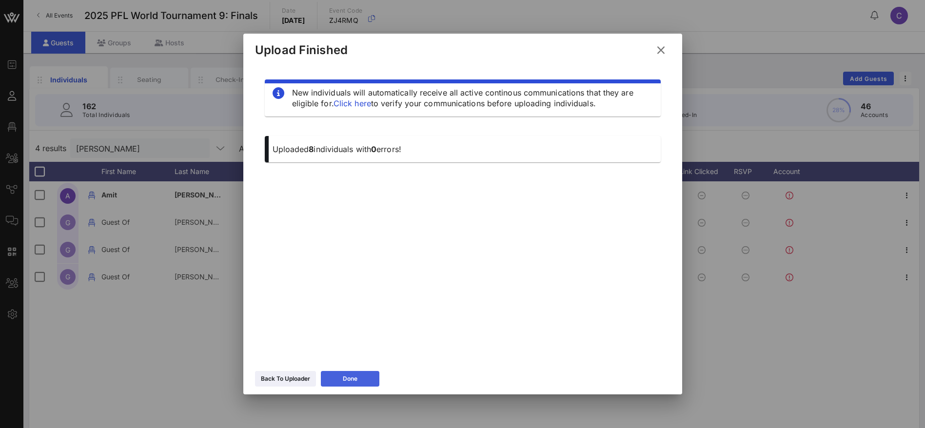
click at [354, 379] on icon at bounding box center [349, 379] width 7 height 8
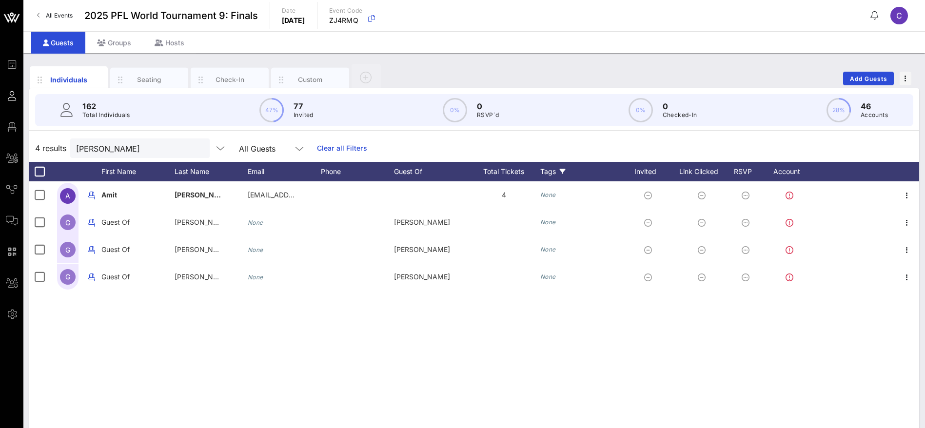
click at [562, 171] on icon at bounding box center [563, 172] width 6 height 6
click at [581, 256] on input "text" at bounding box center [588, 256] width 72 height 13
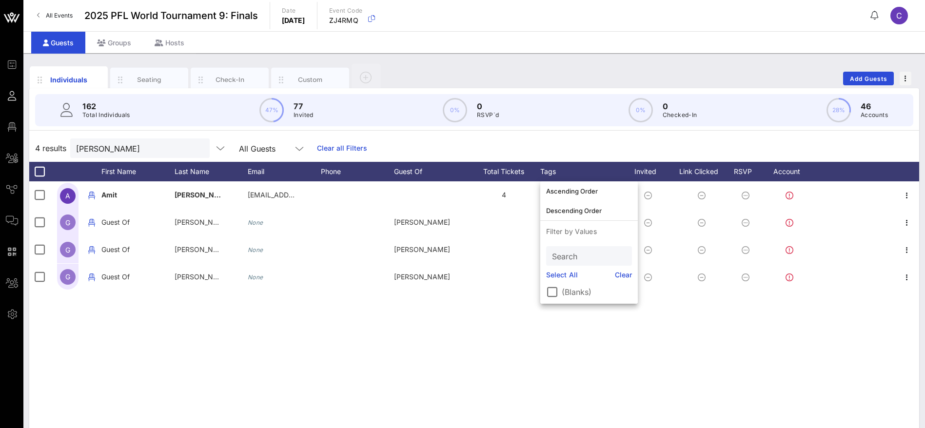
drag, startPoint x: 548, startPoint y: 330, endPoint x: 541, endPoint y: 299, distance: 31.5
click at [546, 328] on div "A [PERSON_NAME] [EMAIL_ADDRESS][PERSON_NAME][DOMAIN_NAME] 4 None G Guest Of [PE…" at bounding box center [474, 327] width 890 height 293
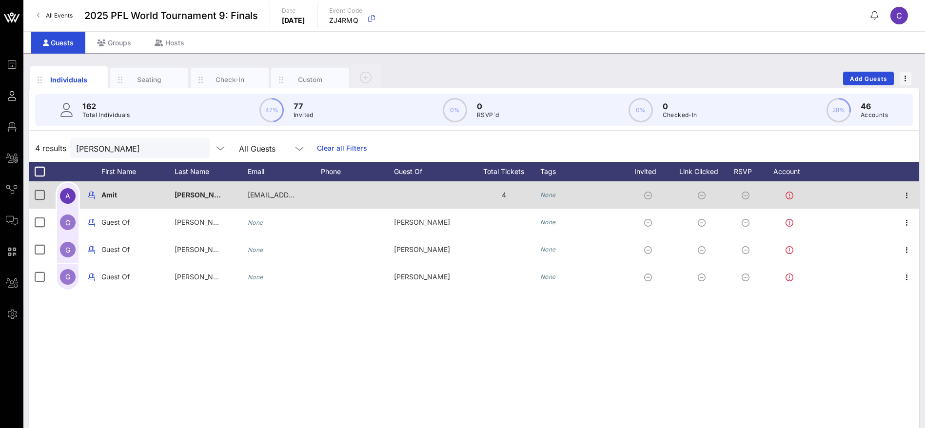
click at [552, 193] on icon "None" at bounding box center [548, 194] width 16 height 7
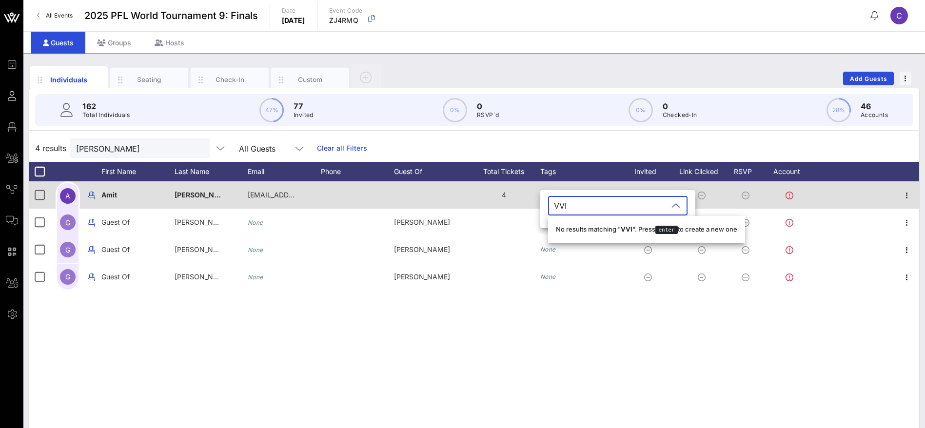
type input "VVIP"
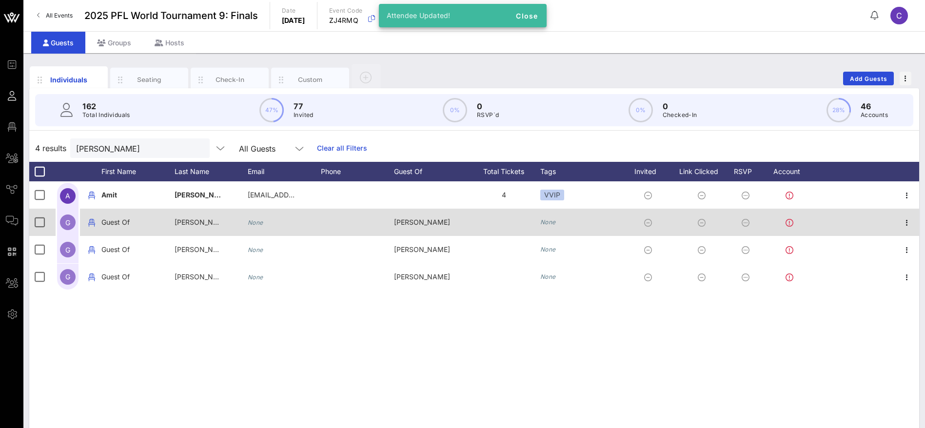
click at [548, 221] on icon "None" at bounding box center [548, 221] width 16 height 7
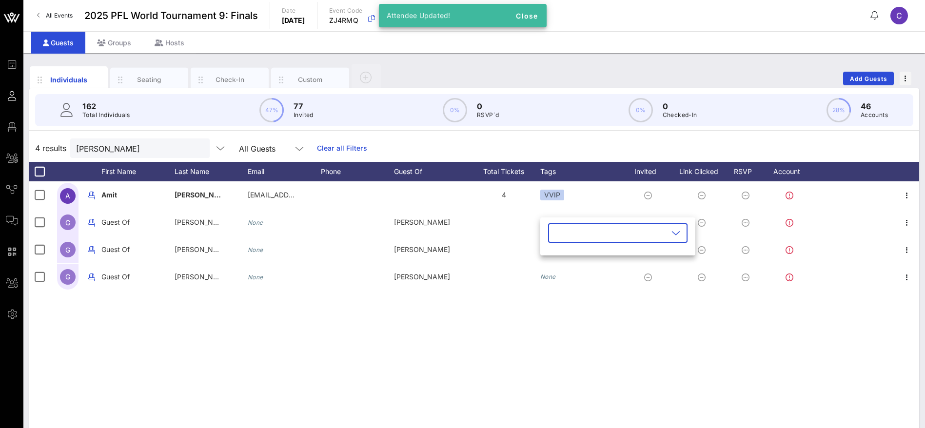
click at [563, 233] on input "text" at bounding box center [611, 233] width 114 height 16
drag, startPoint x: 567, startPoint y: 258, endPoint x: 560, endPoint y: 255, distance: 7.0
click at [565, 258] on icon "button" at bounding box center [565, 257] width 12 height 12
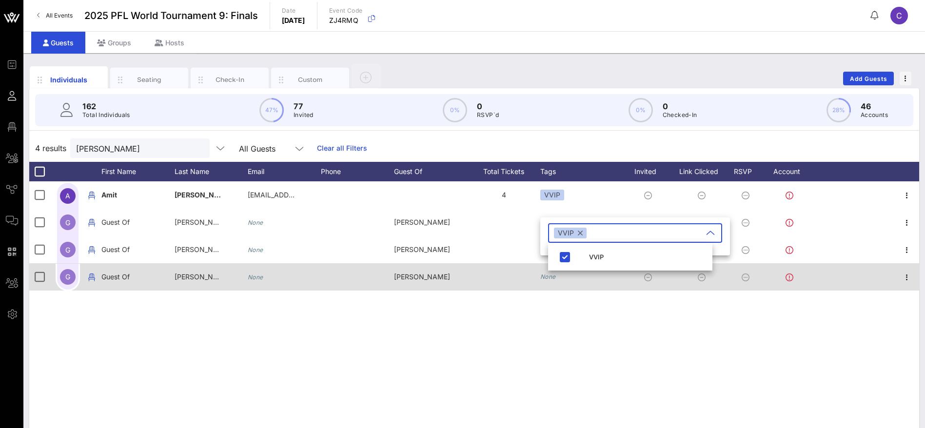
click at [551, 279] on icon "None" at bounding box center [548, 276] width 16 height 7
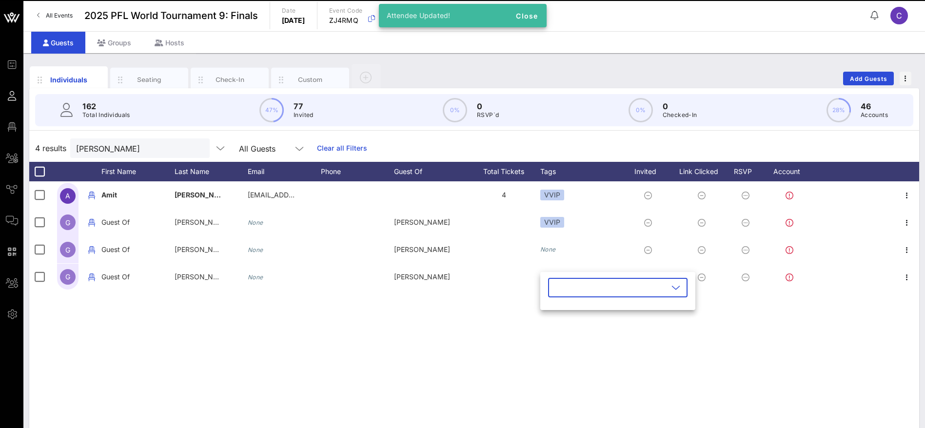
drag, startPoint x: 562, startPoint y: 284, endPoint x: 566, endPoint y: 289, distance: 6.6
click at [563, 284] on input "text" at bounding box center [611, 288] width 114 height 16
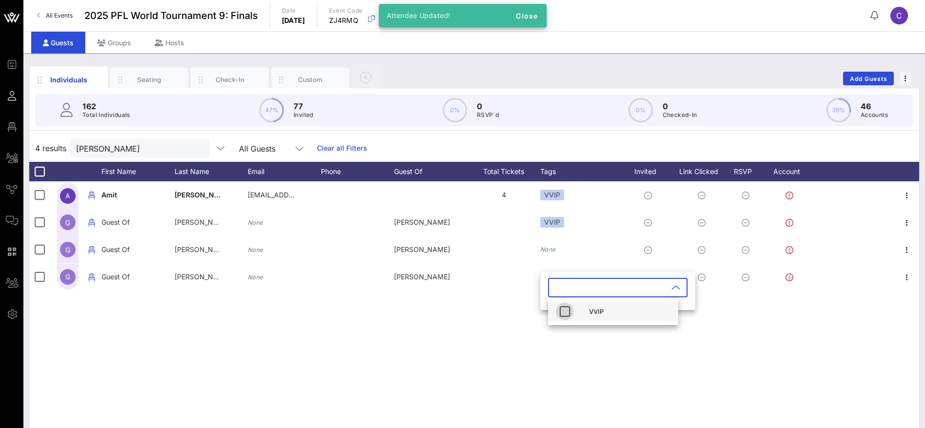
drag, startPoint x: 563, startPoint y: 316, endPoint x: 562, endPoint y: 307, distance: 9.4
click at [563, 313] on icon "button" at bounding box center [565, 312] width 12 height 12
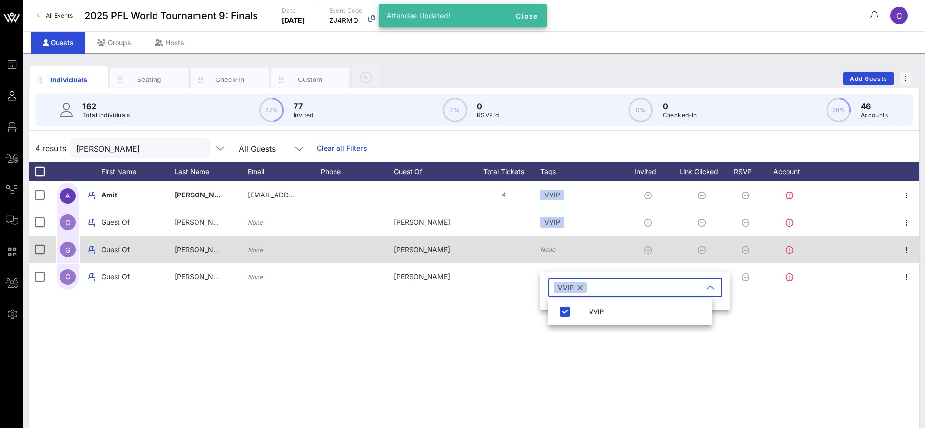
click at [554, 251] on icon "None" at bounding box center [548, 249] width 16 height 7
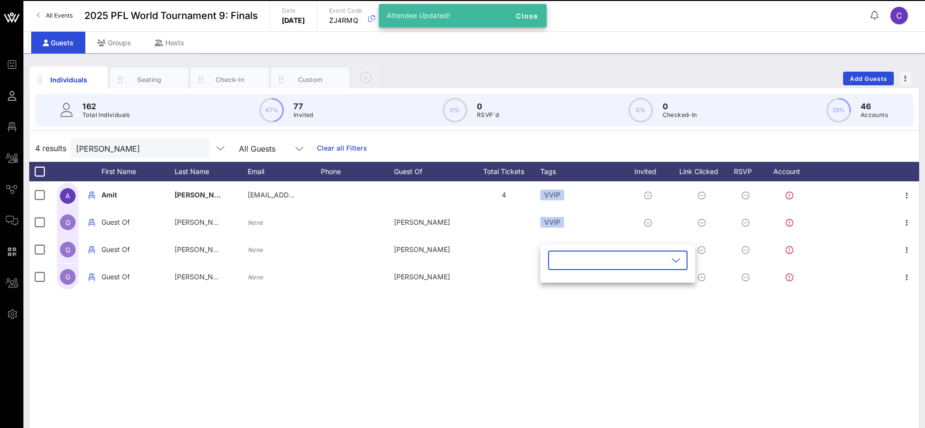
click at [564, 262] on input "text" at bounding box center [611, 261] width 114 height 16
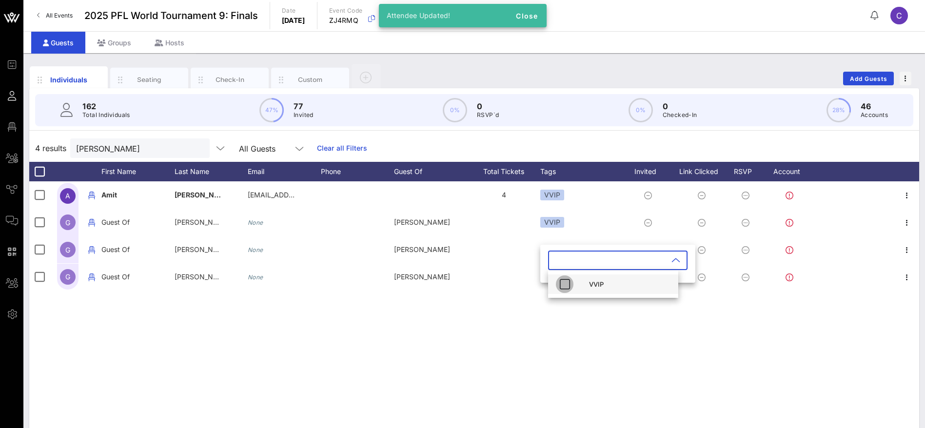
click at [565, 286] on icon "button" at bounding box center [565, 284] width 12 height 12
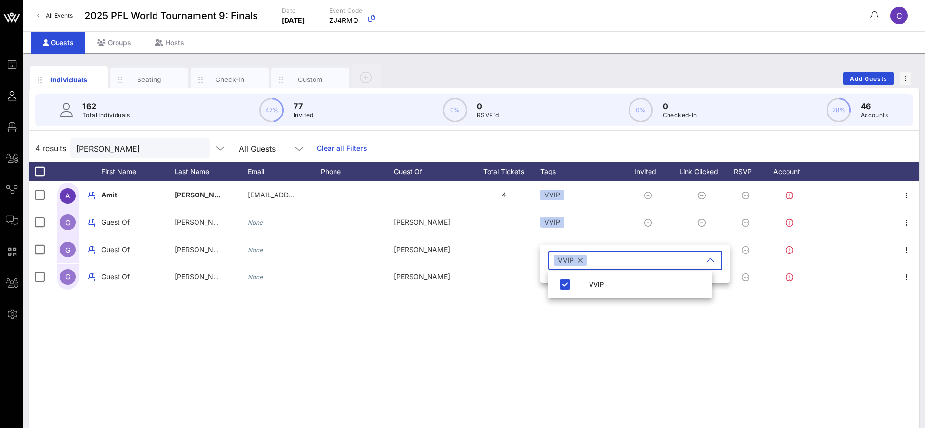
click at [490, 306] on div "A [PERSON_NAME] [EMAIL_ADDRESS][PERSON_NAME][DOMAIN_NAME] 4 VVIP G Guest Of [PE…" at bounding box center [474, 327] width 890 height 293
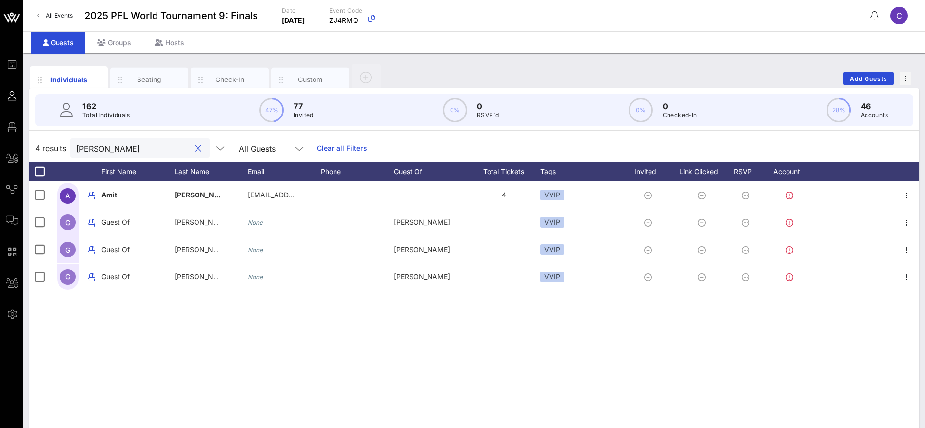
click at [31, 152] on div "4 results amit All Guests Clear all Filters" at bounding box center [474, 148] width 890 height 27
paste input "[PERSON_NAME]"
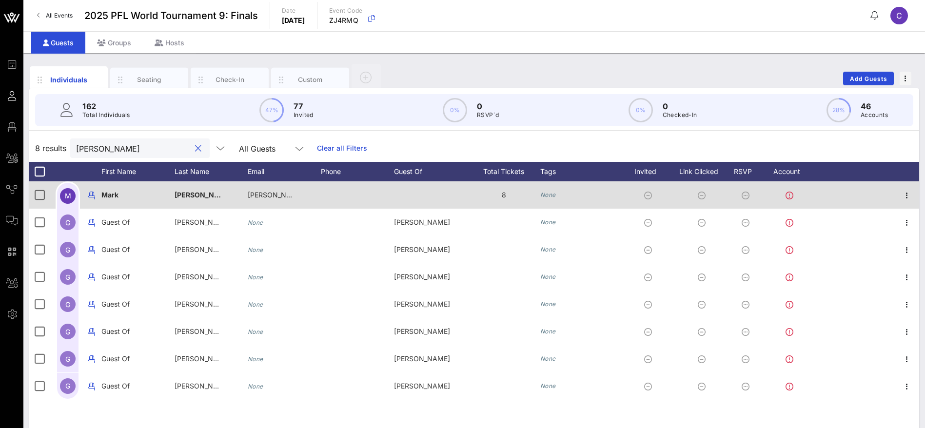
type input "[PERSON_NAME]"
click at [550, 193] on icon "None" at bounding box center [548, 194] width 16 height 7
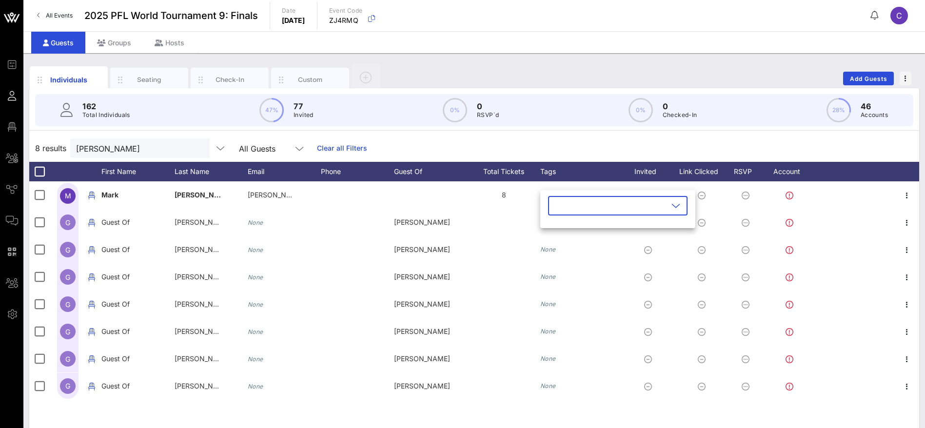
click at [576, 209] on input "text" at bounding box center [611, 206] width 114 height 16
click at [78, 167] on div at bounding box center [68, 172] width 28 height 20
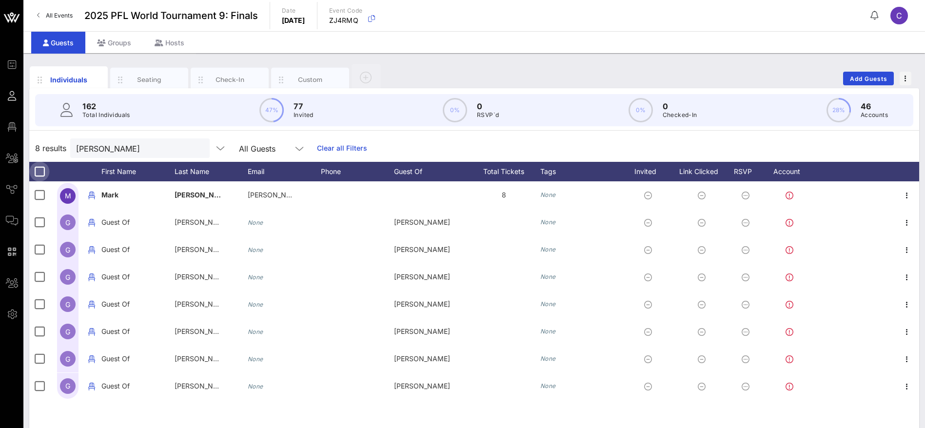
click at [40, 174] on div at bounding box center [39, 171] width 17 height 17
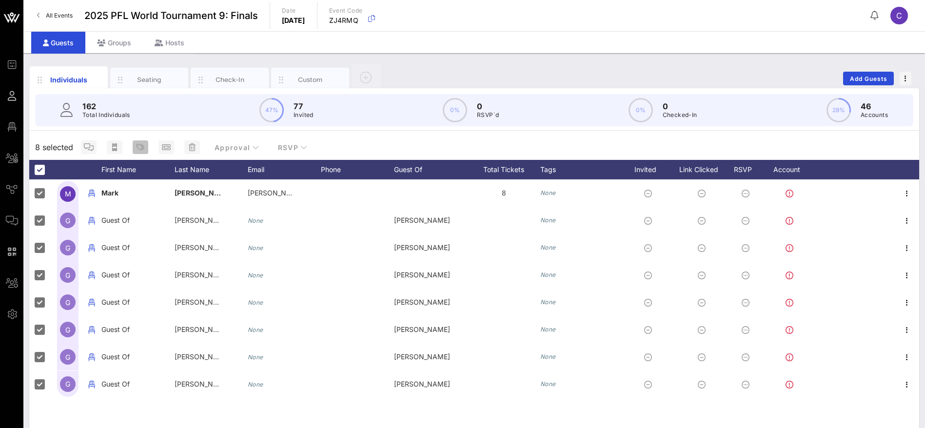
click at [140, 144] on icon "button" at bounding box center [141, 147] width 8 height 8
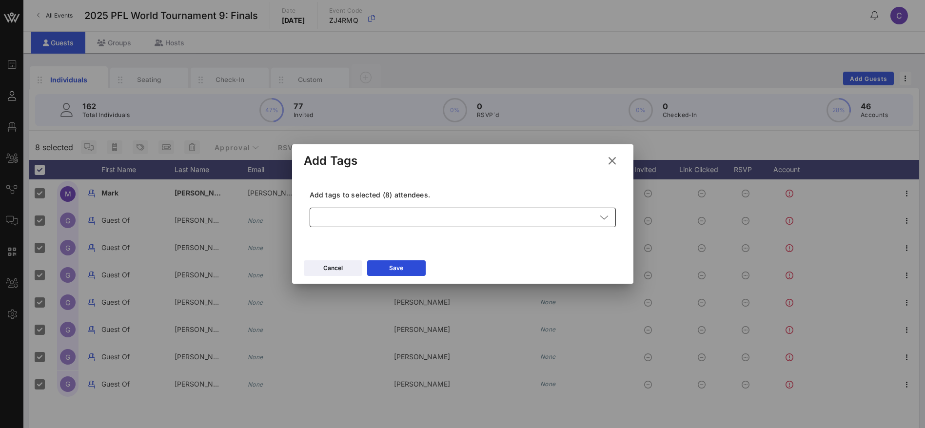
click at [385, 215] on div at bounding box center [456, 218] width 281 height 20
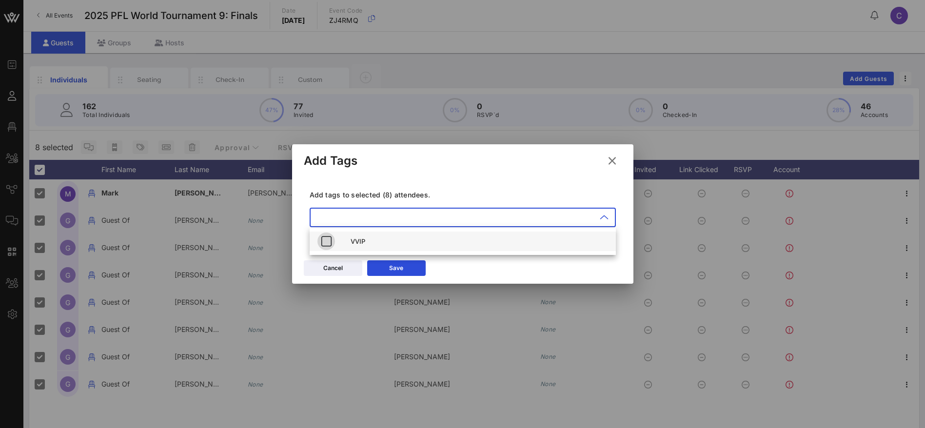
click at [325, 240] on icon "button" at bounding box center [326, 242] width 12 height 12
click at [405, 266] on button "Save" at bounding box center [396, 268] width 59 height 16
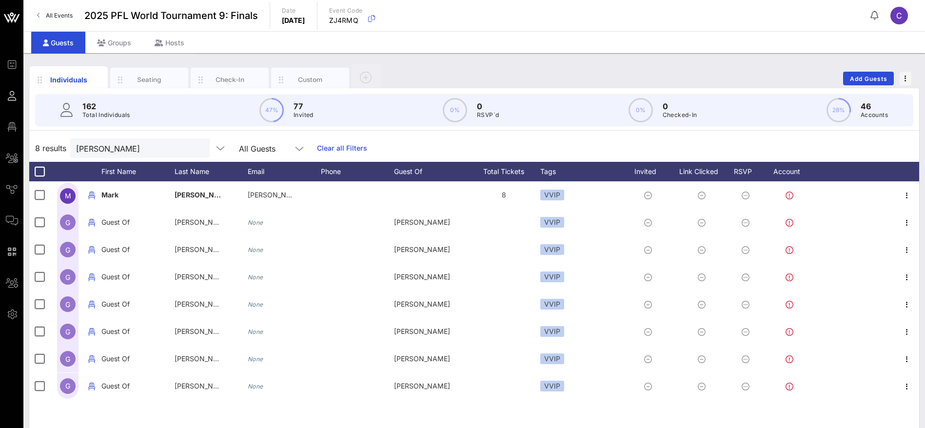
click at [501, 140] on div "8 results [PERSON_NAME] All Guests Clear all Filters" at bounding box center [474, 148] width 890 height 27
click at [874, 75] on span "Add Guests" at bounding box center [869, 78] width 39 height 7
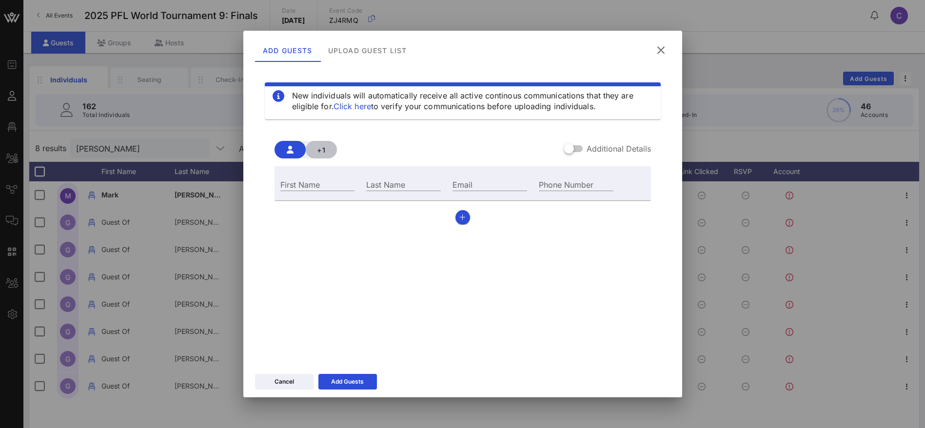
click at [326, 150] on span "+1" at bounding box center [322, 150] width 16 height 8
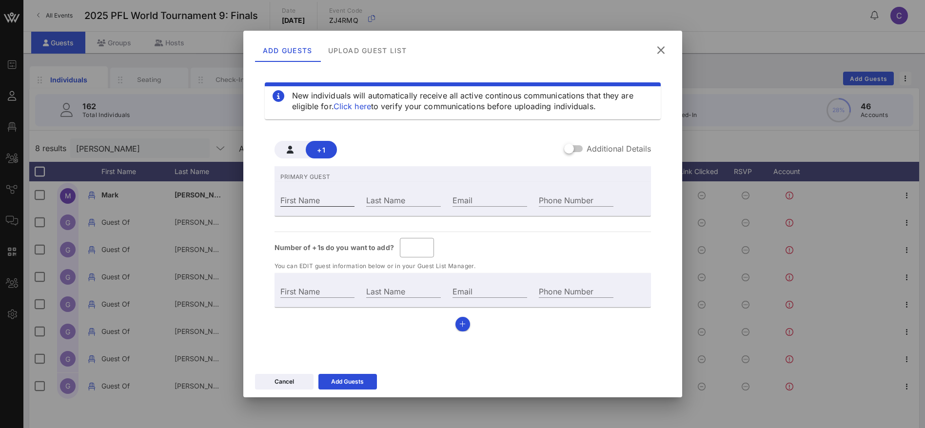
click at [315, 199] on input "First Name" at bounding box center [317, 200] width 75 height 13
paste input "[PERSON_NAME]"
type input "Guest Of"
type input "[PERSON_NAME]"
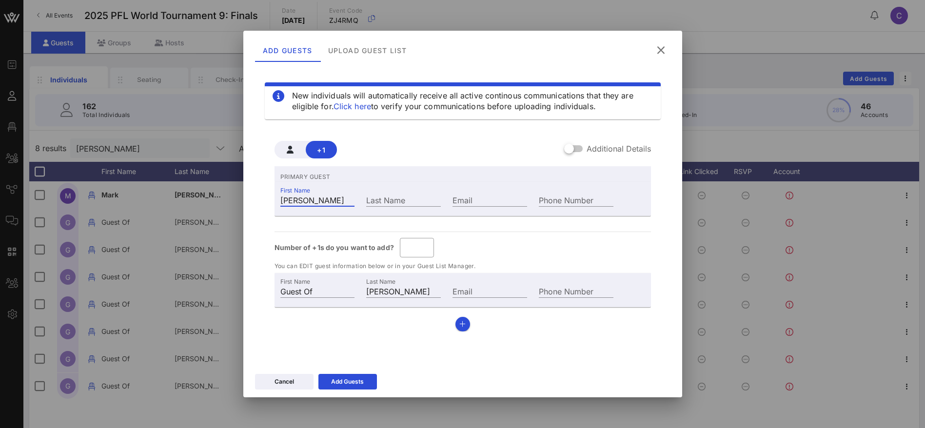
drag, startPoint x: 324, startPoint y: 200, endPoint x: 305, endPoint y: 200, distance: 19.0
click at [301, 200] on input "[PERSON_NAME]" at bounding box center [317, 200] width 75 height 13
type input "Jack"
click at [394, 200] on input "Last Name" at bounding box center [403, 200] width 75 height 13
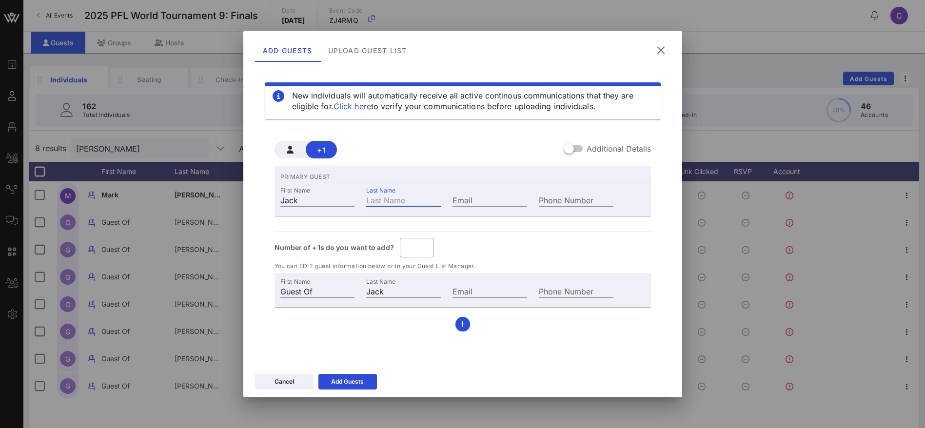
paste input "[PERSON_NAME]"
type input "[PERSON_NAME]"
click at [489, 198] on input "Email" at bounding box center [490, 200] width 75 height 13
paste input "[PERSON_NAME]"
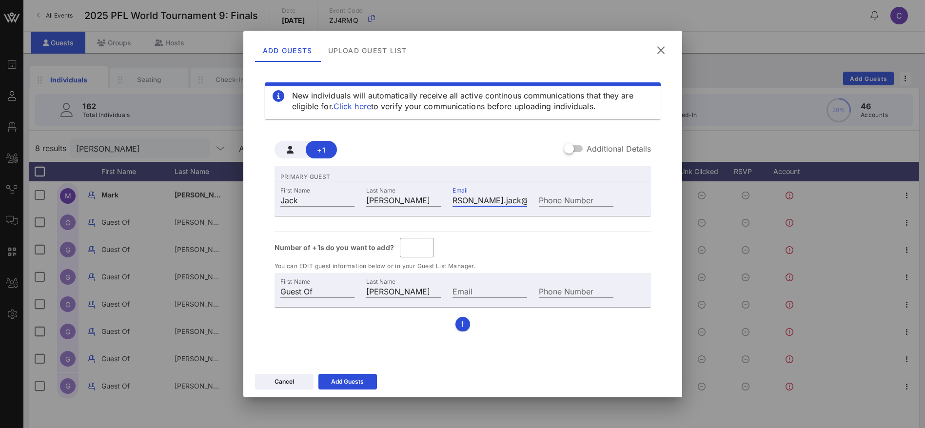
scroll to position [0, 29]
type input "[PERSON_NAME][EMAIL_ADDRESS][DOMAIN_NAME]"
click at [425, 244] on input "*" at bounding box center [417, 248] width 22 height 16
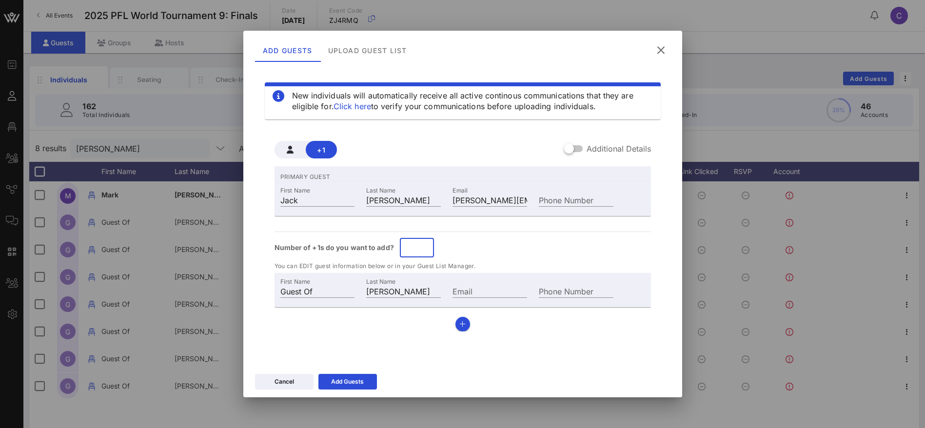
click at [425, 244] on input "*" at bounding box center [417, 248] width 22 height 16
drag, startPoint x: 504, startPoint y: 252, endPoint x: 509, endPoint y: 246, distance: 7.6
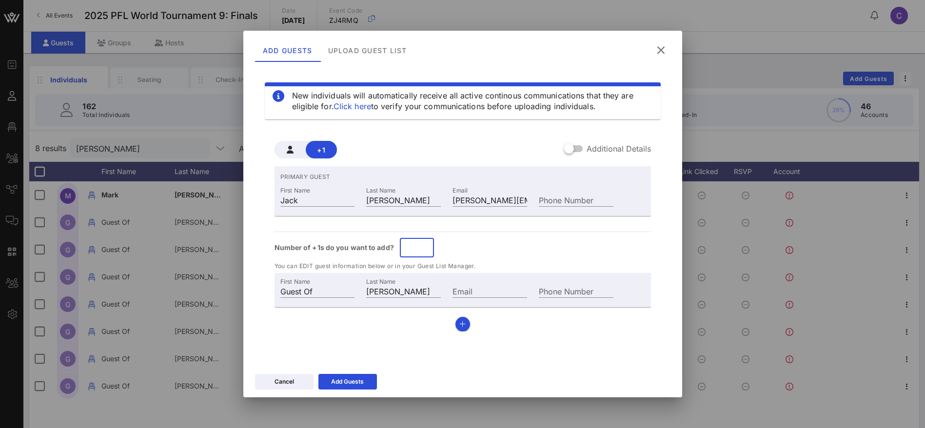
click at [508, 250] on div "Number of +1s do you want to add? ​ *" at bounding box center [463, 248] width 376 height 20
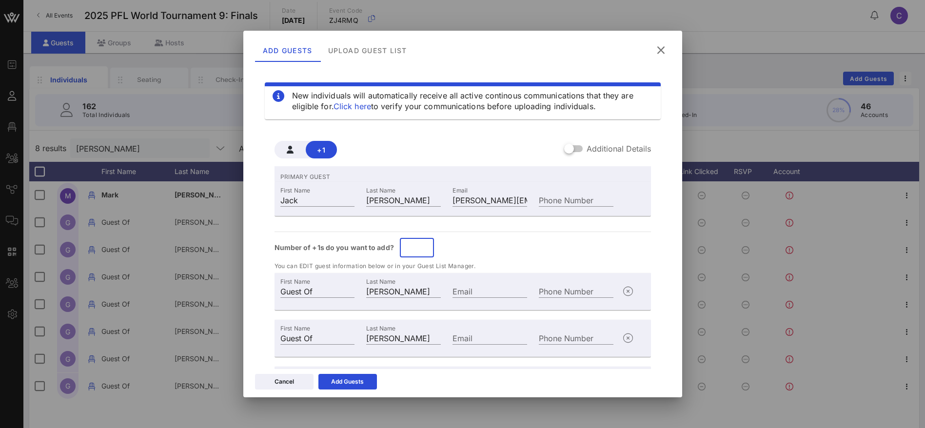
click at [426, 251] on input "*" at bounding box center [417, 248] width 22 height 16
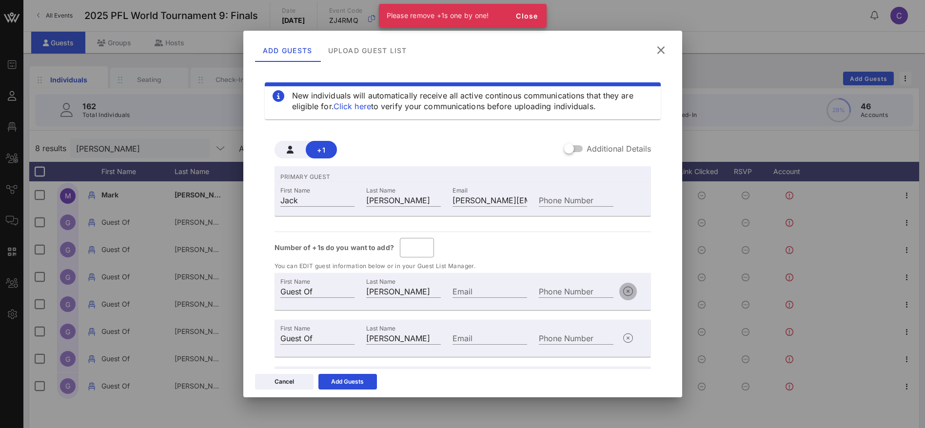
click at [622, 288] on icon "button" at bounding box center [628, 292] width 12 height 12
click at [622, 291] on icon "button" at bounding box center [628, 292] width 12 height 12
type input "*"
click at [552, 256] on div "Number of +1s do you want to add? ​ *" at bounding box center [463, 248] width 376 height 20
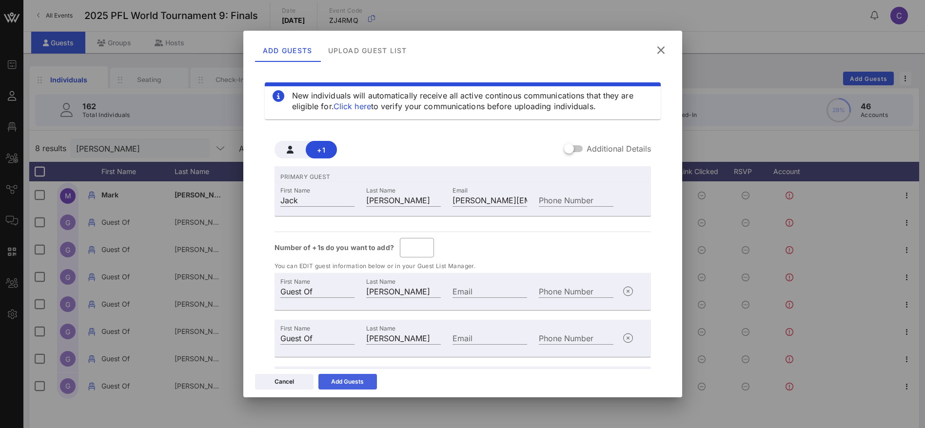
click at [336, 378] on div "Add Guests" at bounding box center [347, 382] width 33 height 10
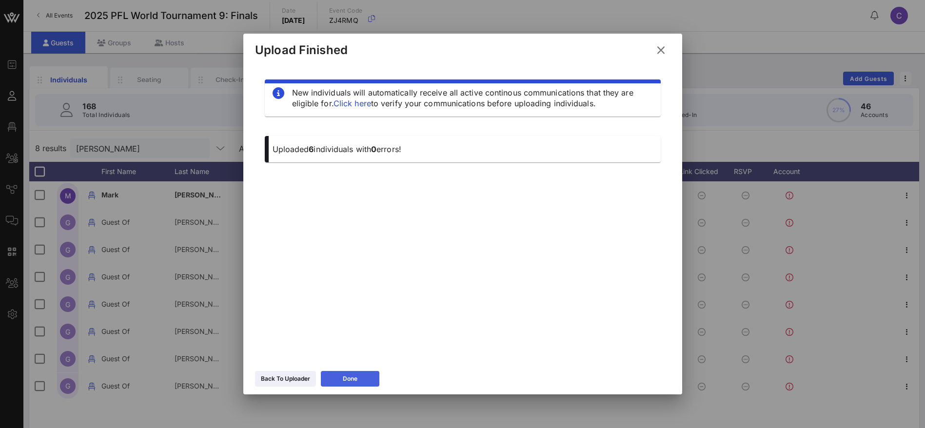
click at [369, 377] on button "Done" at bounding box center [350, 379] width 59 height 16
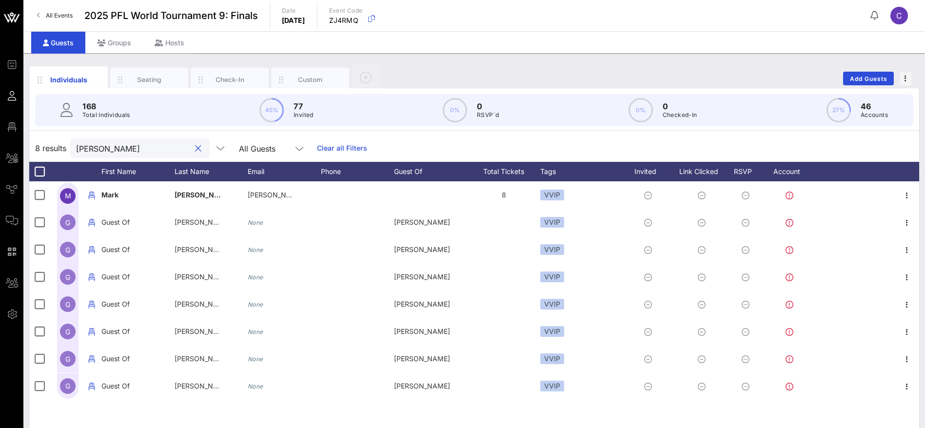
drag, startPoint x: 131, startPoint y: 141, endPoint x: 38, endPoint y: 144, distance: 93.2
click at [40, 143] on div "8 results [PERSON_NAME] All Guests Clear all Filters" at bounding box center [474, 148] width 890 height 27
paste input "[PERSON_NAME]"
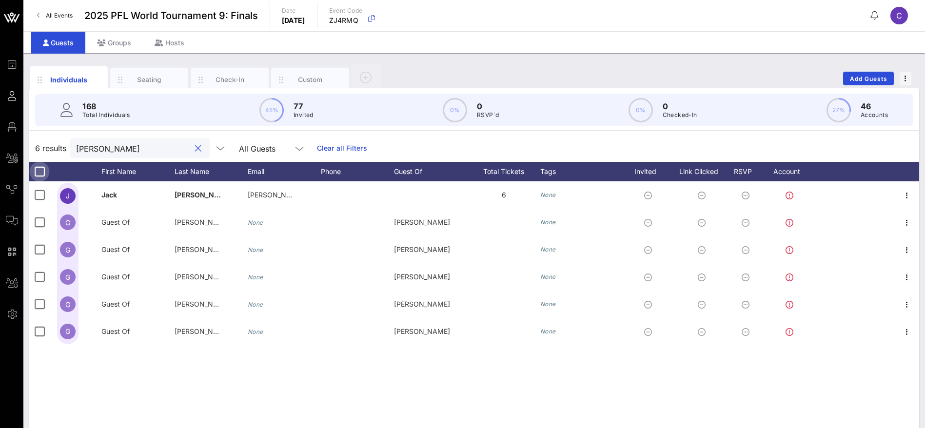
type input "[PERSON_NAME]"
click at [38, 165] on div at bounding box center [39, 171] width 17 height 17
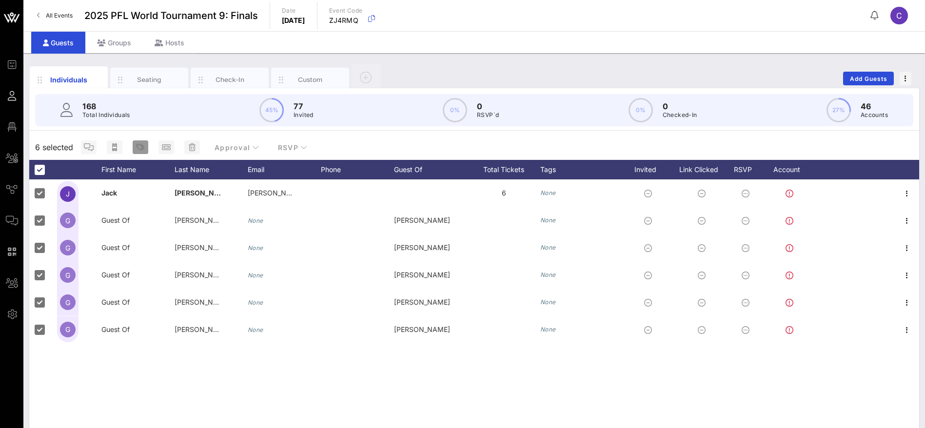
click at [139, 143] on button "button" at bounding box center [141, 147] width 16 height 14
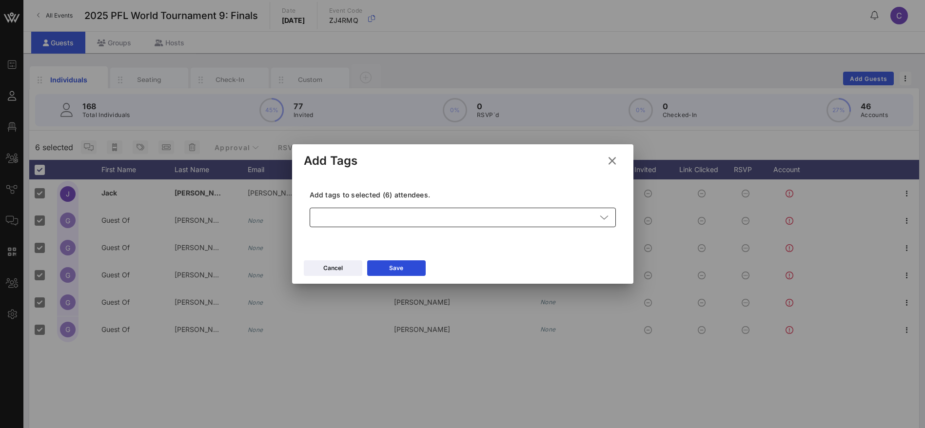
drag, startPoint x: 377, startPoint y: 218, endPoint x: 378, endPoint y: 222, distance: 5.0
click at [377, 217] on div at bounding box center [456, 218] width 281 height 20
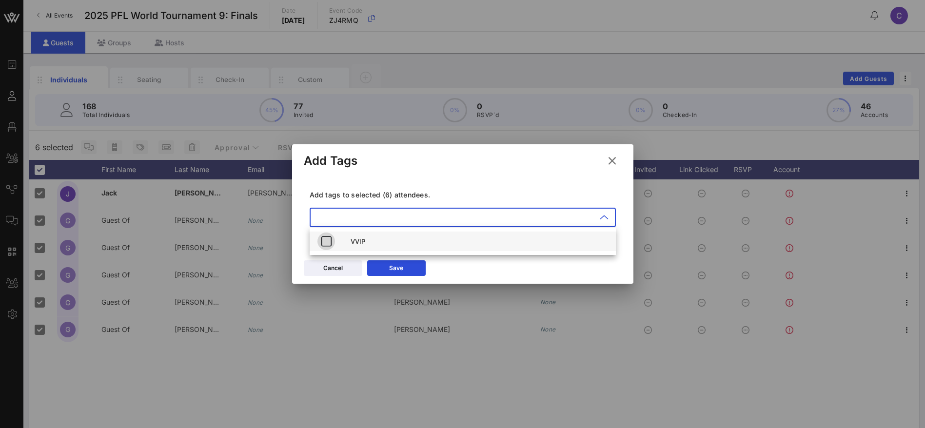
click at [329, 241] on icon "button" at bounding box center [326, 242] width 12 height 12
click at [396, 270] on icon at bounding box center [396, 268] width 7 height 6
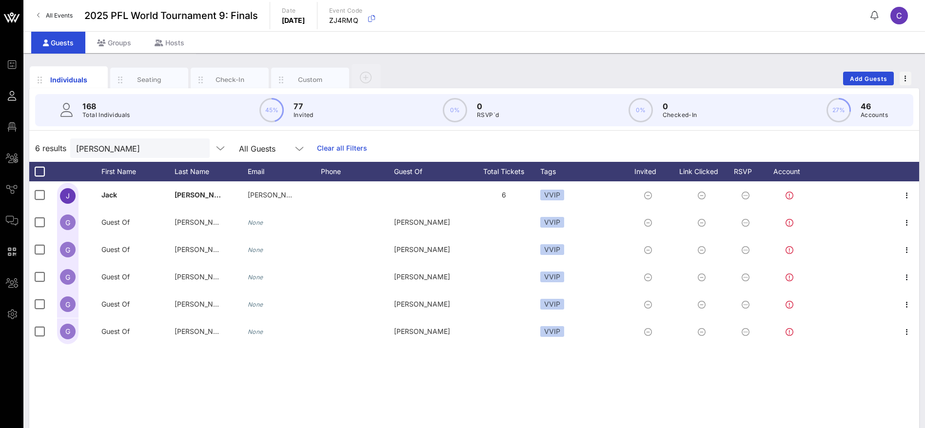
click at [221, 389] on div "J Jack Santaniello [EMAIL_ADDRESS][DOMAIN_NAME] 6 VVIP G Guest Of [PERSON_NAME]…" at bounding box center [474, 327] width 890 height 293
click at [877, 79] on span "Add Guests" at bounding box center [869, 78] width 39 height 7
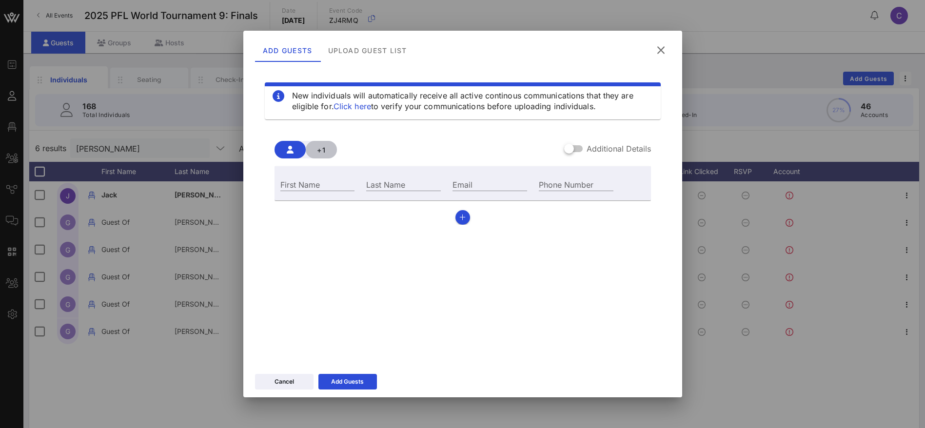
click at [326, 149] on span "+1" at bounding box center [322, 150] width 16 height 8
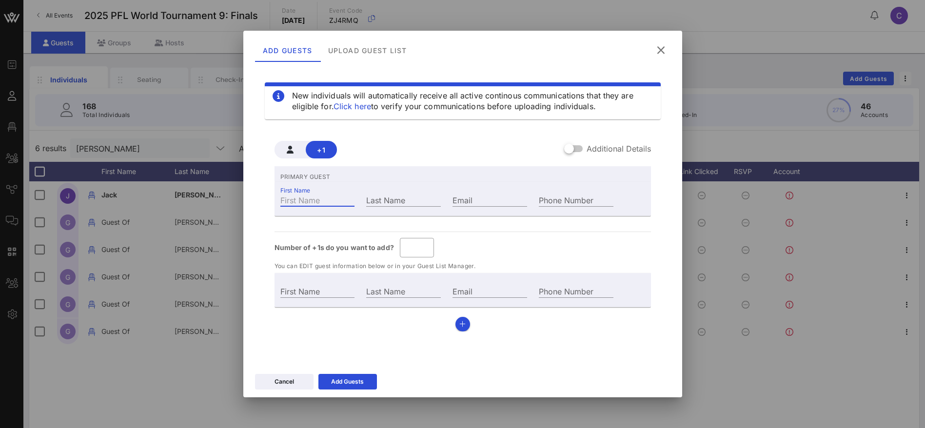
click at [312, 198] on input "First Name" at bounding box center [317, 200] width 75 height 13
paste input "Adonai Colon"
type input "Guest Of"
type input "Adonai Colon"
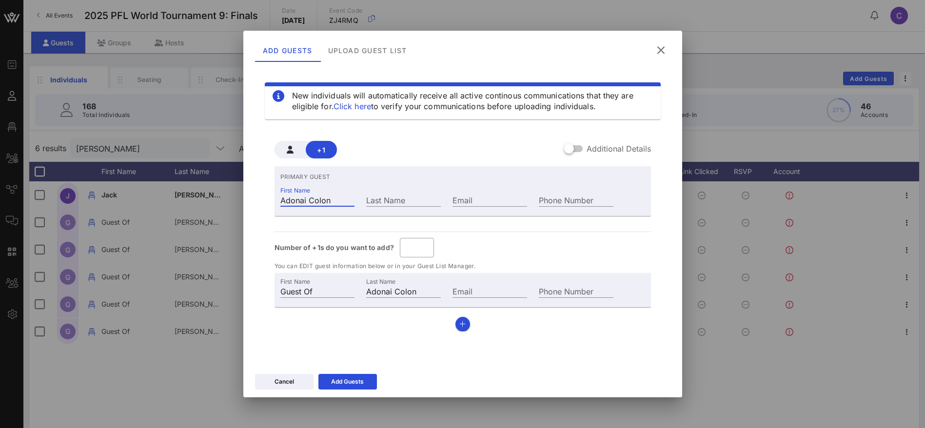
drag, startPoint x: 331, startPoint y: 199, endPoint x: 313, endPoint y: 199, distance: 18.1
click at [313, 199] on input "Adonai Colon" at bounding box center [317, 200] width 75 height 13
type input "Adonai"
click at [385, 194] on div "Last Name" at bounding box center [403, 200] width 75 height 13
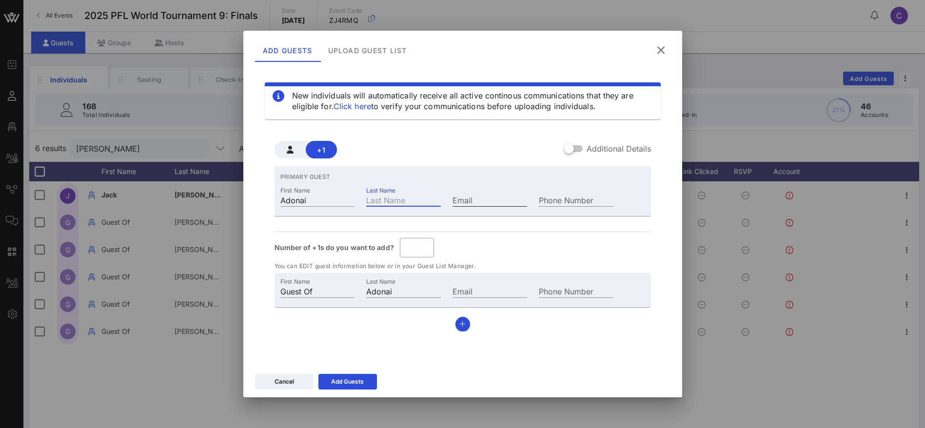
paste input "Colon"
type input "Adonai Colon"
type input "Colon"
click at [483, 198] on input "Email" at bounding box center [490, 200] width 75 height 13
paste input "Colon"
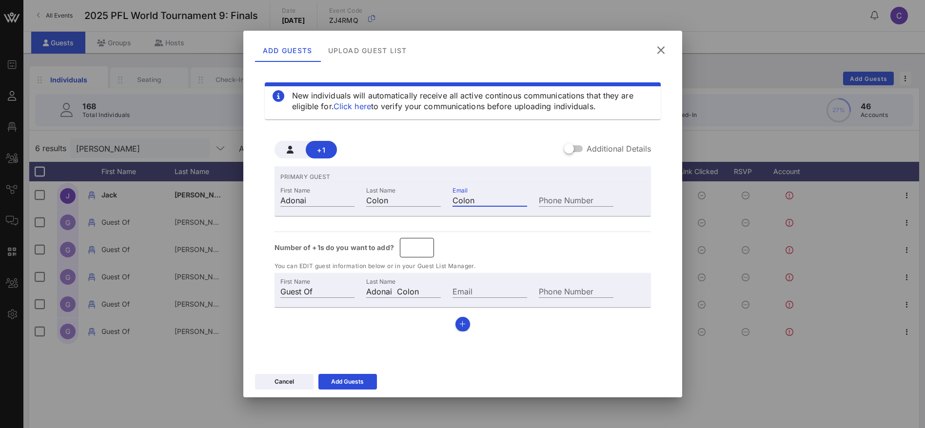
type input "Colon"
click at [425, 244] on input "*" at bounding box center [417, 248] width 22 height 16
drag, startPoint x: 423, startPoint y: 250, endPoint x: 433, endPoint y: 246, distance: 10.1
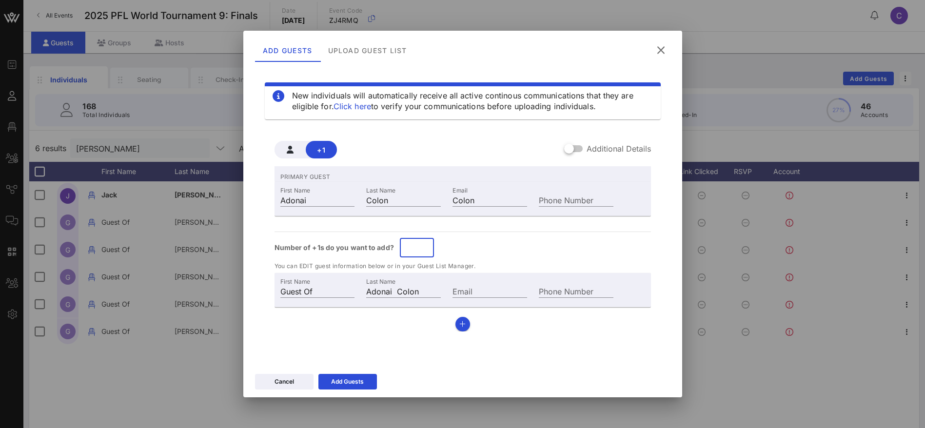
type input "*"
click at [423, 250] on input "*" at bounding box center [417, 248] width 22 height 16
click at [460, 238] on div "Number of +1s do you want to add? ​ *" at bounding box center [463, 248] width 376 height 20
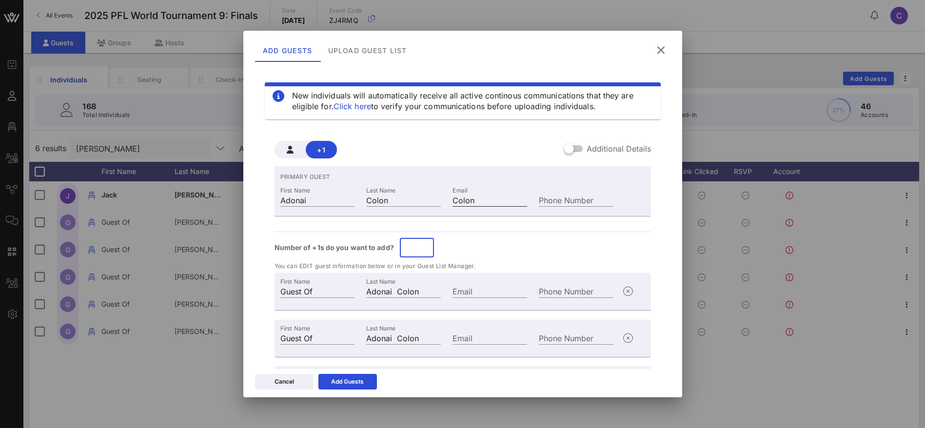
click at [485, 204] on input "Colon" at bounding box center [490, 200] width 75 height 13
type input "[EMAIL_ADDRESS][DOMAIN_NAME]"
click at [333, 379] on div "Add Guests" at bounding box center [347, 382] width 33 height 10
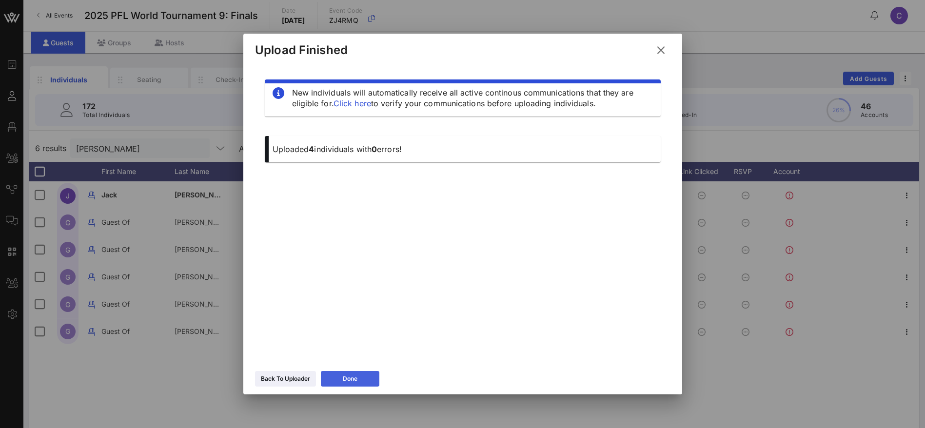
drag, startPoint x: 351, startPoint y: 381, endPoint x: 323, endPoint y: 356, distance: 37.6
click at [352, 380] on icon at bounding box center [349, 379] width 9 height 9
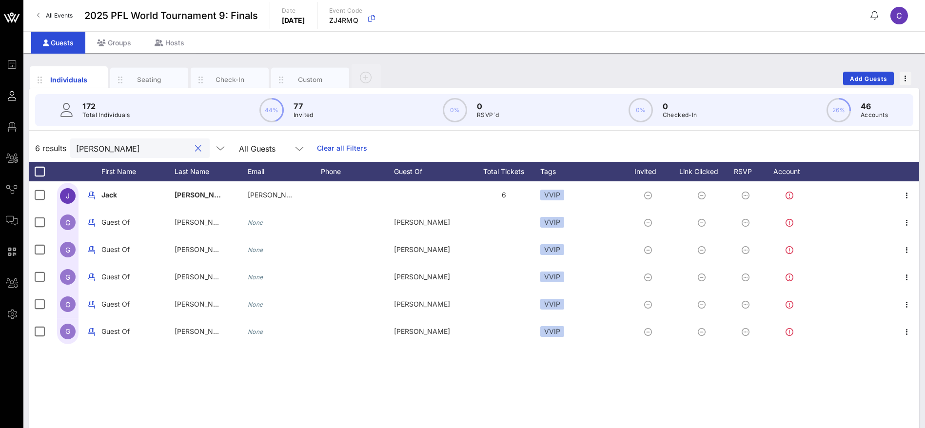
drag, startPoint x: 53, startPoint y: 147, endPoint x: 37, endPoint y: 146, distance: 16.1
click at [39, 146] on div "6 results [PERSON_NAME] All Guests Clear all Filters" at bounding box center [474, 148] width 890 height 27
paste input "Colon"
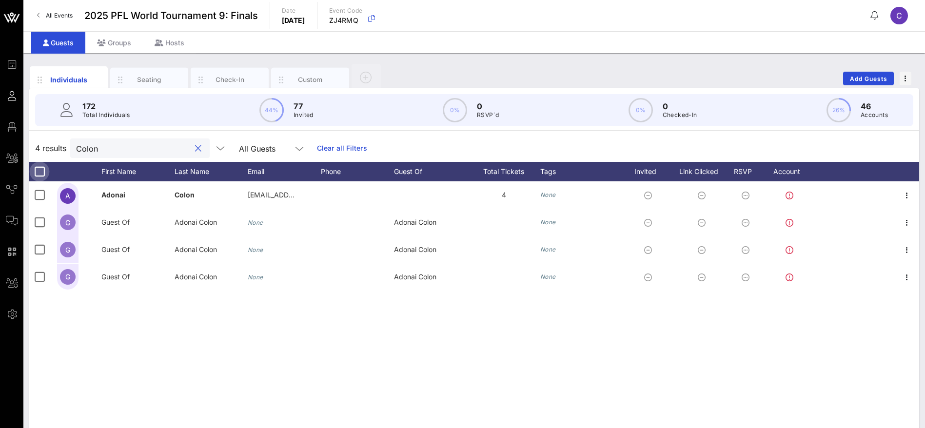
type input "Colon"
drag, startPoint x: 41, startPoint y: 168, endPoint x: 152, endPoint y: 157, distance: 111.3
click at [43, 168] on div at bounding box center [39, 171] width 17 height 17
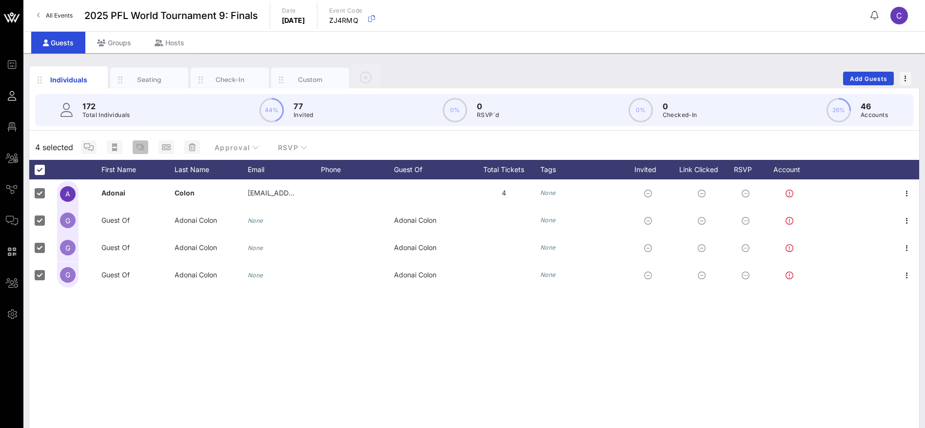
click at [140, 146] on icon "button" at bounding box center [141, 147] width 8 height 8
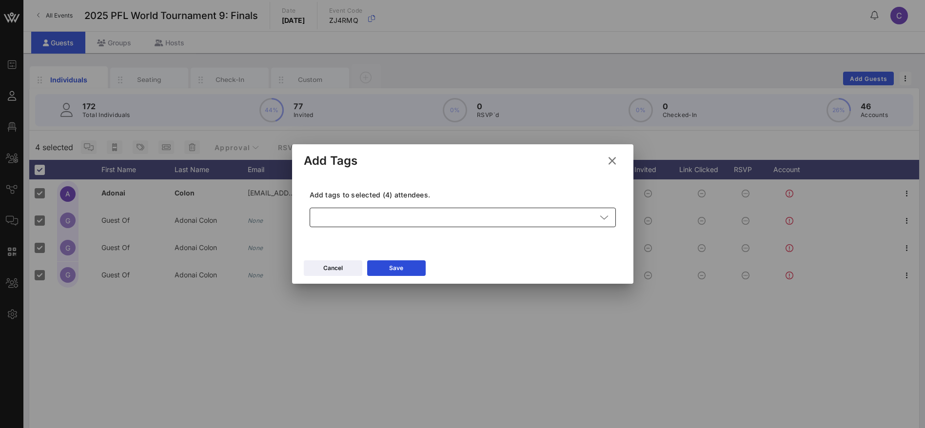
click at [432, 211] on div at bounding box center [456, 218] width 281 height 20
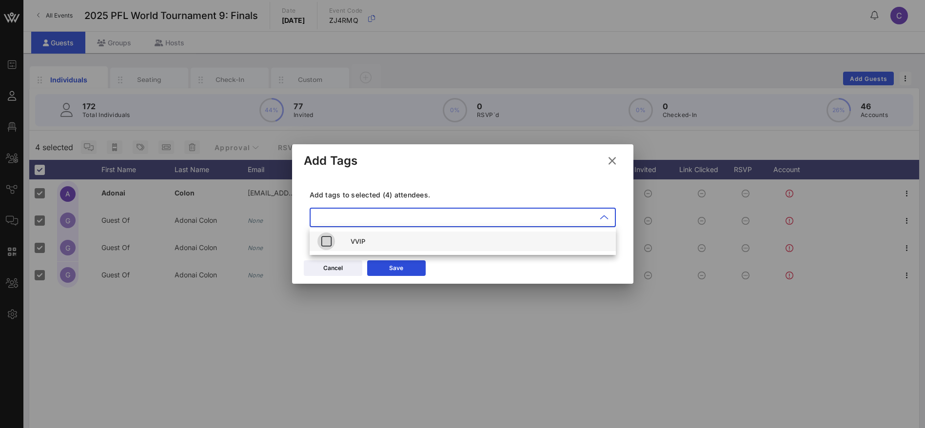
click at [327, 239] on icon "button" at bounding box center [326, 242] width 12 height 12
click at [408, 271] on button "Save" at bounding box center [396, 268] width 59 height 16
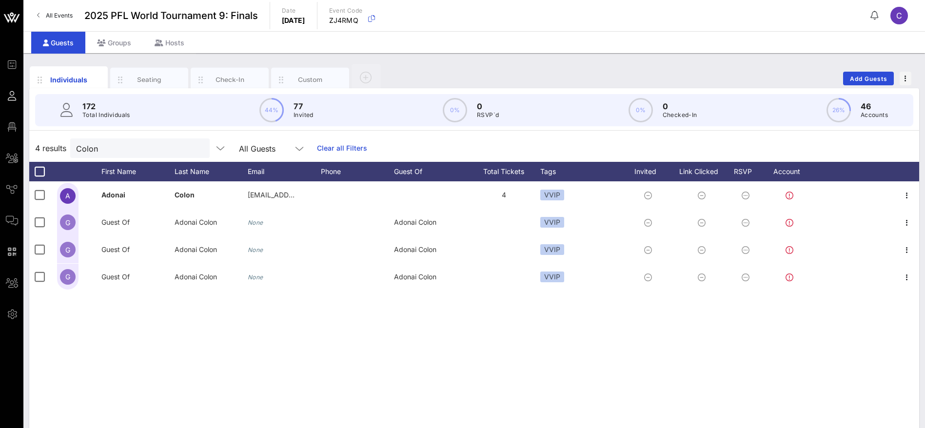
click at [275, 351] on div "A Adonai Colon [EMAIL_ADDRESS][DOMAIN_NAME] 4 VVIP G Guest Of Adonai Colon None…" at bounding box center [474, 327] width 890 height 293
click at [876, 78] on span "Add Guests" at bounding box center [869, 78] width 39 height 7
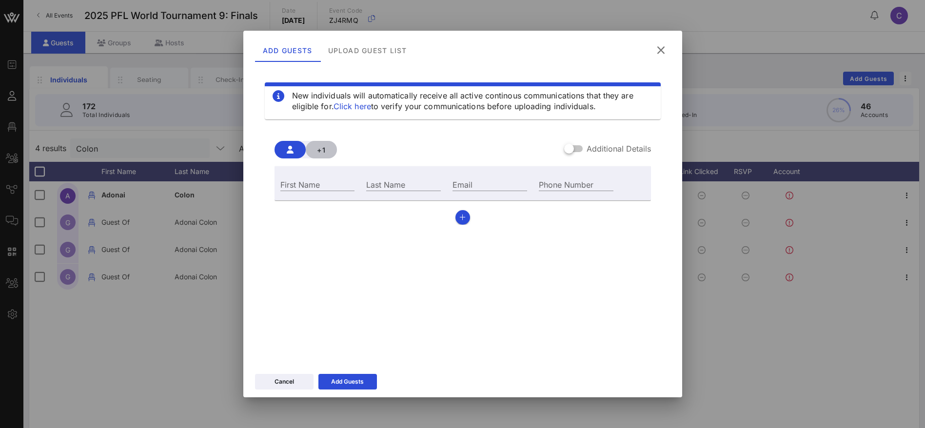
click at [325, 147] on span "+1" at bounding box center [322, 150] width 16 height 8
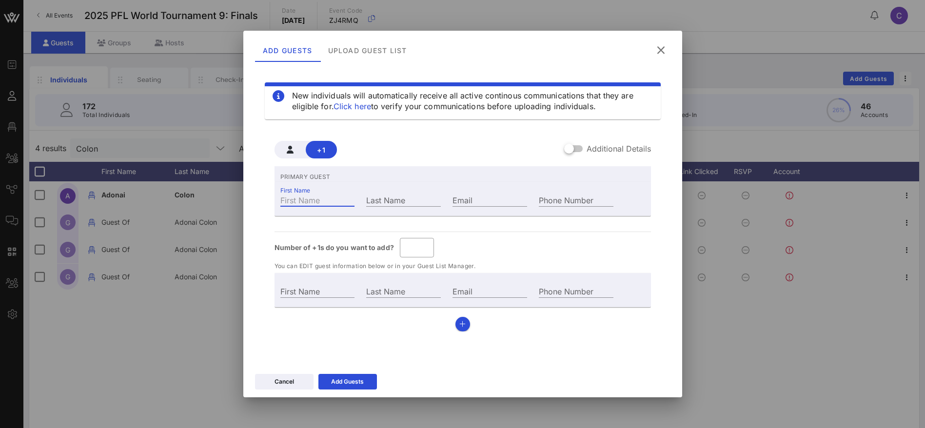
click at [319, 198] on input "First Name" at bounding box center [317, 200] width 75 height 13
paste input "[PERSON_NAME]"
type input "Guest Of"
type input "[PERSON_NAME]"
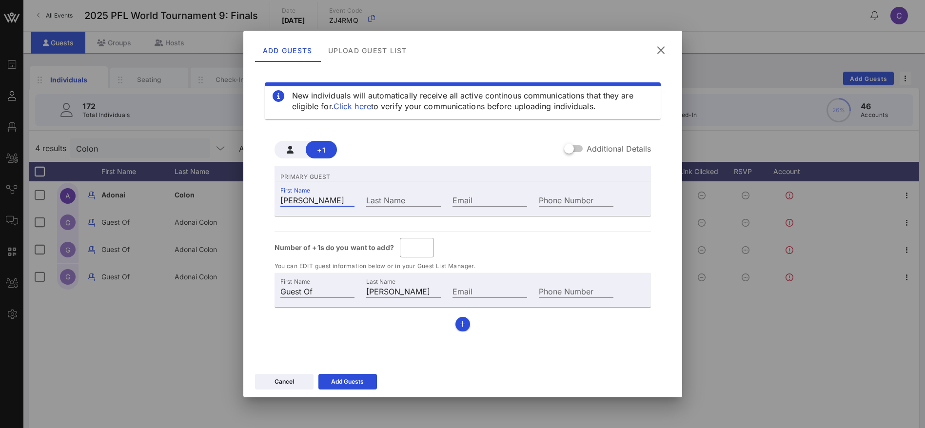
drag, startPoint x: 336, startPoint y: 198, endPoint x: 310, endPoint y: 200, distance: 25.9
click at [310, 200] on input "[PERSON_NAME]" at bounding box center [317, 200] width 75 height 13
type input "[PERSON_NAME]"
click at [400, 200] on input "Last Name" at bounding box center [403, 200] width 75 height 13
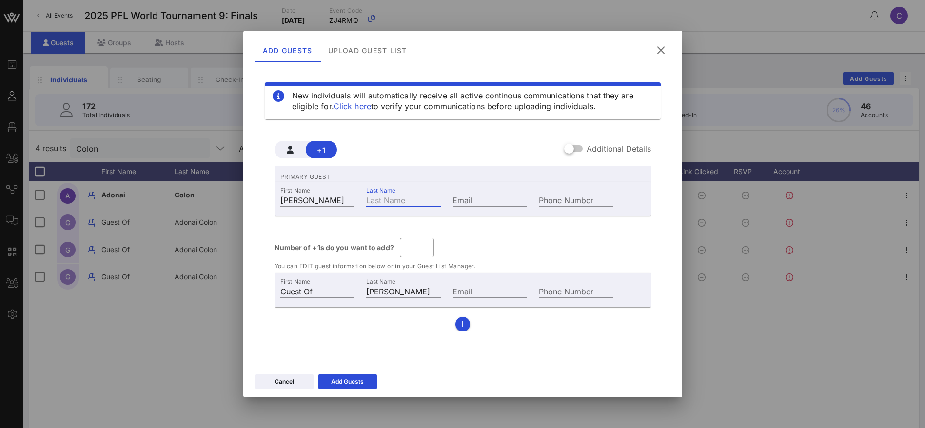
paste input "[PERSON_NAME]"
type input "[PERSON_NAME]"
click at [465, 199] on input "Email" at bounding box center [490, 200] width 75 height 13
paste input "[PERSON_NAME]"
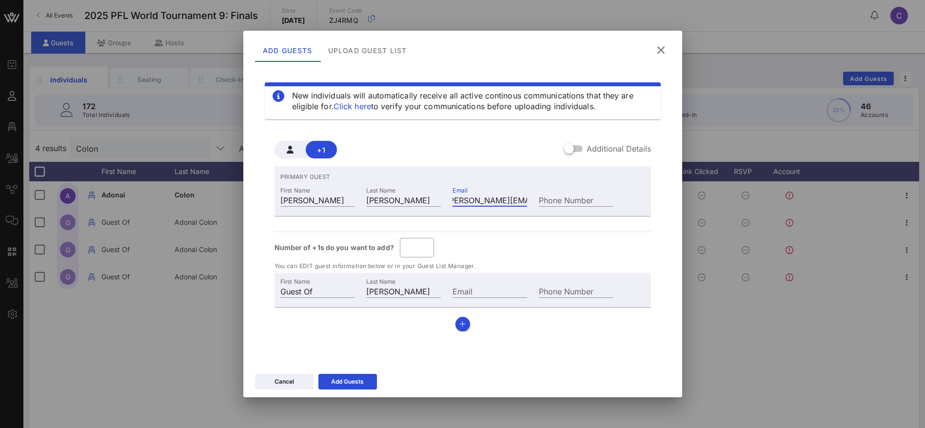
scroll to position [0, 18]
type input "[PERSON_NAME][EMAIL_ADDRESS][PERSON_NAME][DOMAIN_NAME]"
click at [336, 382] on div "Add Guests" at bounding box center [347, 382] width 33 height 10
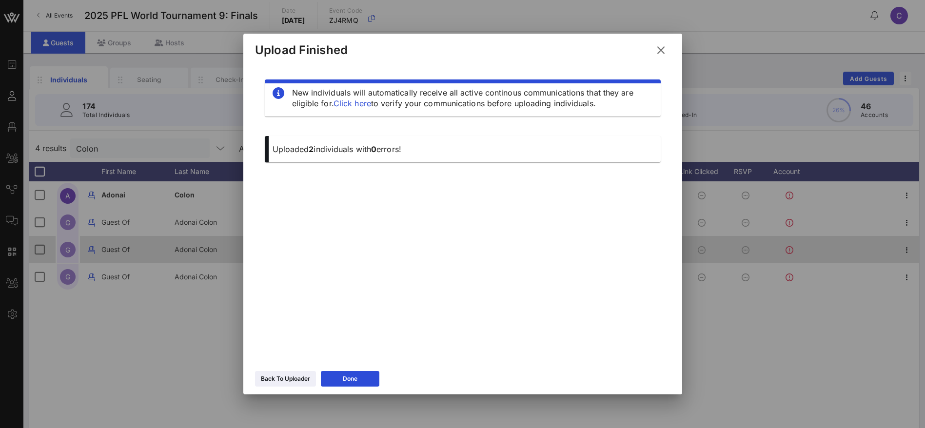
drag, startPoint x: 354, startPoint y: 379, endPoint x: 192, endPoint y: 259, distance: 201.8
click at [354, 379] on icon at bounding box center [350, 379] width 8 height 8
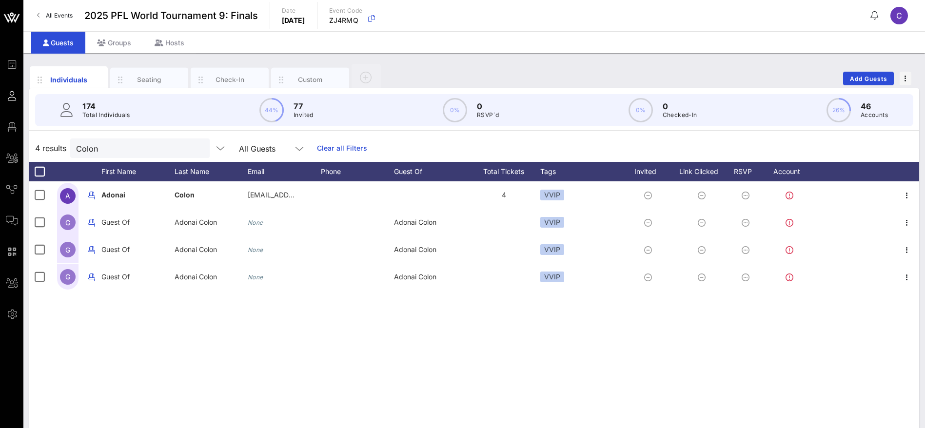
click at [30, 148] on div "4 results Colon All Guests Clear all Filters" at bounding box center [474, 148] width 890 height 27
paste input "LARK"
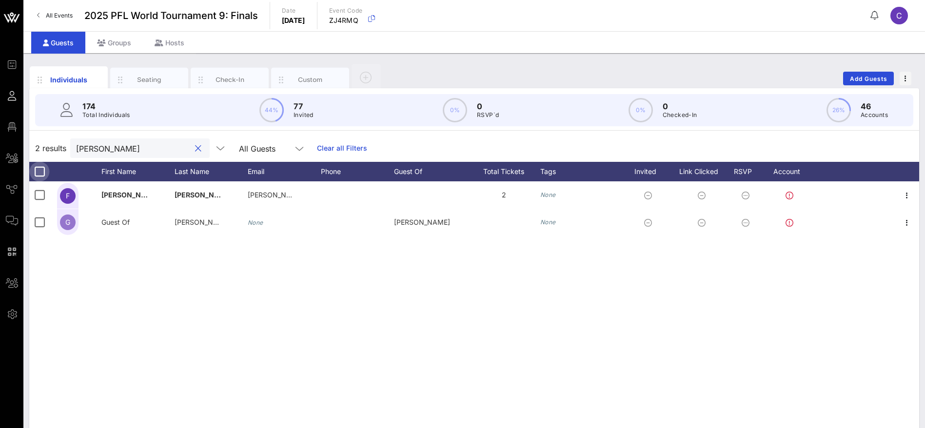
type input "[PERSON_NAME]"
click at [39, 173] on div at bounding box center [39, 171] width 17 height 17
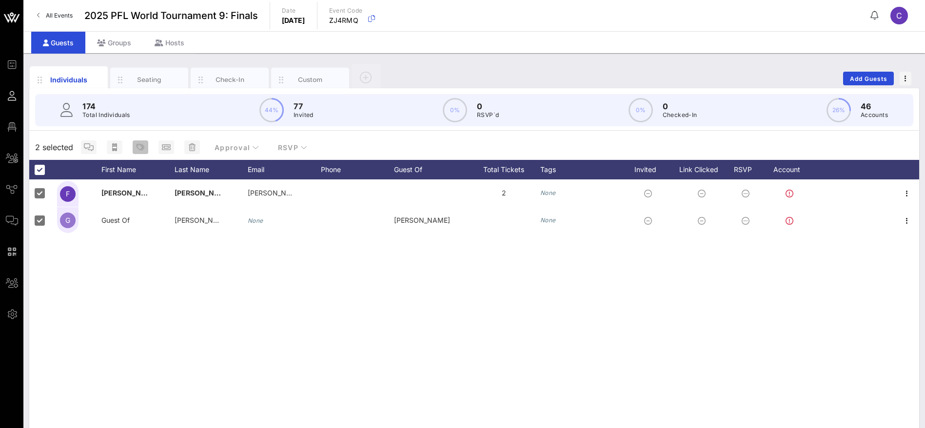
click at [143, 146] on icon "button" at bounding box center [141, 147] width 8 height 8
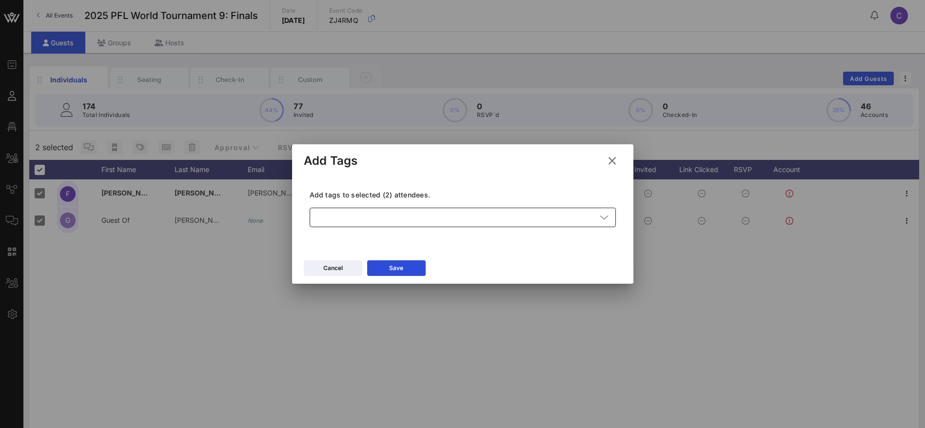
click at [462, 219] on div at bounding box center [456, 218] width 281 height 20
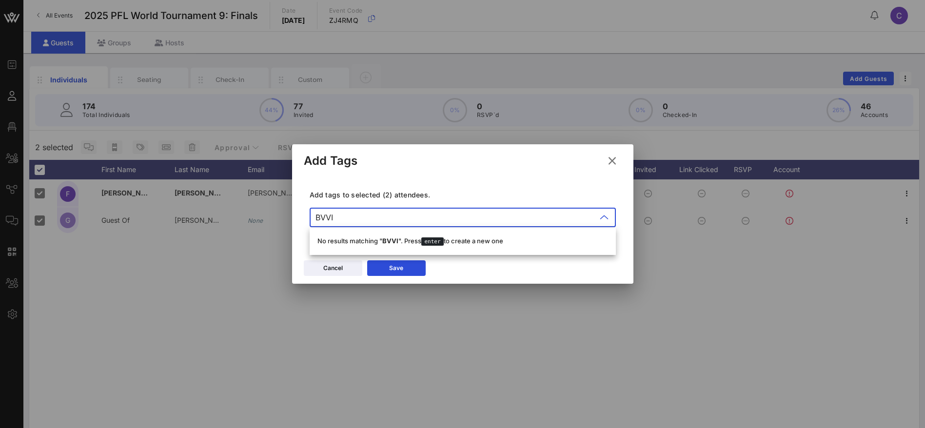
type input "BVVIP"
click at [416, 268] on button "Save" at bounding box center [396, 268] width 59 height 16
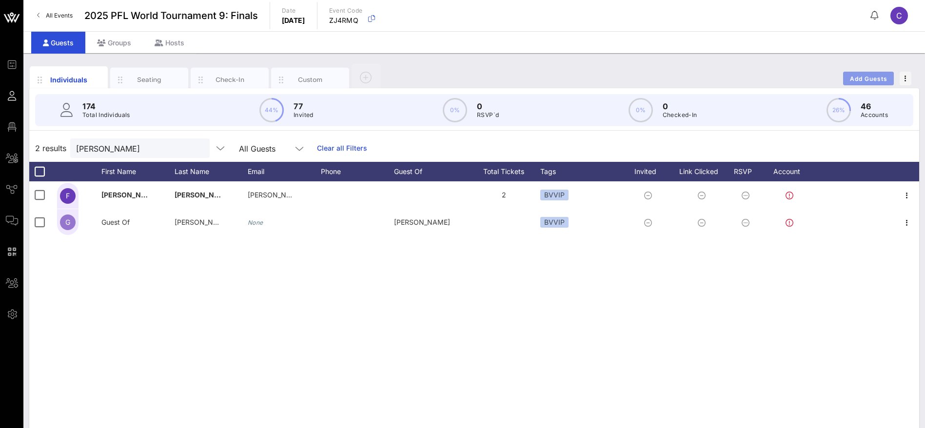
click at [862, 76] on span "Add Guests" at bounding box center [869, 78] width 39 height 7
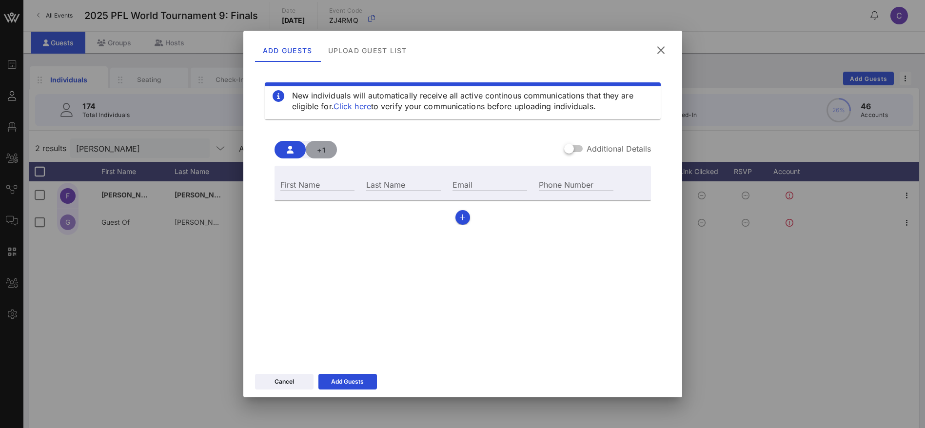
click at [326, 150] on span "+1" at bounding box center [322, 150] width 16 height 8
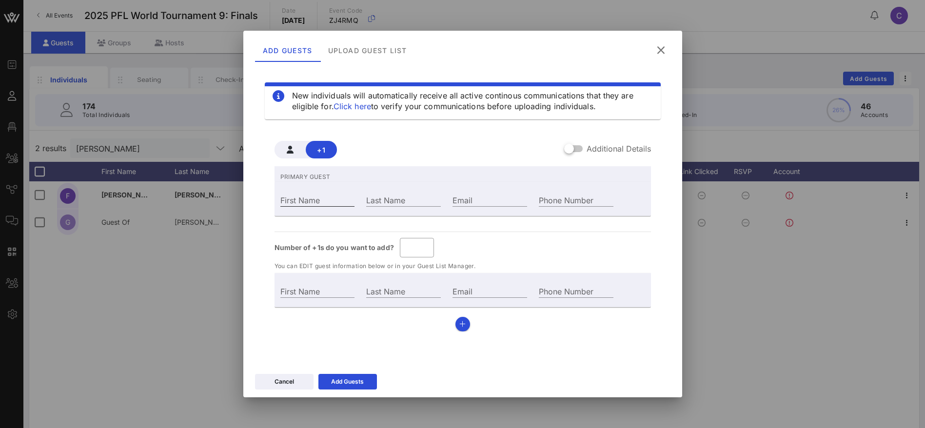
click at [311, 194] on div "First Name" at bounding box center [317, 200] width 75 height 13
paste input "[PERSON_NAME]"
type input "Guest Of"
type input "[PERSON_NAME]"
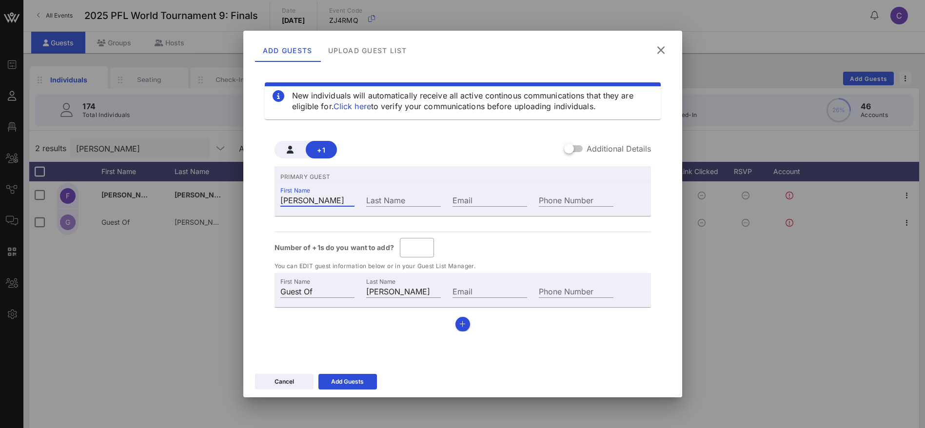
drag, startPoint x: 349, startPoint y: 198, endPoint x: 334, endPoint y: 198, distance: 15.6
click at [309, 198] on input "[PERSON_NAME]" at bounding box center [317, 200] width 75 height 13
type input "[PERSON_NAME]"
click at [396, 197] on div "Last Name" at bounding box center [403, 200] width 75 height 13
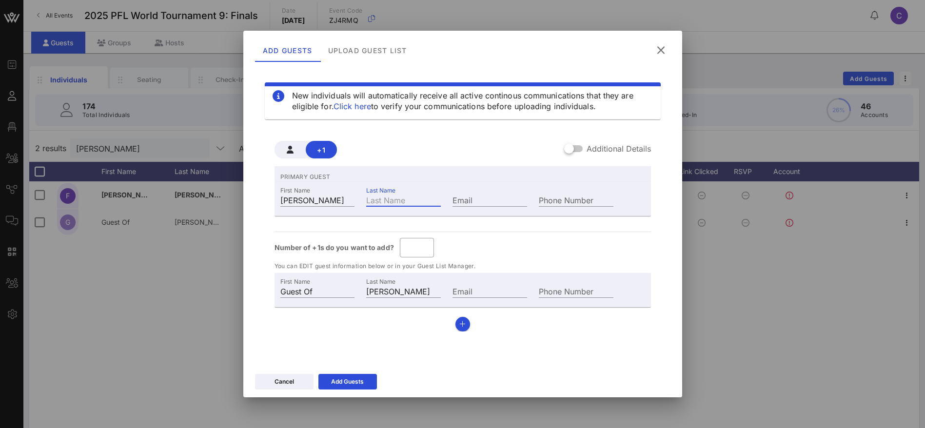
paste input "[PERSON_NAME]"
type input "[PERSON_NAME]"
click at [483, 196] on input "Email" at bounding box center [490, 200] width 75 height 13
paste input "[PERSON_NAME]"
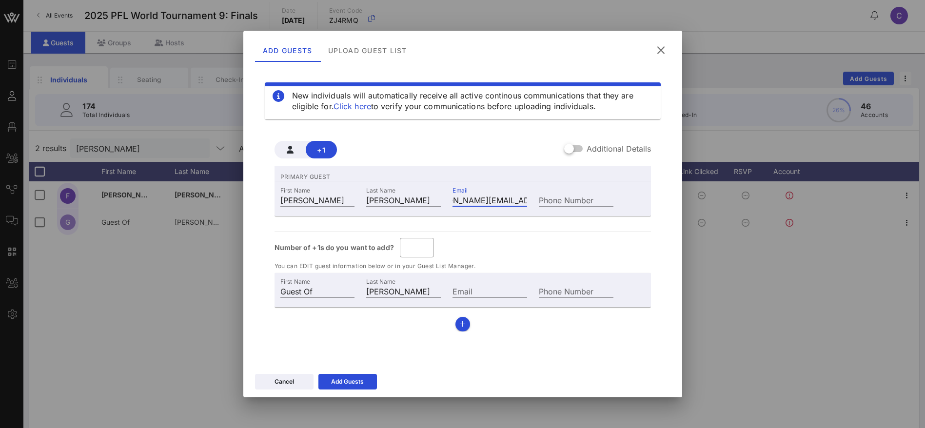
scroll to position [0, 35]
type input "[PERSON_NAME][EMAIL_ADDRESS][PERSON_NAME][DOMAIN_NAME]"
click at [351, 380] on icon at bounding box center [347, 382] width 9 height 8
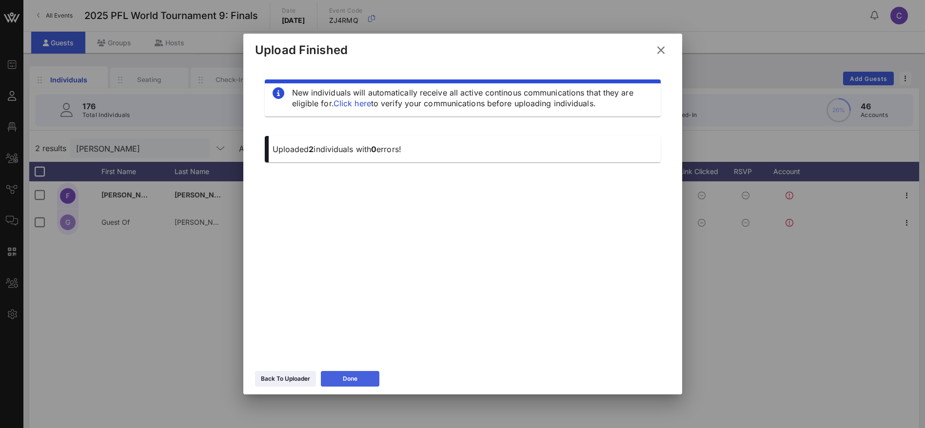
click at [361, 380] on button "Done" at bounding box center [350, 379] width 59 height 16
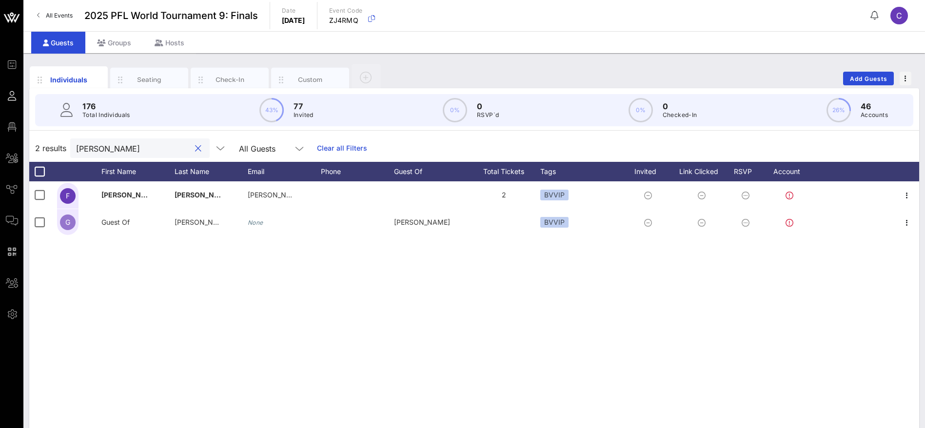
drag, startPoint x: 79, startPoint y: 146, endPoint x: 50, endPoint y: 146, distance: 28.8
click at [50, 146] on div "2 results [PERSON_NAME] All Guests Clear all Filters" at bounding box center [474, 148] width 890 height 27
paste input "[PERSON_NAME]"
type input "[PERSON_NAME]"
click at [41, 172] on div at bounding box center [39, 171] width 17 height 17
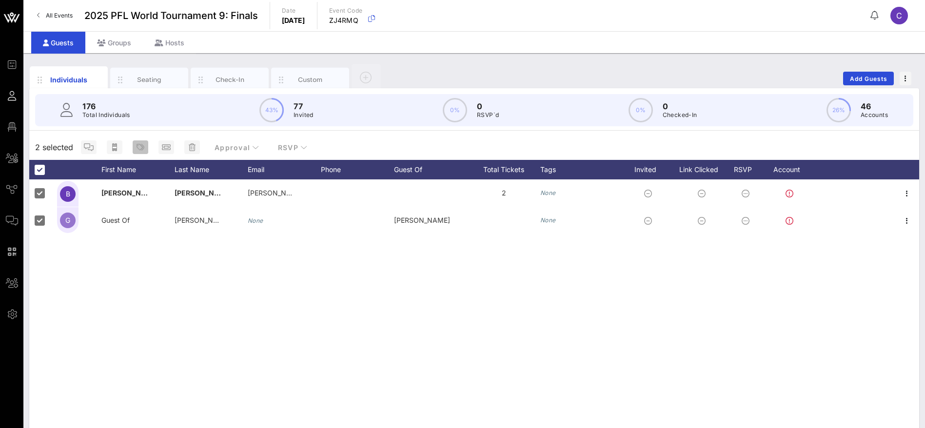
click at [144, 147] on span "button" at bounding box center [141, 147] width 16 height 8
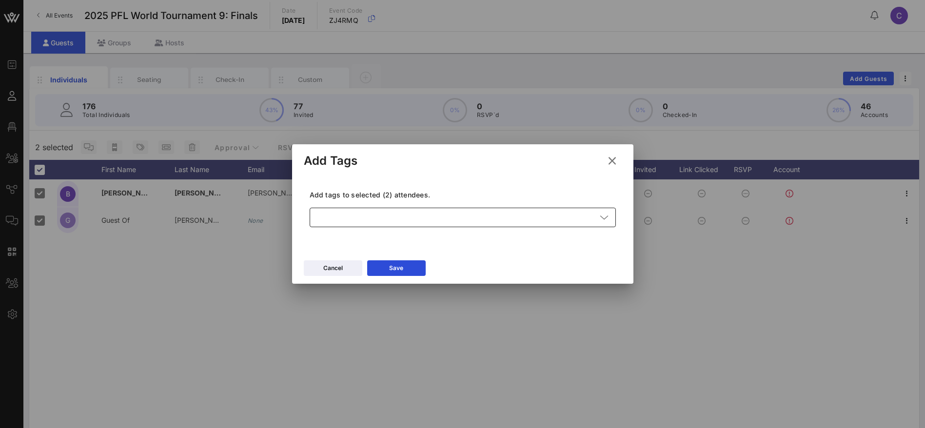
click at [392, 216] on div at bounding box center [456, 218] width 281 height 20
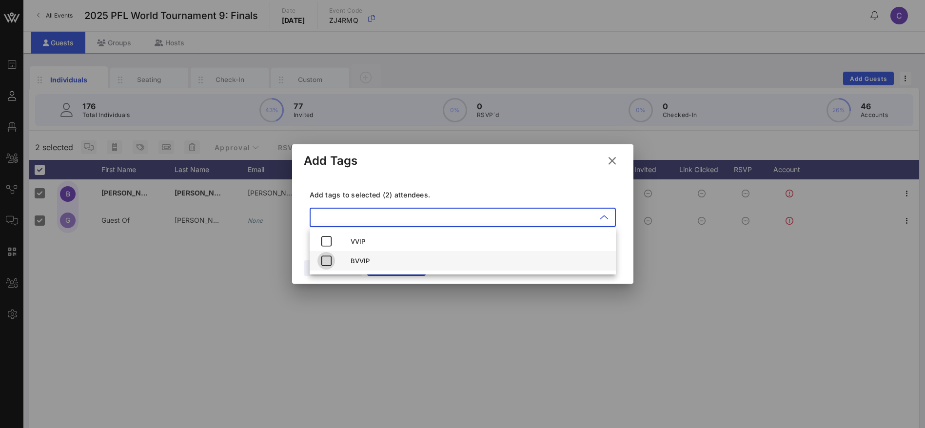
click at [325, 260] on icon "button" at bounding box center [326, 261] width 12 height 12
click at [416, 277] on div "Cancel Save" at bounding box center [462, 270] width 341 height 28
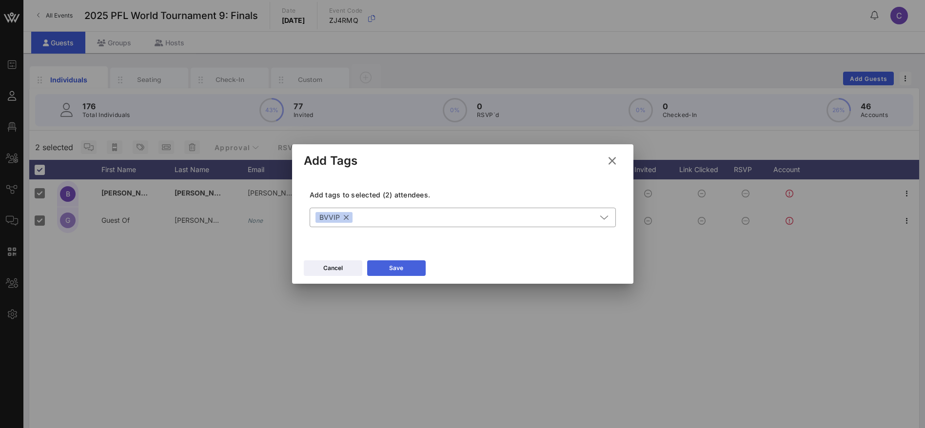
click at [412, 267] on button "Save" at bounding box center [396, 268] width 59 height 16
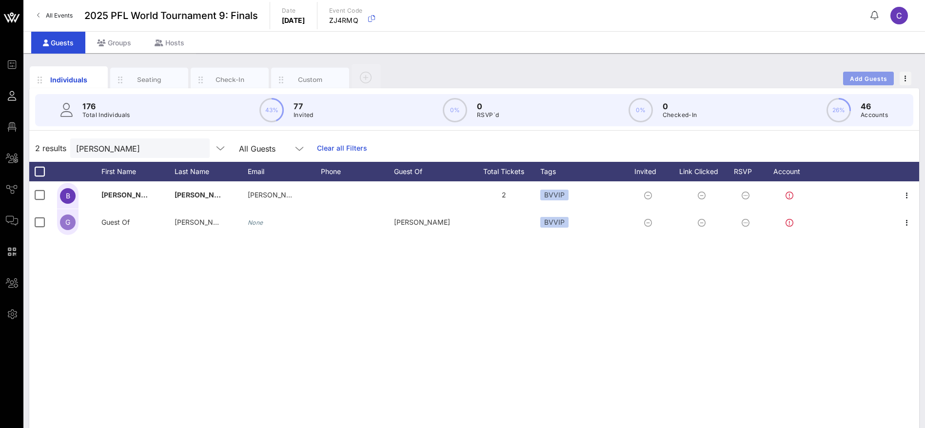
click at [871, 76] on span "Add Guests" at bounding box center [869, 78] width 39 height 7
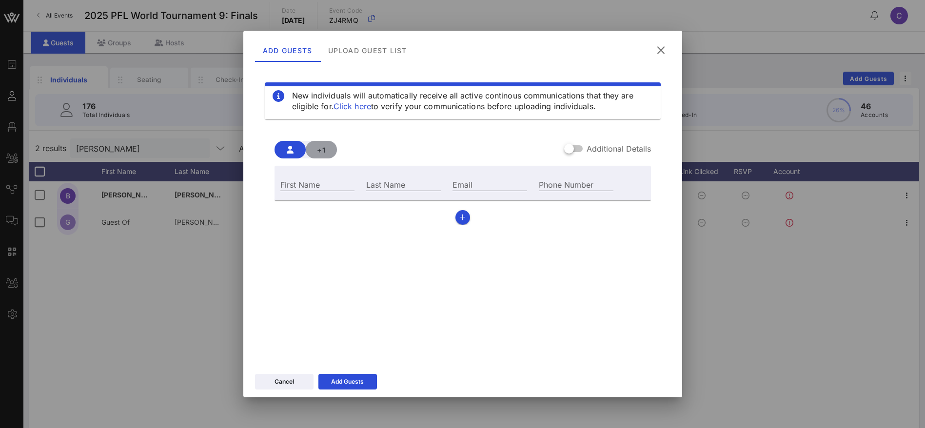
click at [318, 151] on span "+1" at bounding box center [322, 150] width 16 height 8
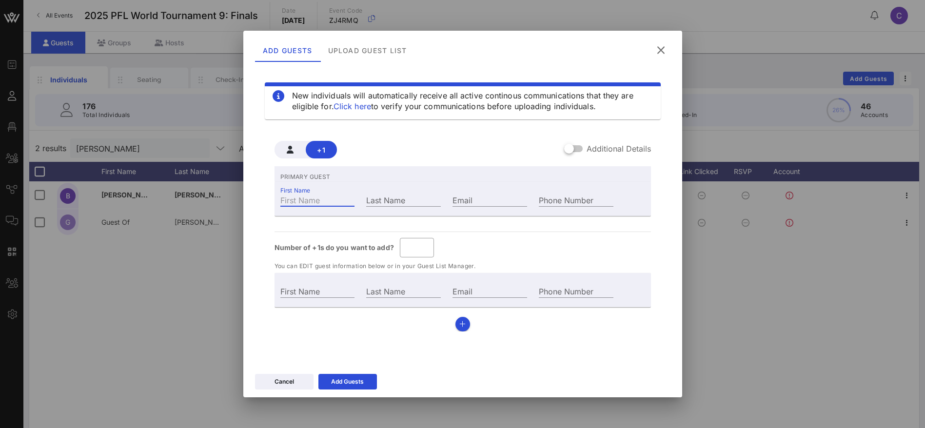
click at [305, 198] on div "First Name" at bounding box center [317, 200] width 75 height 13
paste input "[PERSON_NAME]"
type input "Guest Of"
type input "[PERSON_NAME]"
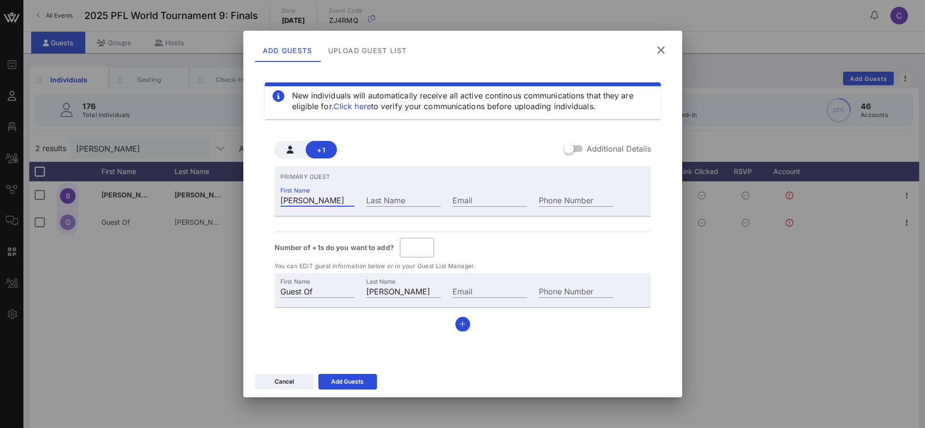
type input "[PERSON_NAME]"
drag, startPoint x: 356, startPoint y: 200, endPoint x: 317, endPoint y: 200, distance: 38.5
click at [317, 200] on div "First Name [PERSON_NAME]" at bounding box center [318, 199] width 86 height 26
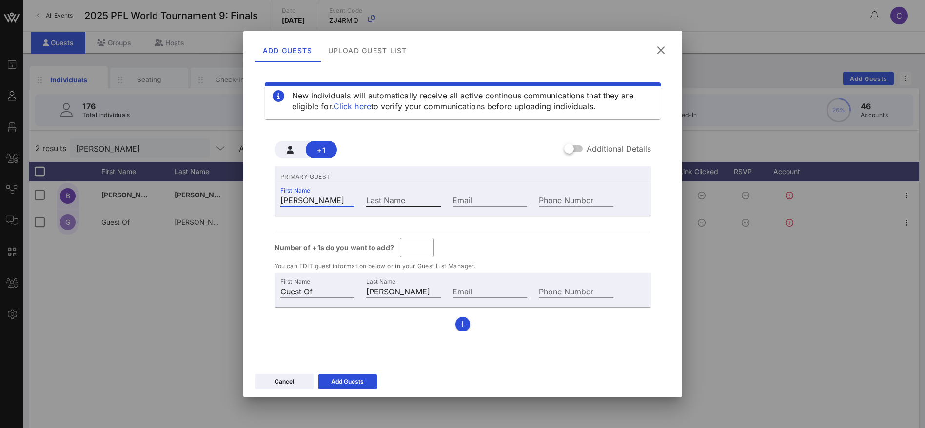
drag, startPoint x: 314, startPoint y: 198, endPoint x: 399, endPoint y: 194, distance: 85.9
click at [399, 194] on div "First Name [PERSON_NAME] Last Name Email Phone Number" at bounding box center [447, 199] width 345 height 26
type input "[PERSON_NAME]"
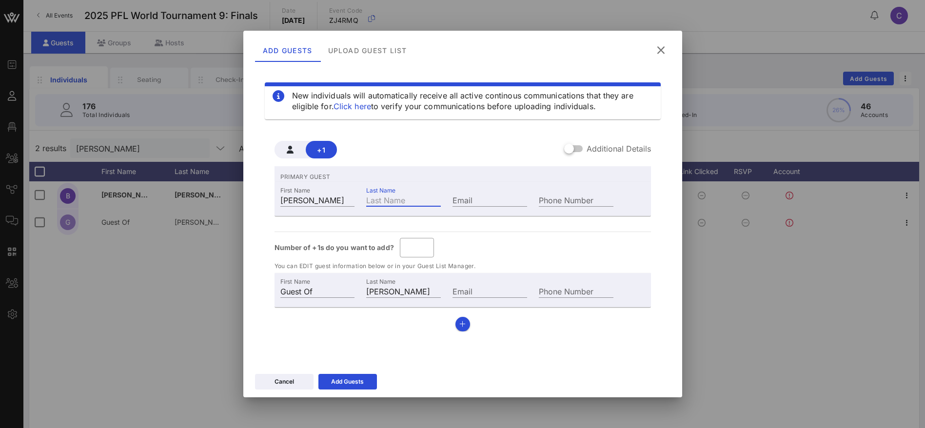
click at [407, 200] on input "Last Name" at bounding box center [403, 200] width 75 height 13
paste input "[PERSON_NAME]"
type input "[PERSON_NAME]"
click at [497, 200] on input "Email" at bounding box center [490, 200] width 75 height 13
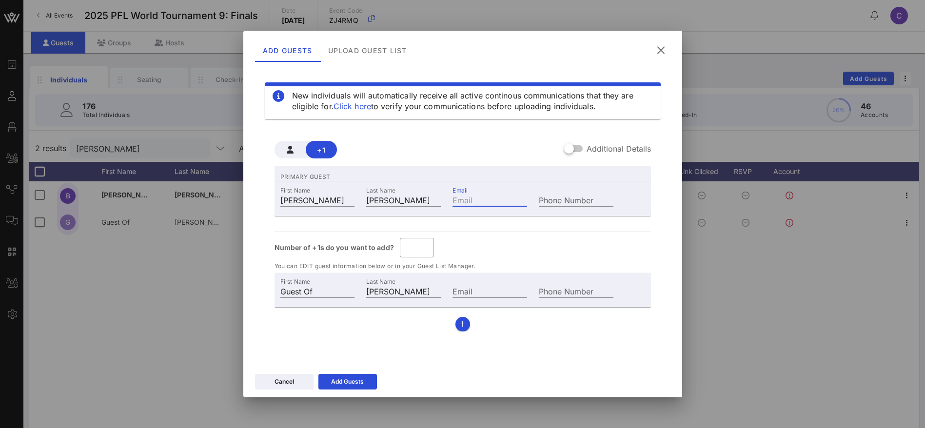
paste input "[PERSON_NAME]"
type input "[PERSON_NAME][DOMAIN_NAME][EMAIL_ADDRESS][DOMAIN_NAME]"
click at [365, 378] on button "Add Guests" at bounding box center [347, 382] width 59 height 16
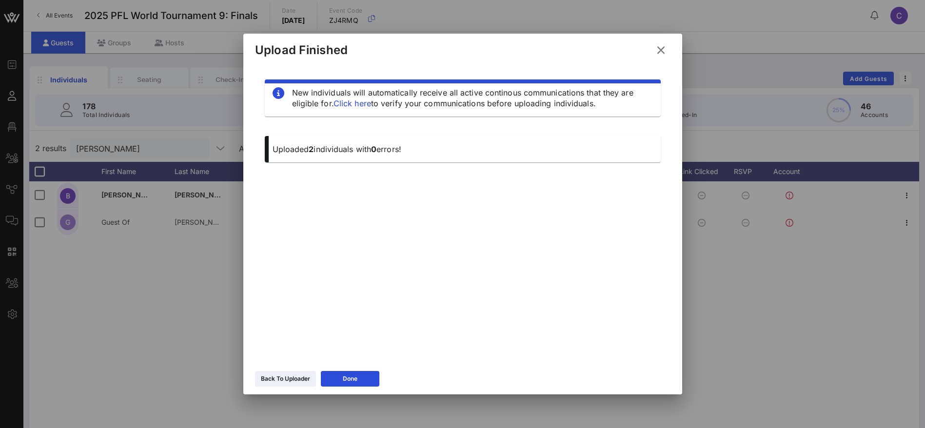
drag, startPoint x: 357, startPoint y: 375, endPoint x: 338, endPoint y: 362, distance: 23.0
click at [358, 374] on button "Done" at bounding box center [350, 379] width 59 height 16
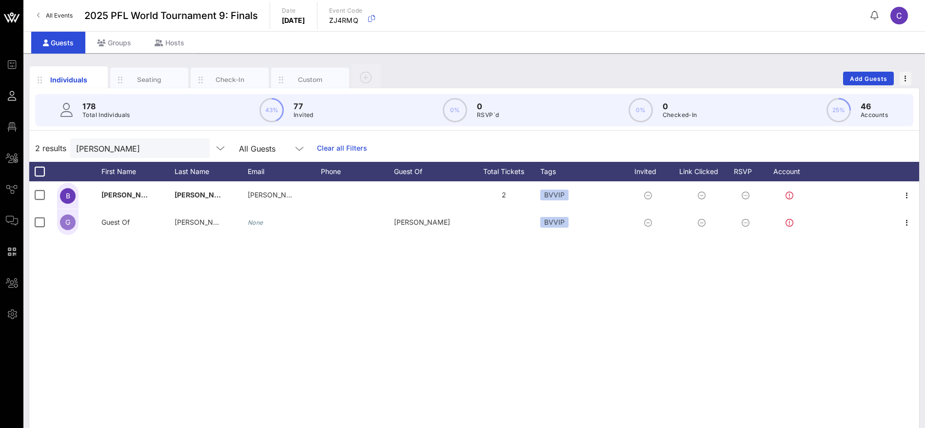
drag, startPoint x: 242, startPoint y: 326, endPoint x: 231, endPoint y: 314, distance: 16.2
click at [236, 318] on div "B BETTY DELLINGER [EMAIL_ADDRESS][PERSON_NAME][DOMAIN_NAME] 2 BVVIP G Guest Of …" at bounding box center [474, 327] width 890 height 293
drag, startPoint x: 50, startPoint y: 144, endPoint x: 39, endPoint y: 144, distance: 10.7
click at [39, 144] on div "2 results [PERSON_NAME] All Guests Clear all Filters" at bounding box center [474, 148] width 890 height 27
paste input "[PERSON_NAME]"
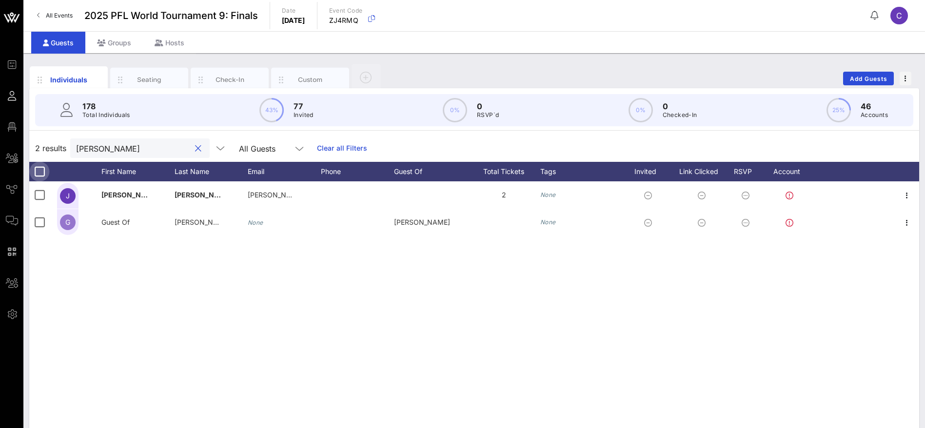
type input "[PERSON_NAME]"
drag, startPoint x: 42, startPoint y: 173, endPoint x: 47, endPoint y: 170, distance: 5.0
click at [43, 173] on div at bounding box center [39, 171] width 17 height 17
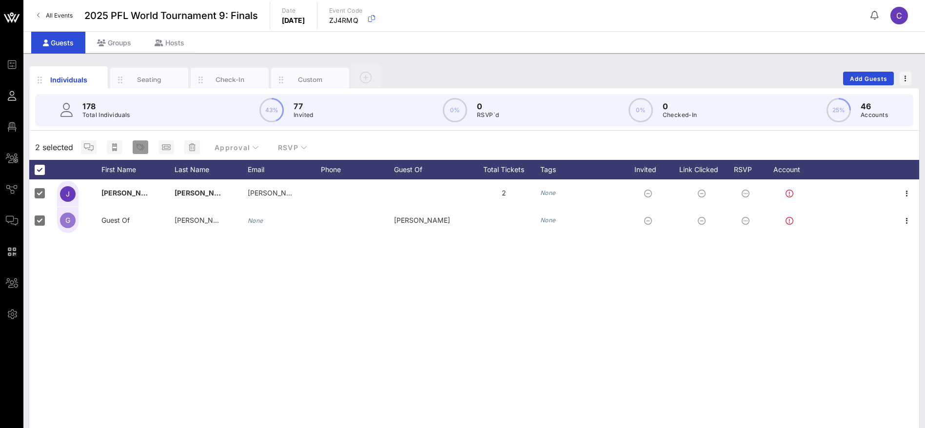
click at [141, 146] on icon "button" at bounding box center [141, 147] width 8 height 8
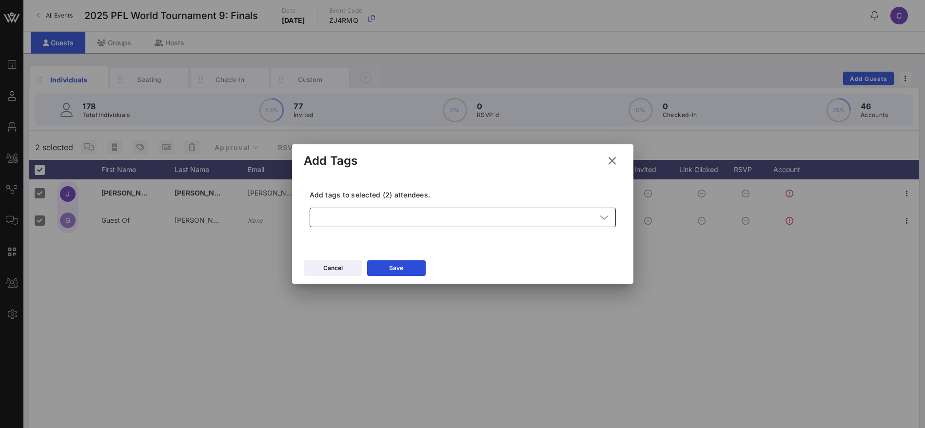
click at [401, 223] on div at bounding box center [456, 218] width 281 height 20
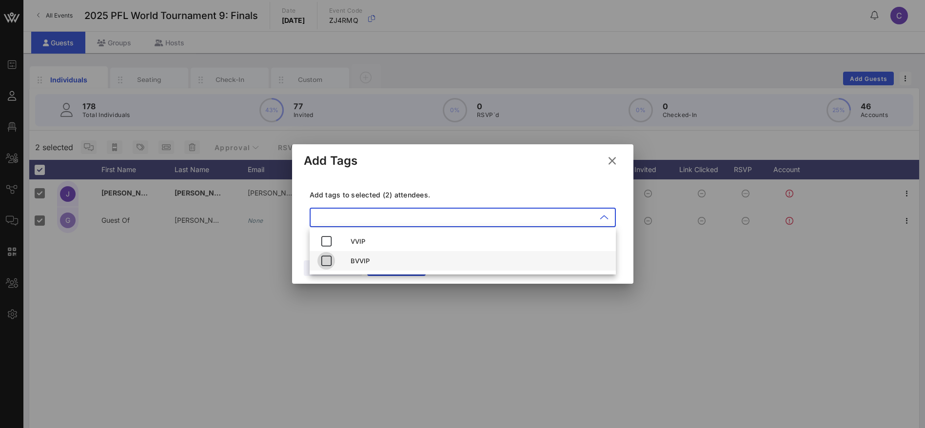
click at [327, 264] on icon "button" at bounding box center [326, 261] width 12 height 12
click at [395, 274] on div "VVIP BVVIP" at bounding box center [463, 251] width 306 height 47
click at [396, 276] on button "Save" at bounding box center [396, 268] width 59 height 16
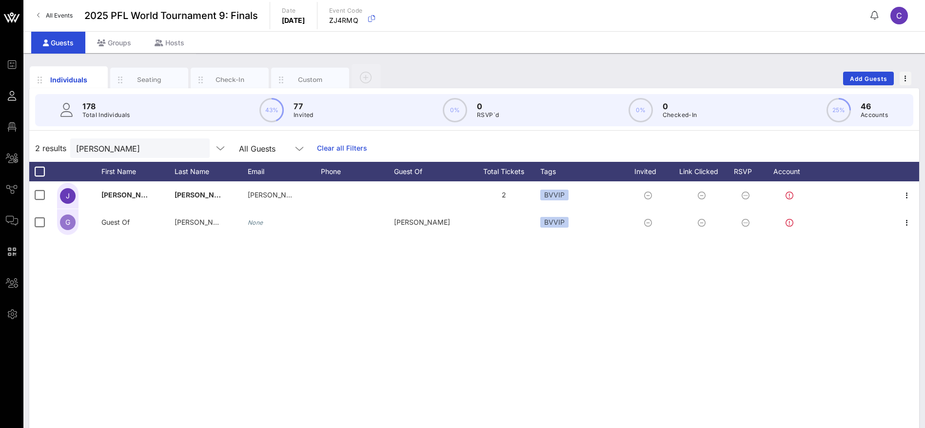
click at [324, 289] on div "J JOSEPH MARZOUCA [DOMAIN_NAME][EMAIL_ADDRESS][DOMAIN_NAME] 2 BVVIP G Guest Of …" at bounding box center [474, 327] width 890 height 293
